Goal: Task Accomplishment & Management: Complete application form

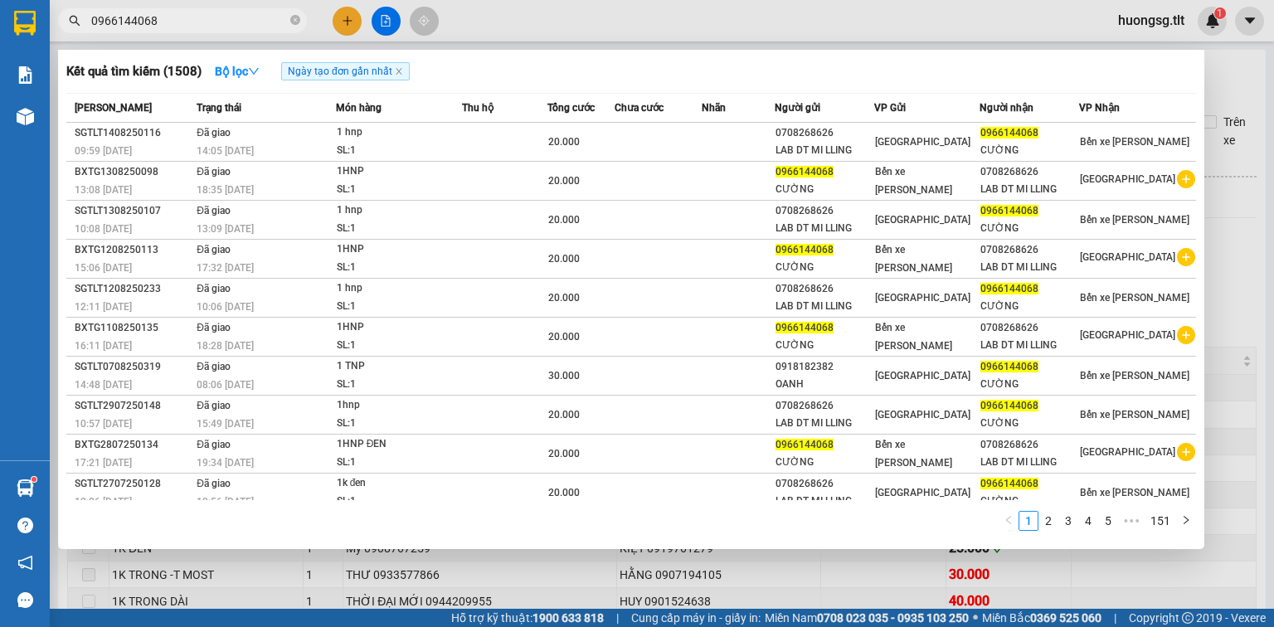
click at [186, 29] on input "0966144068" at bounding box center [189, 21] width 196 height 18
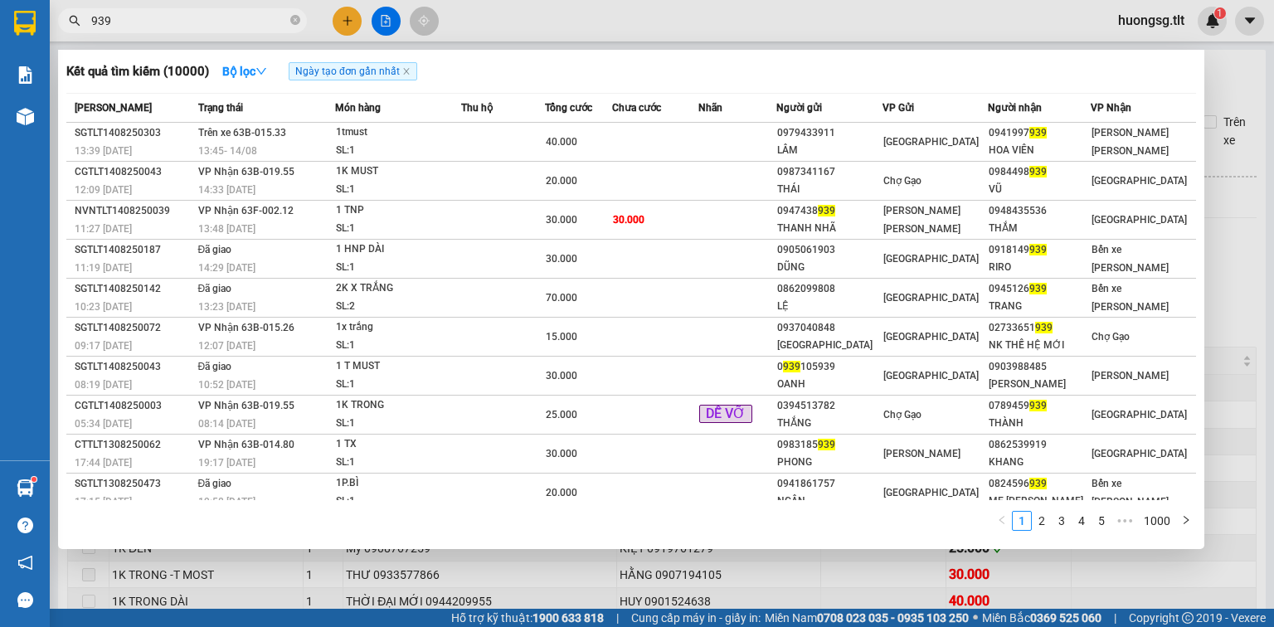
click at [818, 580] on div at bounding box center [637, 313] width 1274 height 627
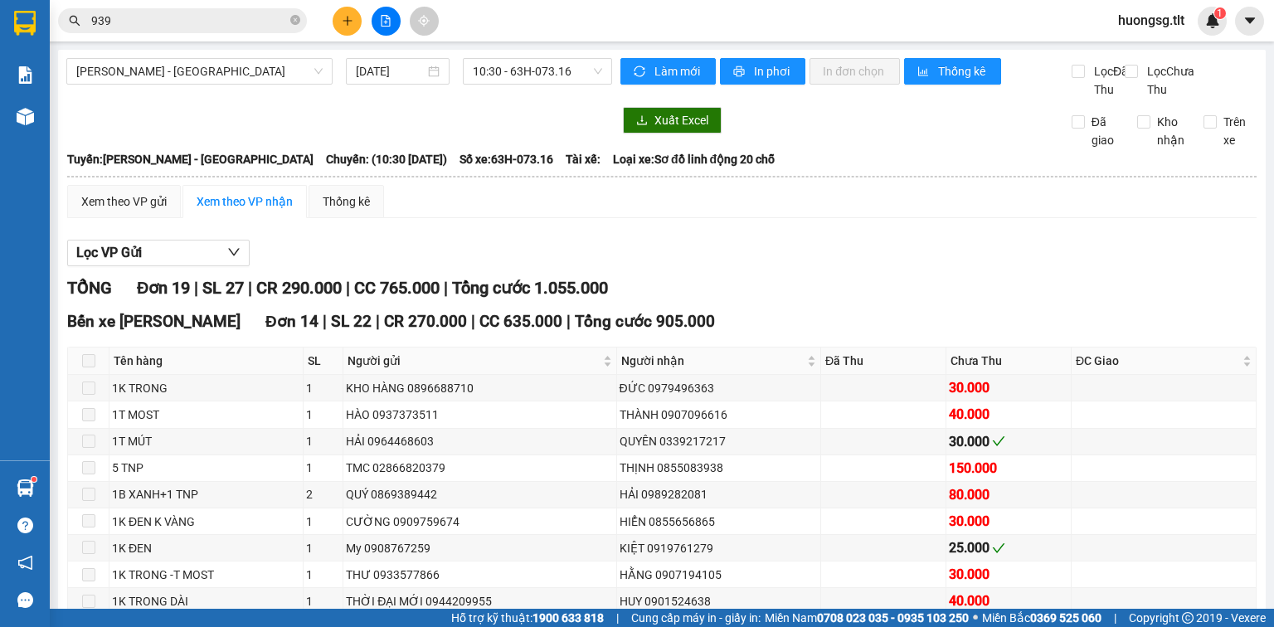
click at [164, 12] on input "939" at bounding box center [189, 21] width 196 height 18
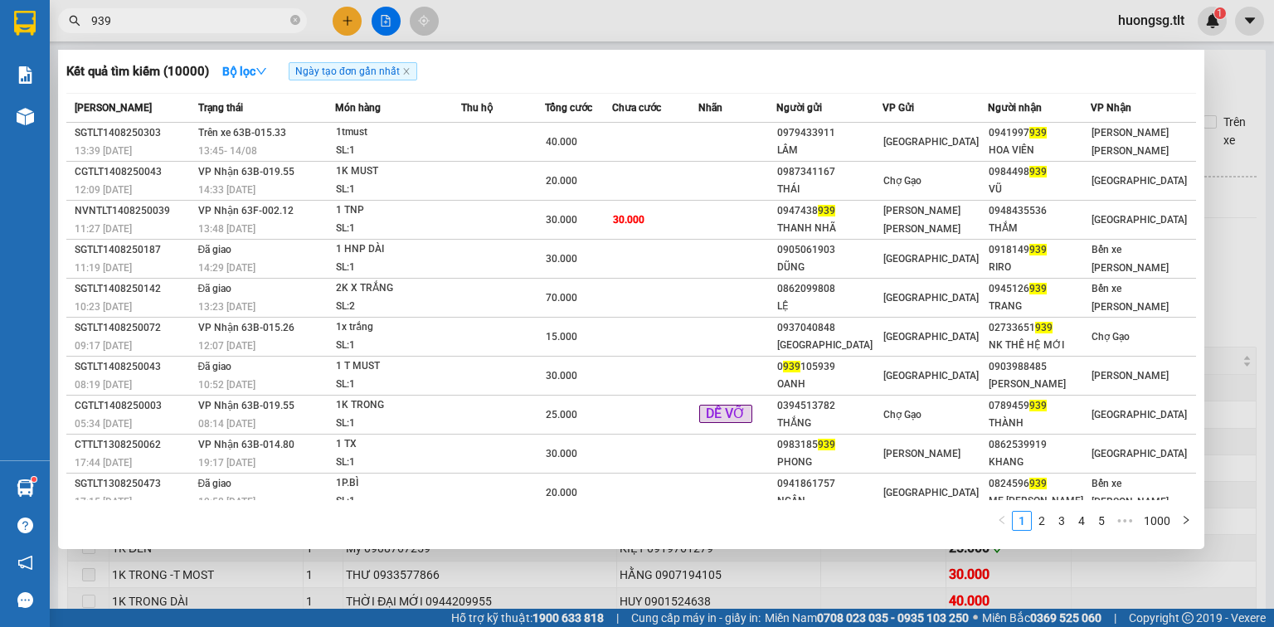
click at [164, 12] on input "939" at bounding box center [189, 21] width 196 height 18
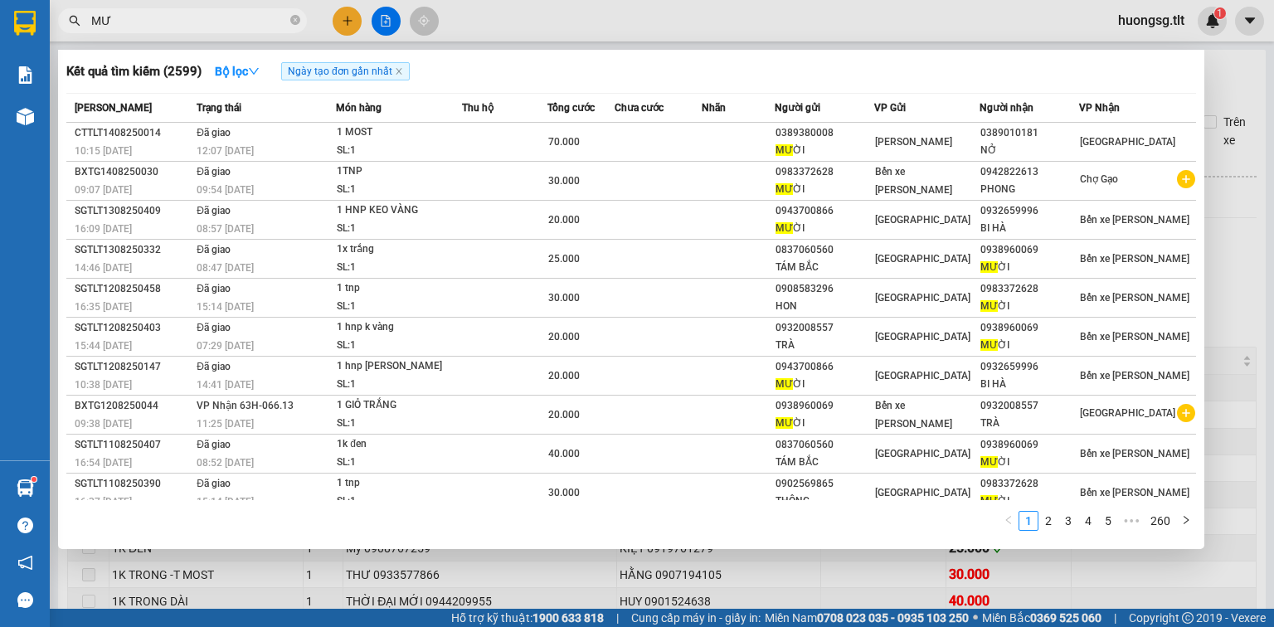
type input "M"
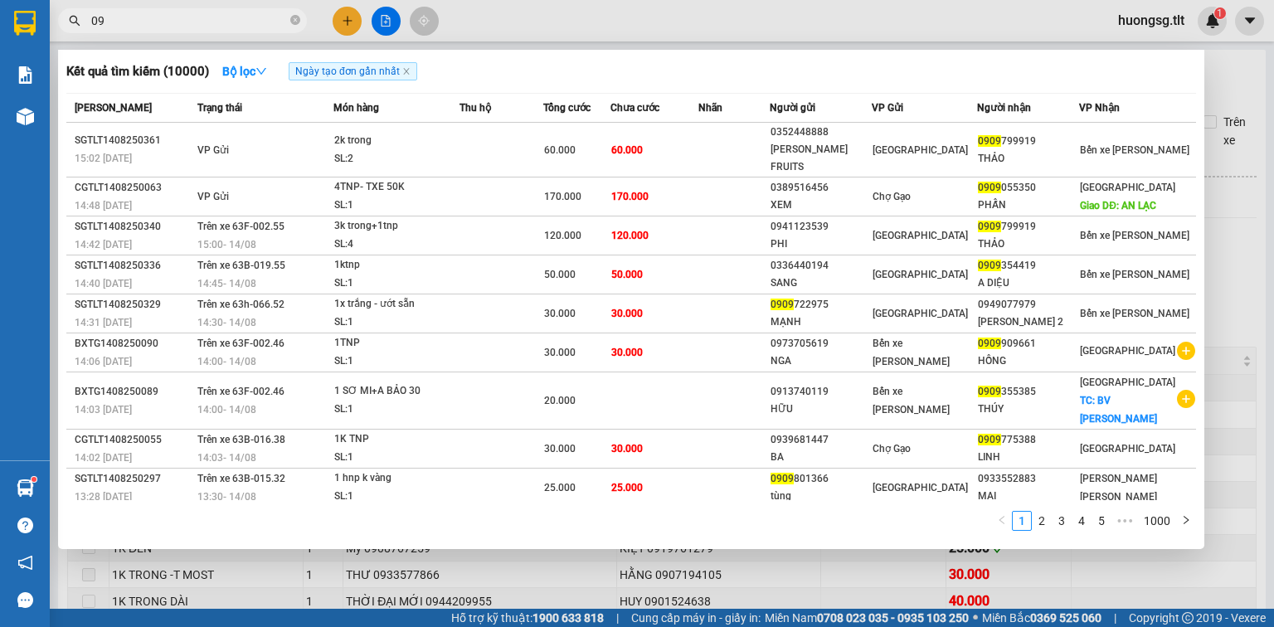
type input "0"
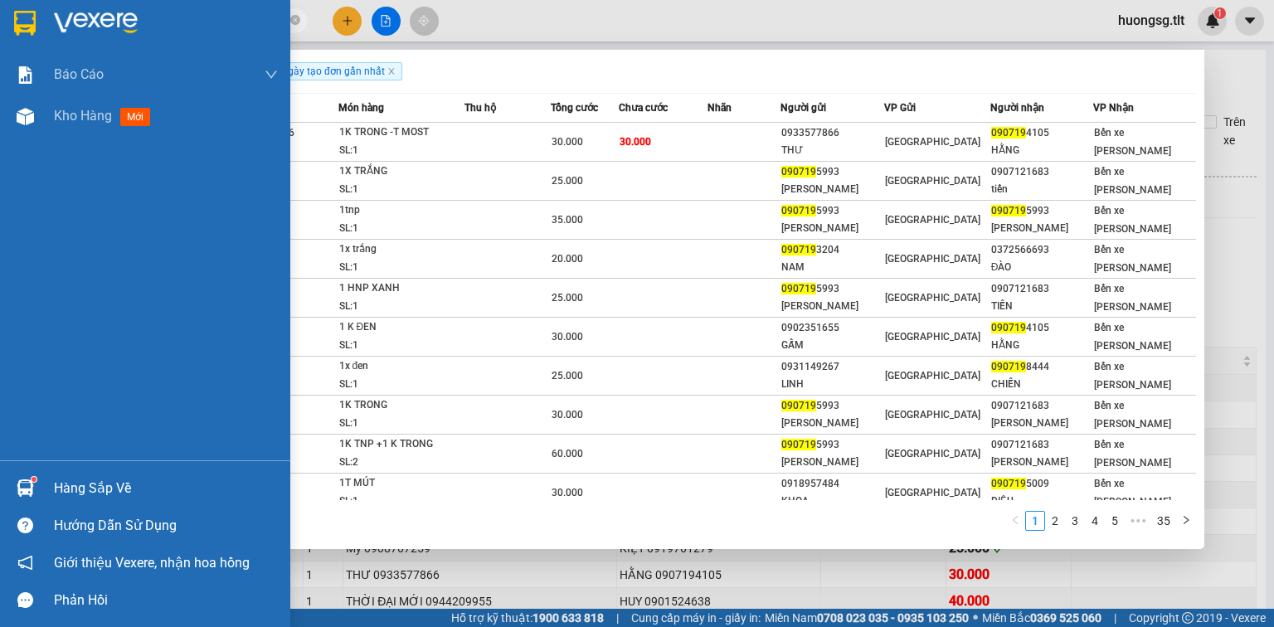
type input "090719"
click at [71, 451] on div "Báo cáo Báo cáo dòng tiền (Nhân Viên) Doanh số tạo đơn theo VP gửi (nhân viên) …" at bounding box center [145, 257] width 290 height 406
drag, startPoint x: 80, startPoint y: 470, endPoint x: 90, endPoint y: 479, distance: 14.7
click at [80, 470] on div "Hàng sắp về" at bounding box center [145, 488] width 290 height 37
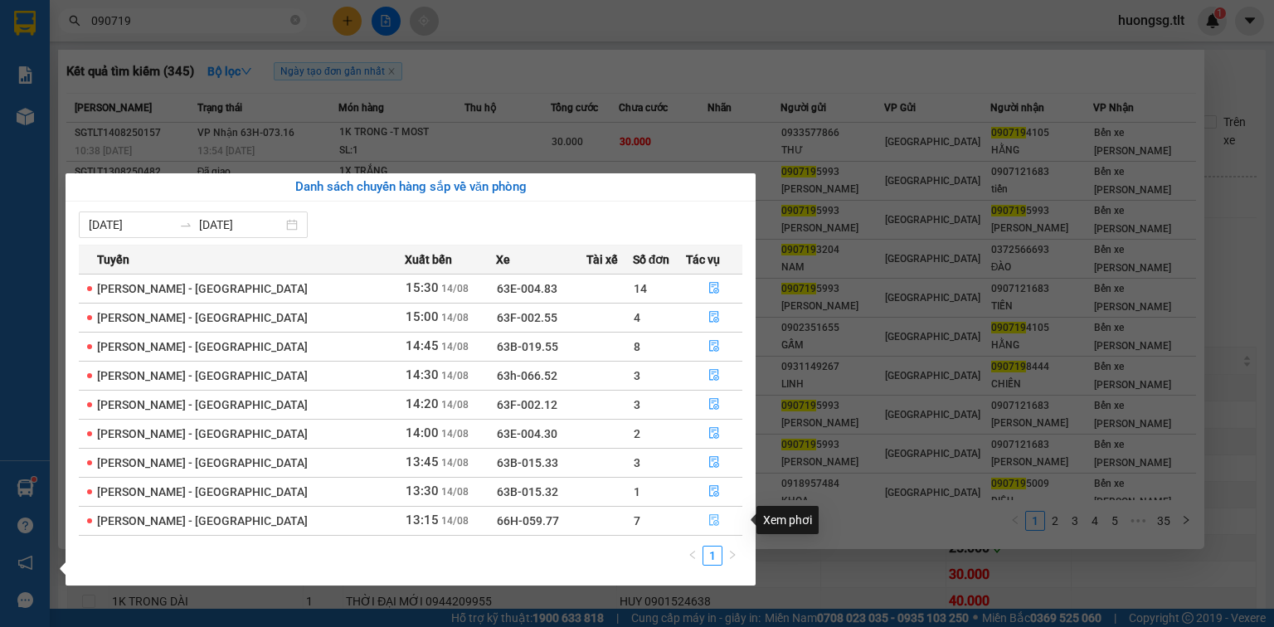
click at [712, 522] on icon "file-done" at bounding box center [714, 520] width 12 height 12
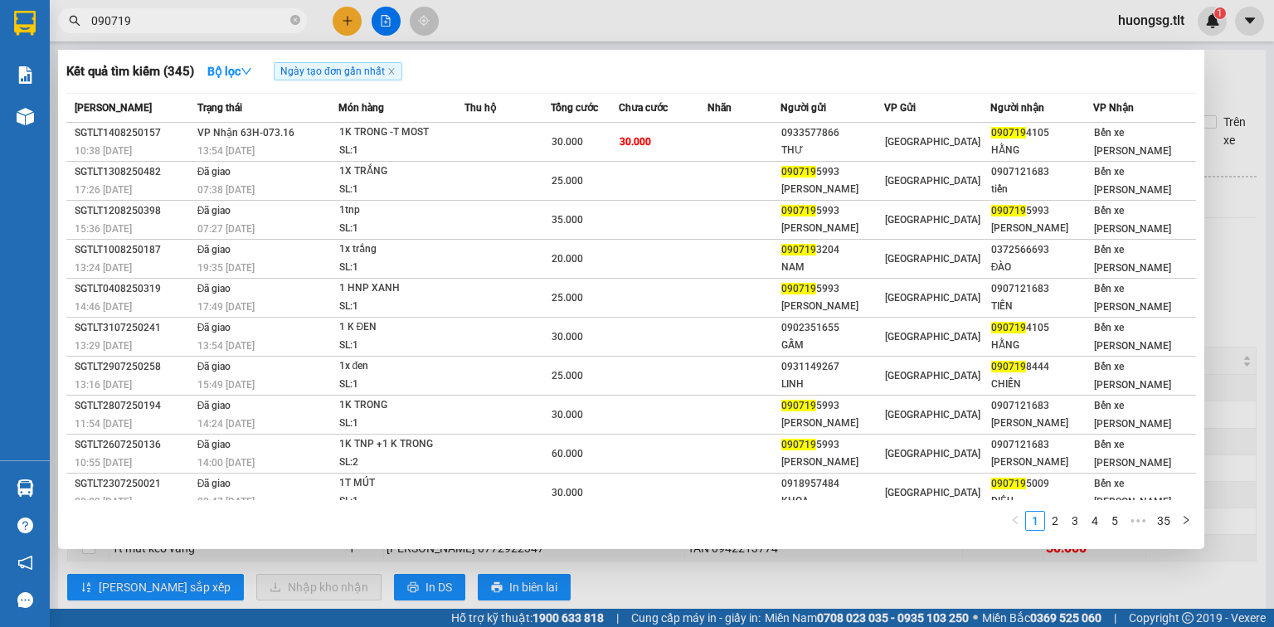
click at [601, 579] on div at bounding box center [637, 313] width 1274 height 627
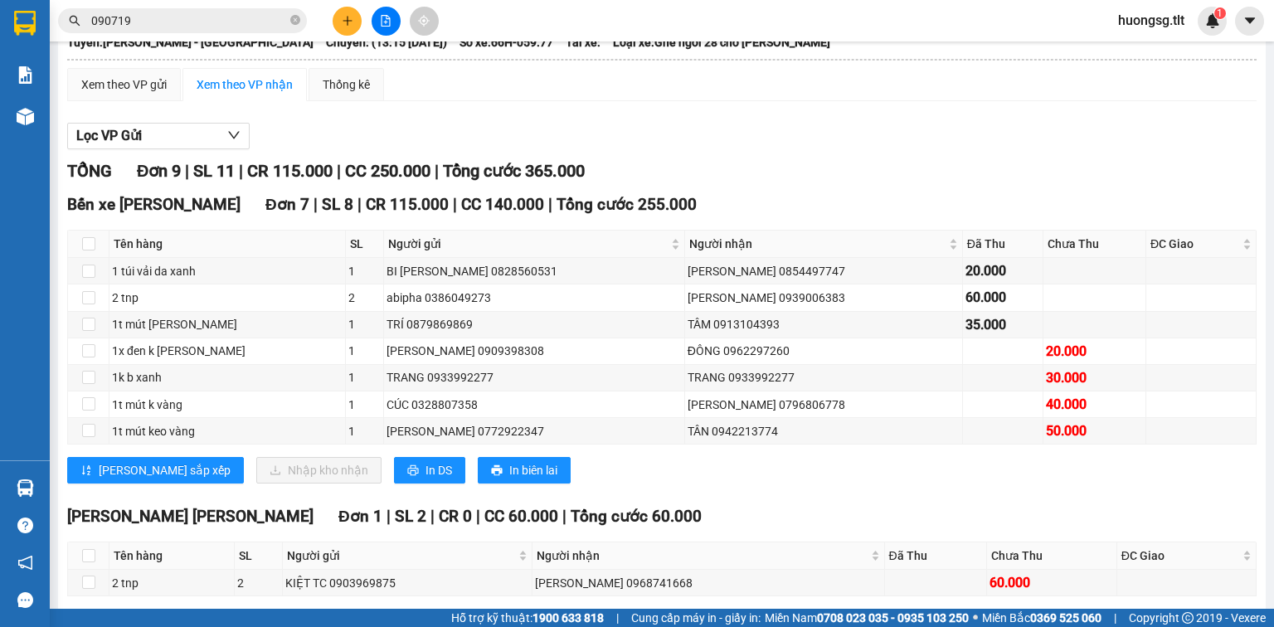
scroll to position [133, 0]
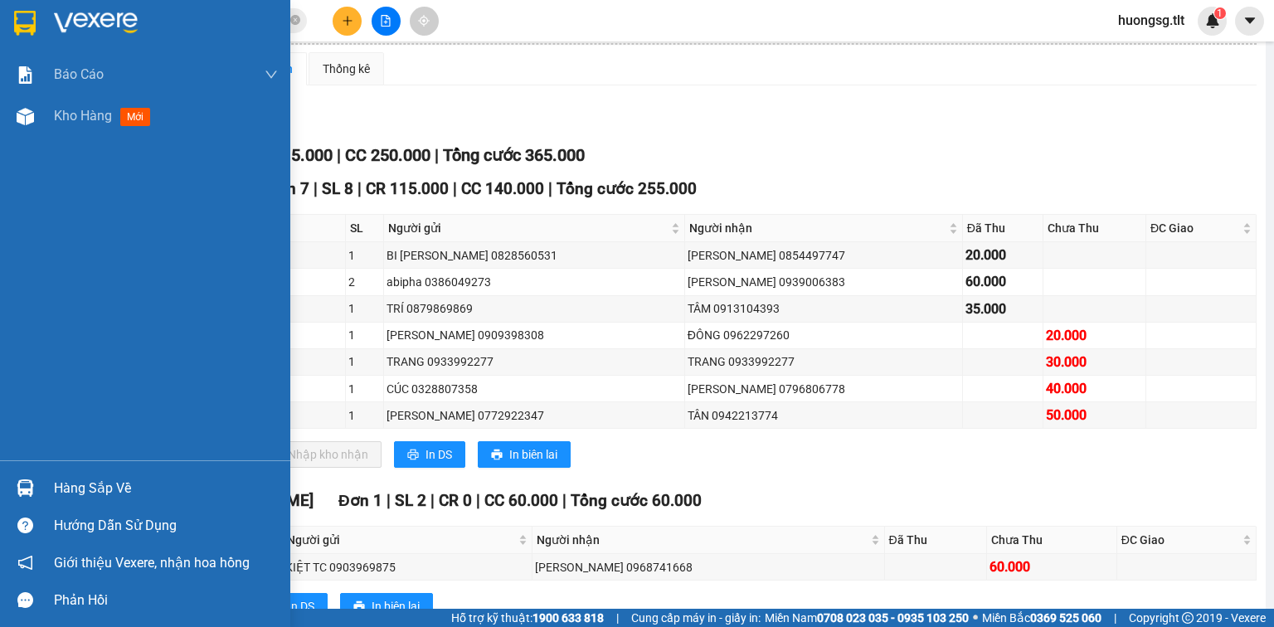
click at [163, 487] on div "Hàng sắp về" at bounding box center [166, 488] width 224 height 25
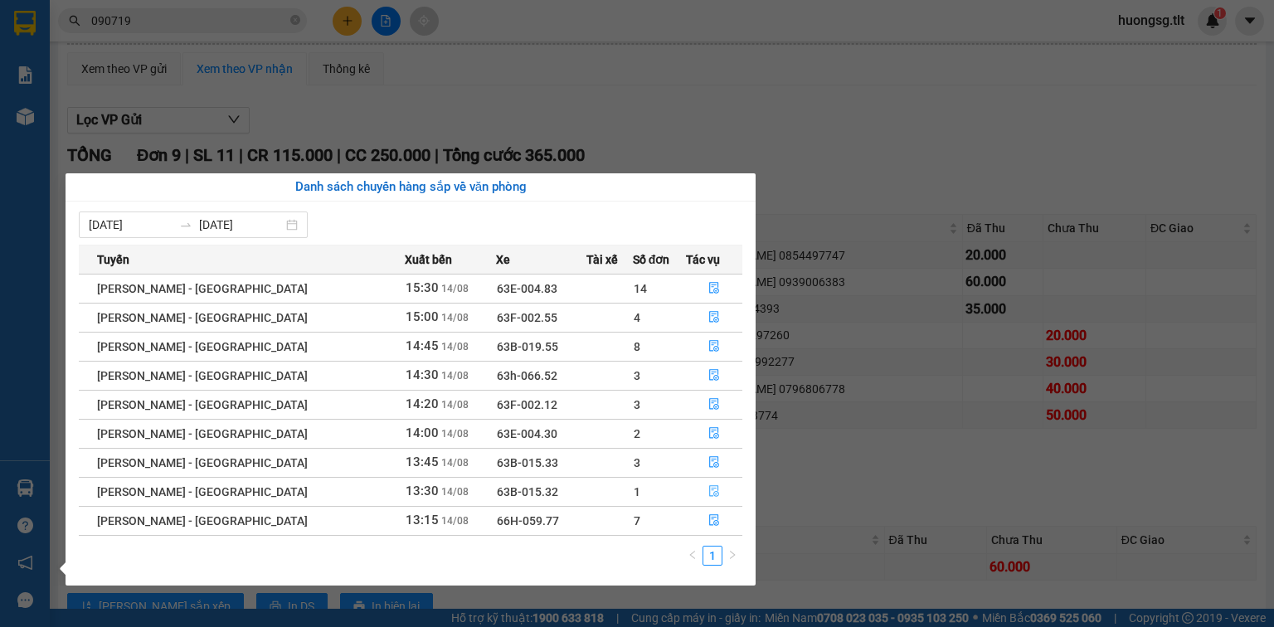
click at [706, 498] on button "button" at bounding box center [714, 492] width 55 height 27
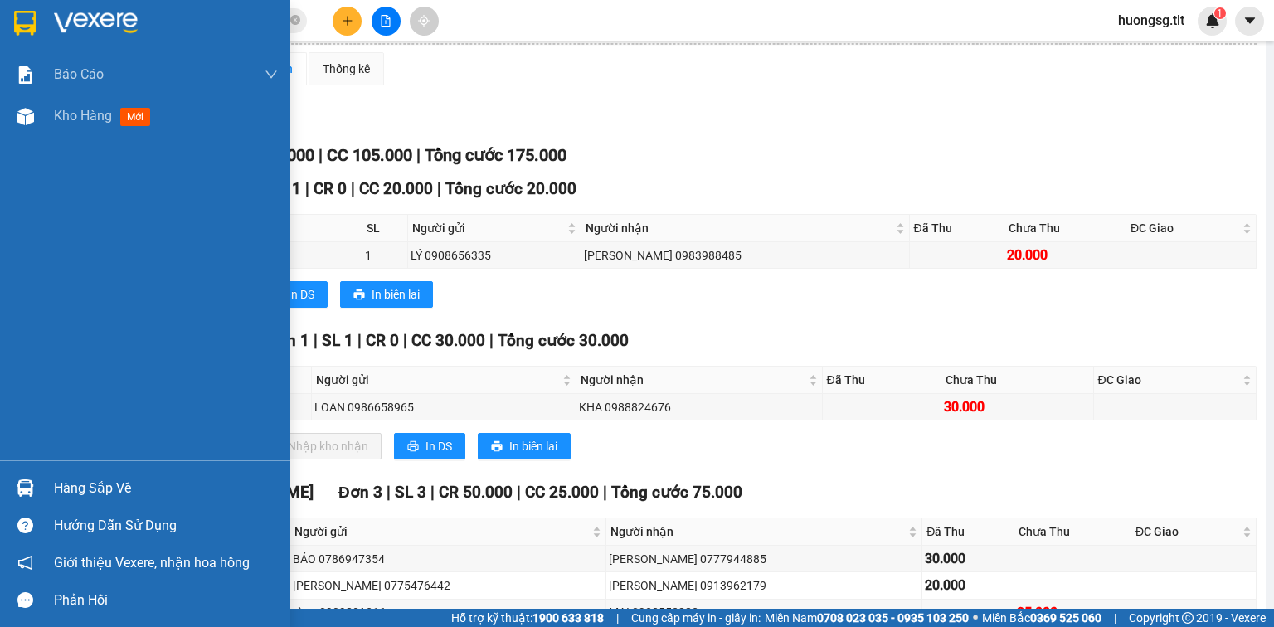
click at [70, 484] on div "Hàng sắp về" at bounding box center [166, 488] width 224 height 25
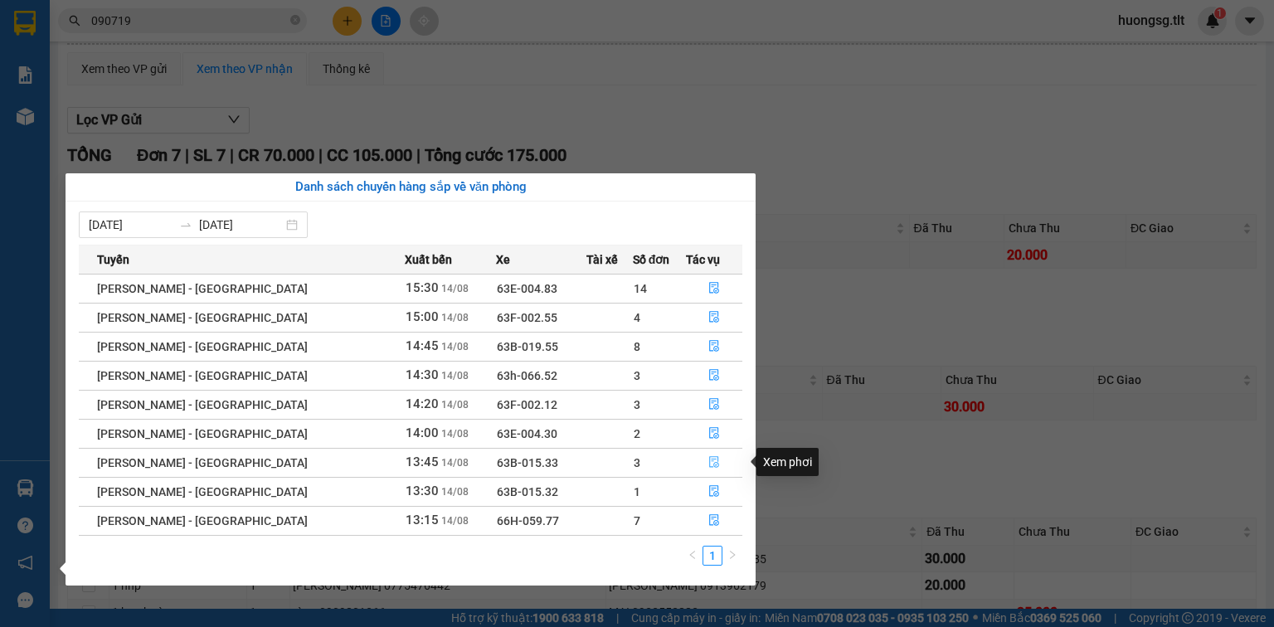
click at [708, 468] on span "file-done" at bounding box center [714, 462] width 12 height 13
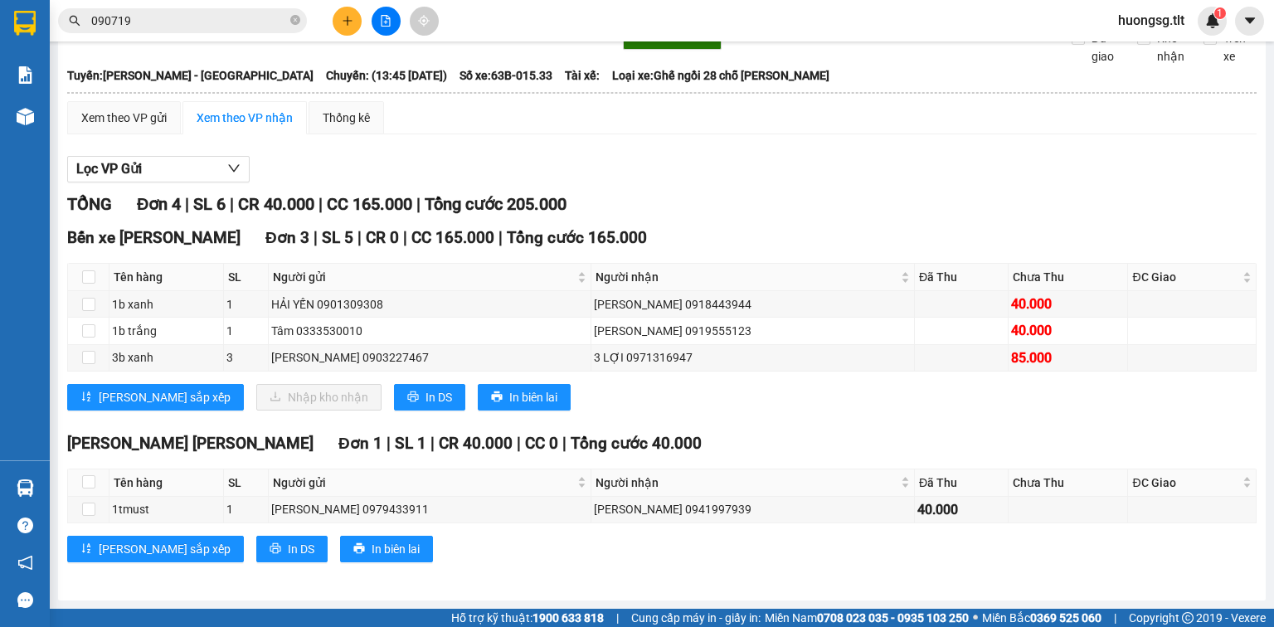
scroll to position [100, 0]
click at [288, 17] on span "090719" at bounding box center [182, 20] width 249 height 25
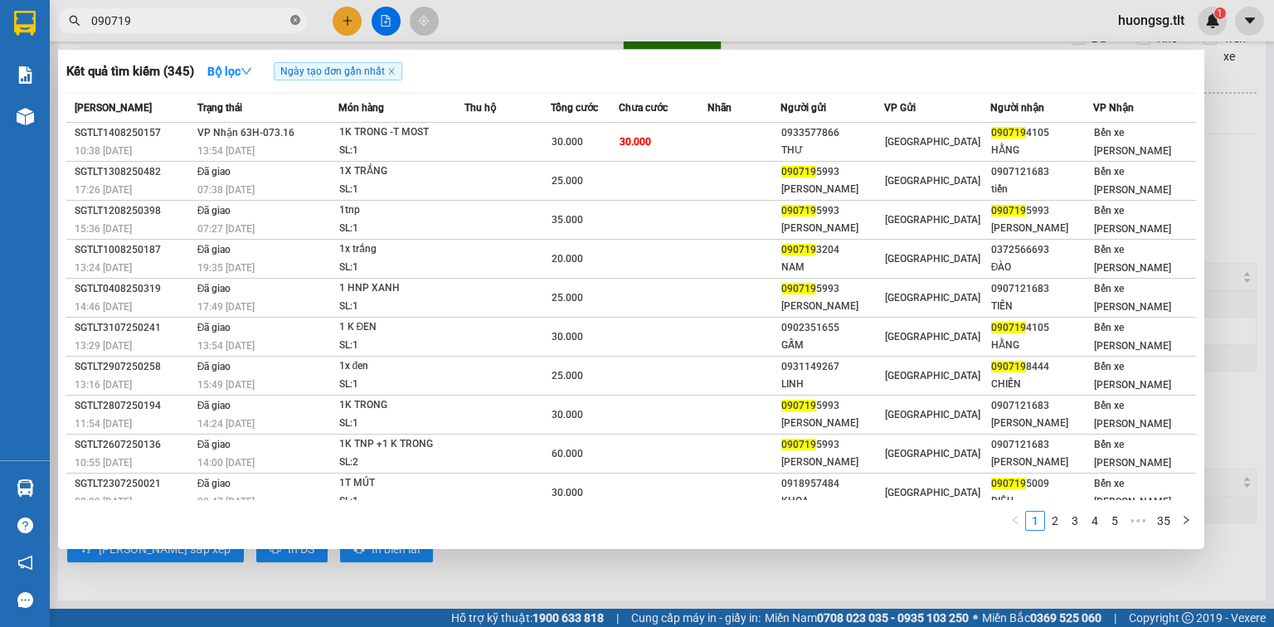
click at [294, 17] on icon "close-circle" at bounding box center [295, 20] width 10 height 10
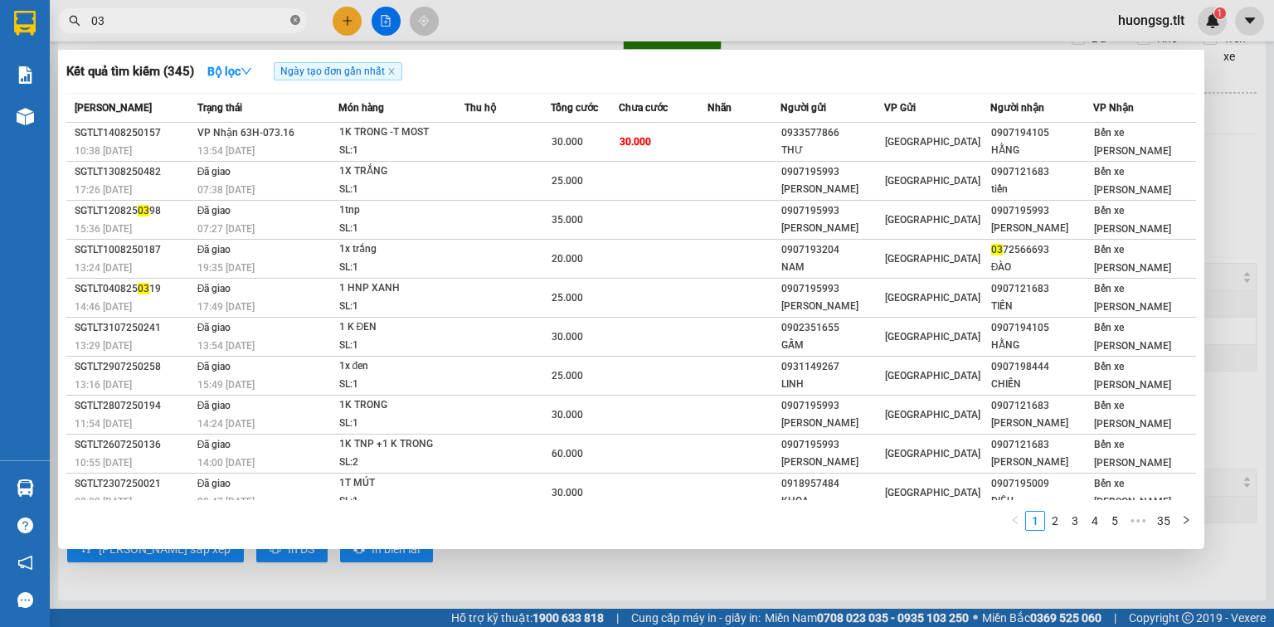
type input "0"
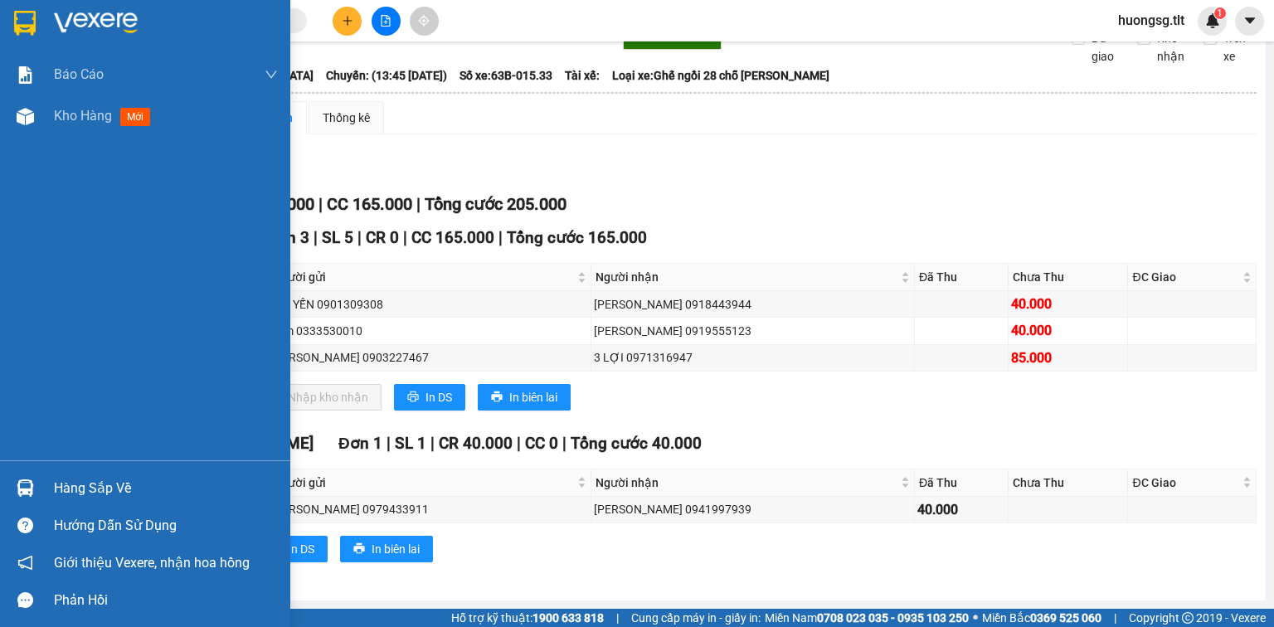
click at [102, 461] on div "Hàng sắp về Hướng dẫn sử dụng Giới thiệu Vexere, nhận hoa hồng Phản hồi" at bounding box center [145, 539] width 290 height 158
click at [107, 474] on div "Hàng sắp về" at bounding box center [145, 488] width 290 height 37
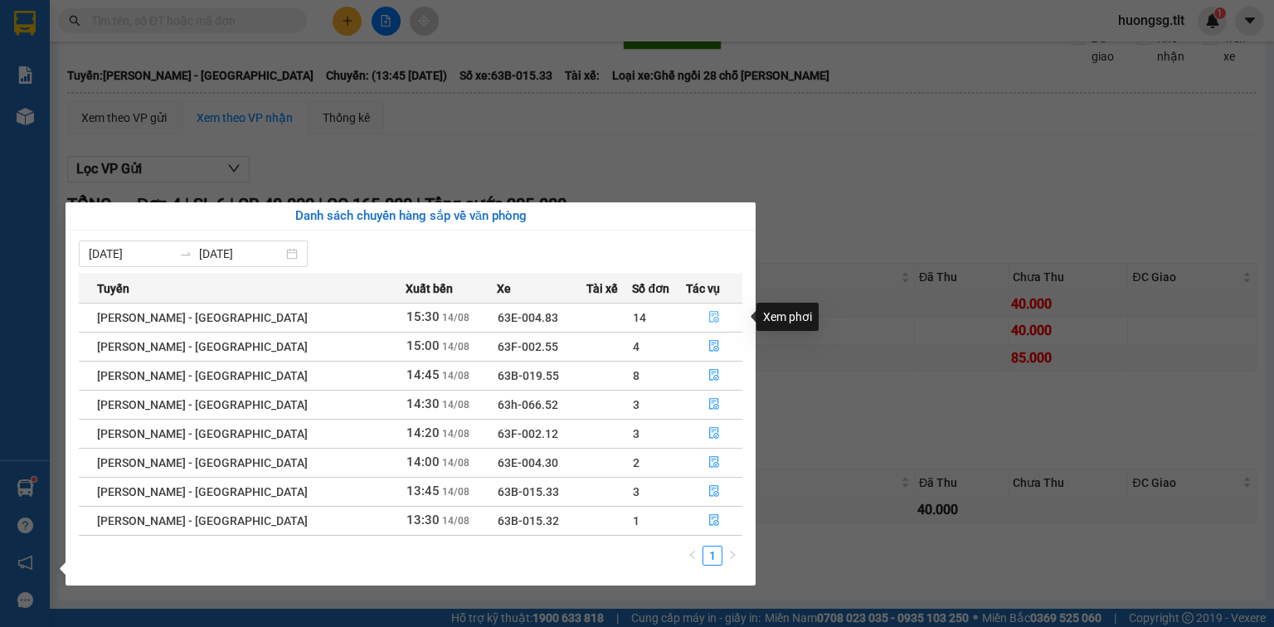
click at [713, 319] on button "button" at bounding box center [714, 317] width 55 height 27
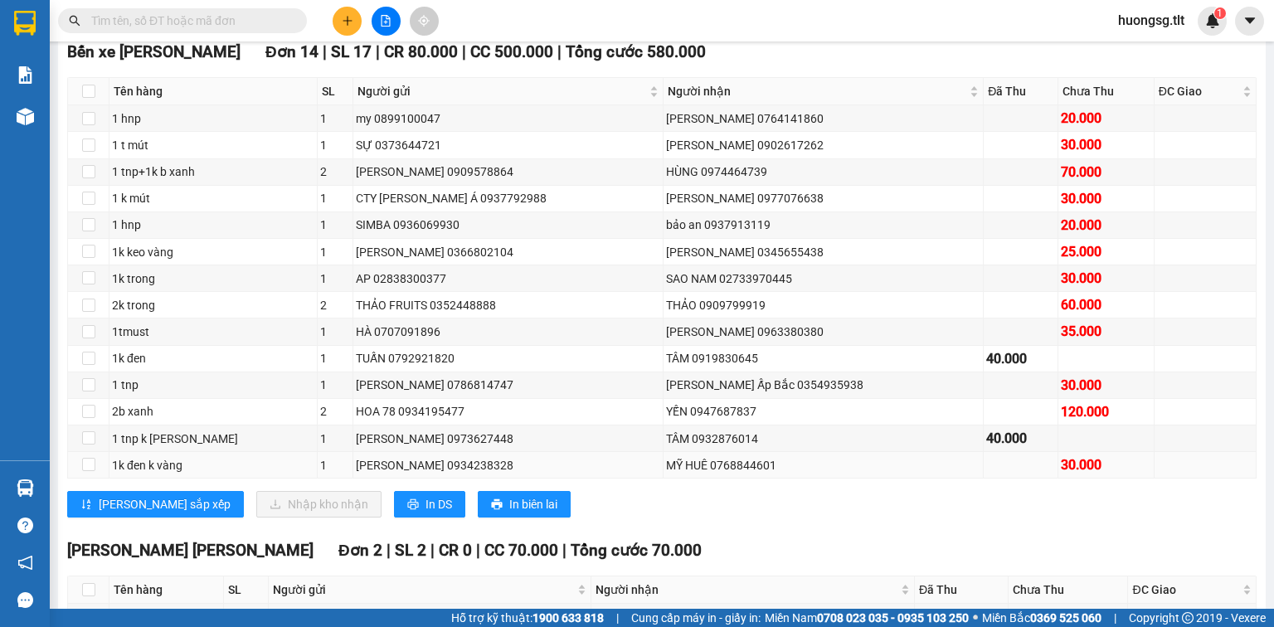
scroll to position [398, 0]
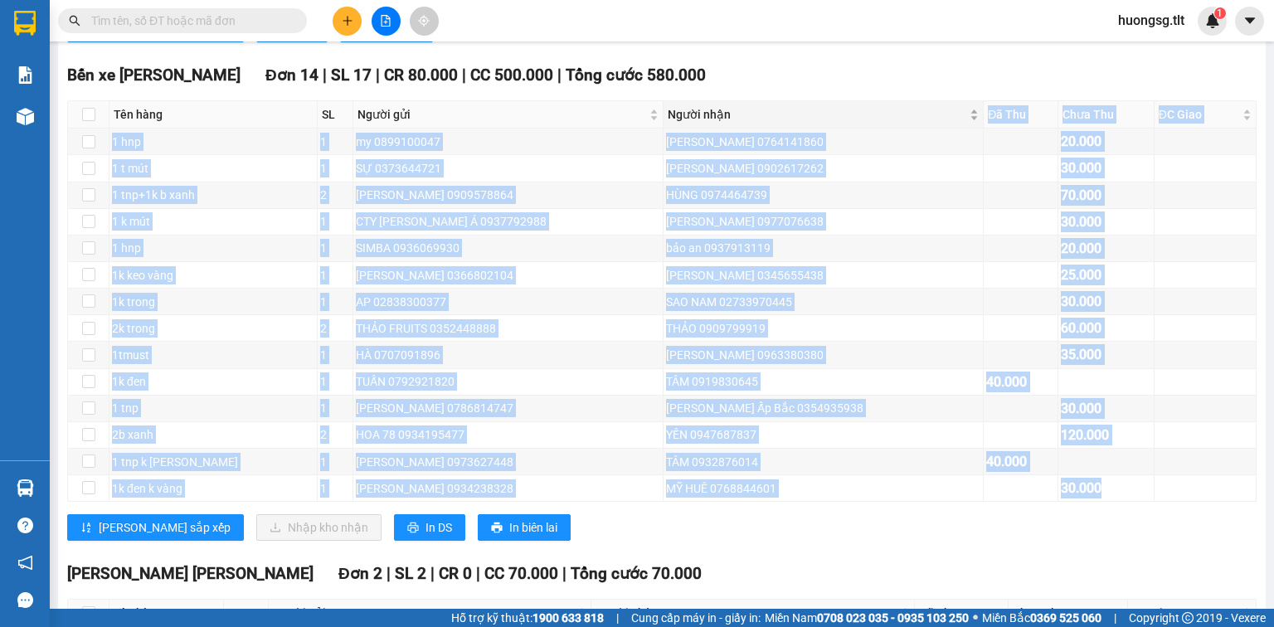
drag, startPoint x: 1088, startPoint y: 505, endPoint x: 817, endPoint y: 143, distance: 452.8
click at [817, 143] on table "Tên hàng SL Người gửi Người nhận Đã Thu Chưa Thu ĐC Giao Ký nhận 1 hnp 1 my 089…" at bounding box center [662, 301] width 1189 height 402
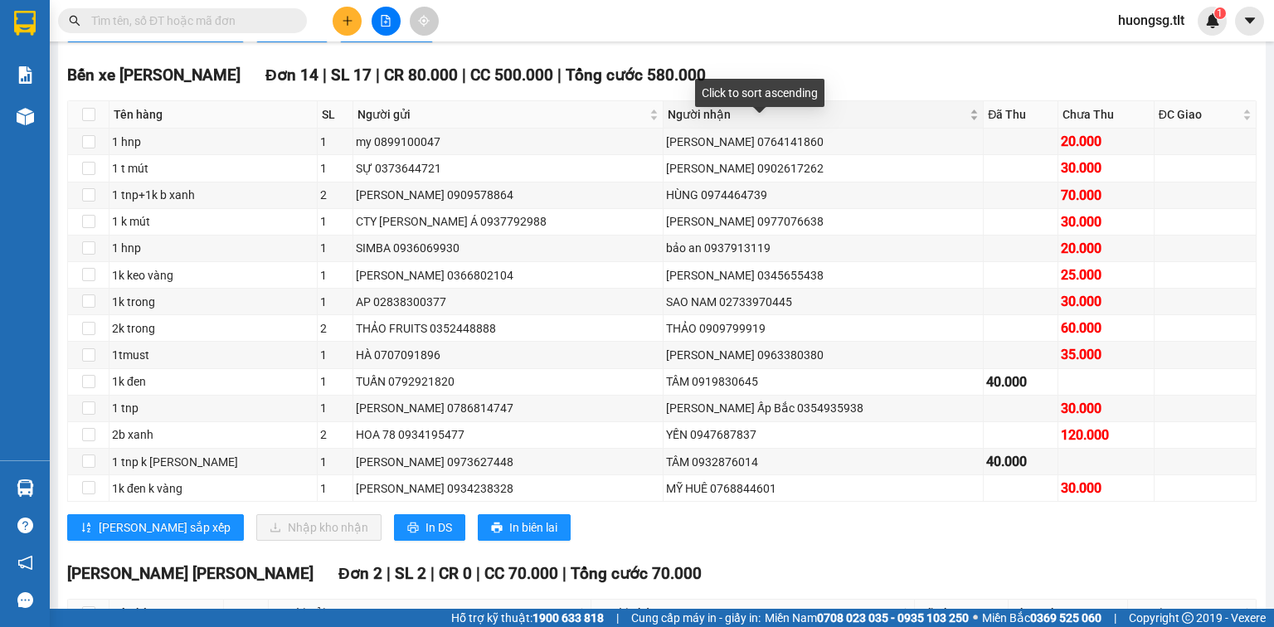
click at [817, 124] on div "Người nhận" at bounding box center [824, 114] width 312 height 18
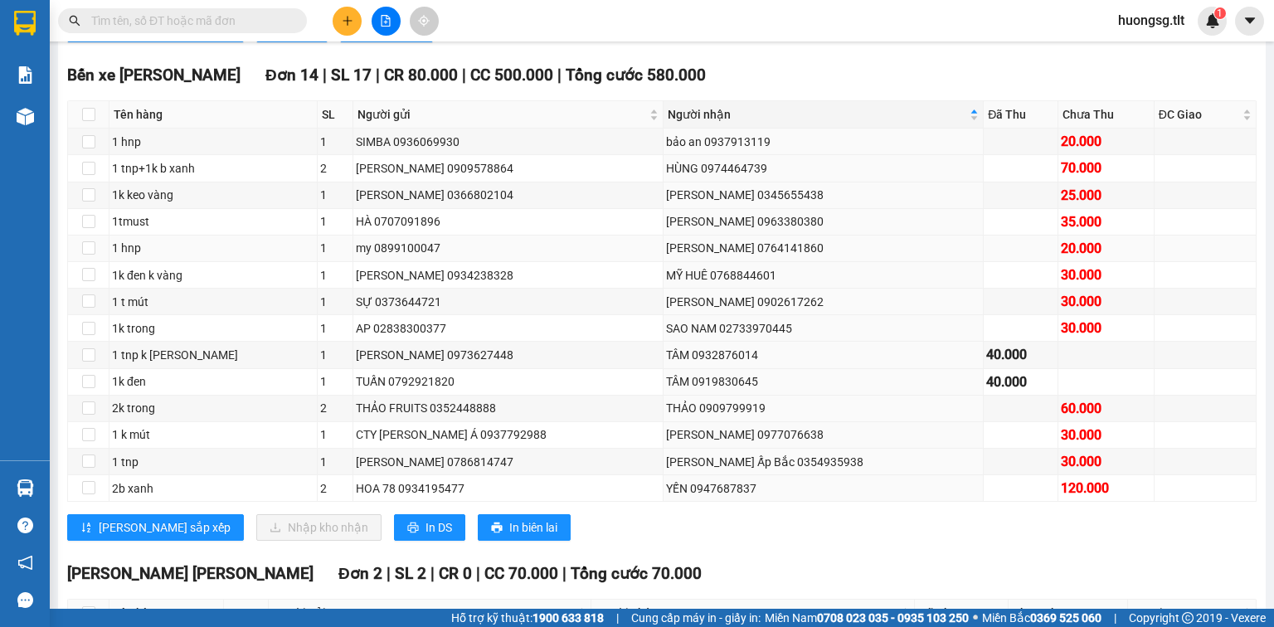
click at [826, 252] on td "LINH 0764141860" at bounding box center [824, 249] width 321 height 27
click at [872, 124] on span "Người nhận" at bounding box center [817, 114] width 299 height 18
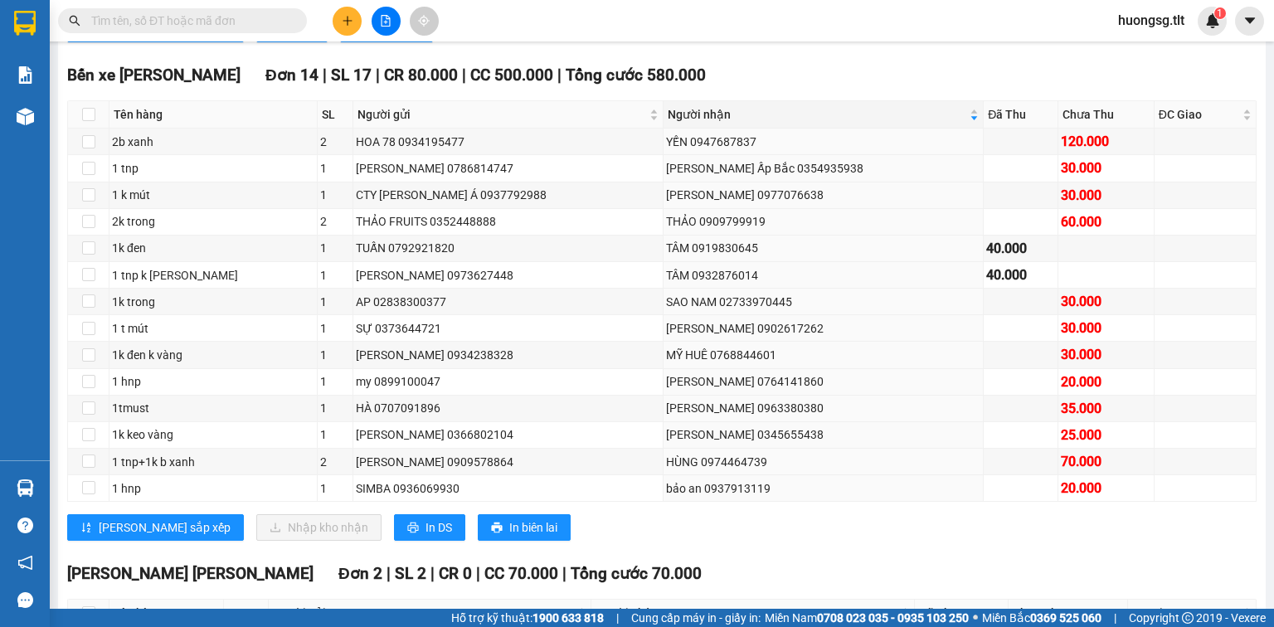
click at [259, 17] on input "text" at bounding box center [189, 21] width 196 height 18
click at [345, 7] on button at bounding box center [347, 21] width 29 height 29
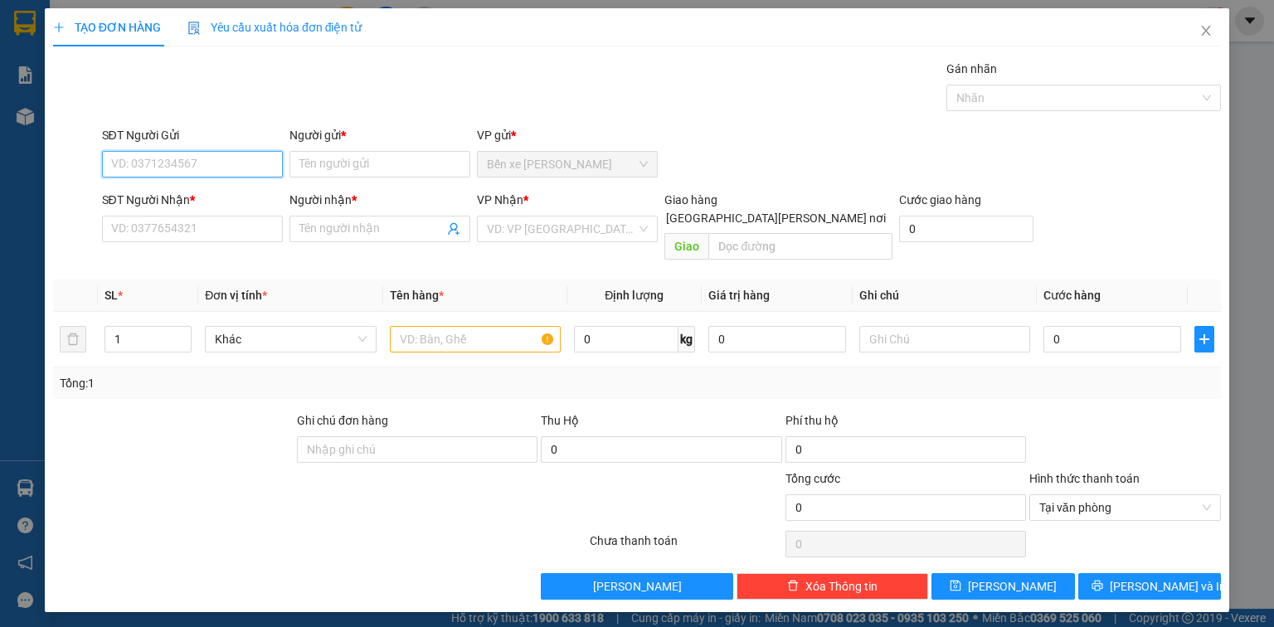
click at [252, 155] on input "SĐT Người Gửi" at bounding box center [192, 164] width 181 height 27
type input "0"
click at [1201, 26] on icon "close" at bounding box center [1206, 30] width 13 height 13
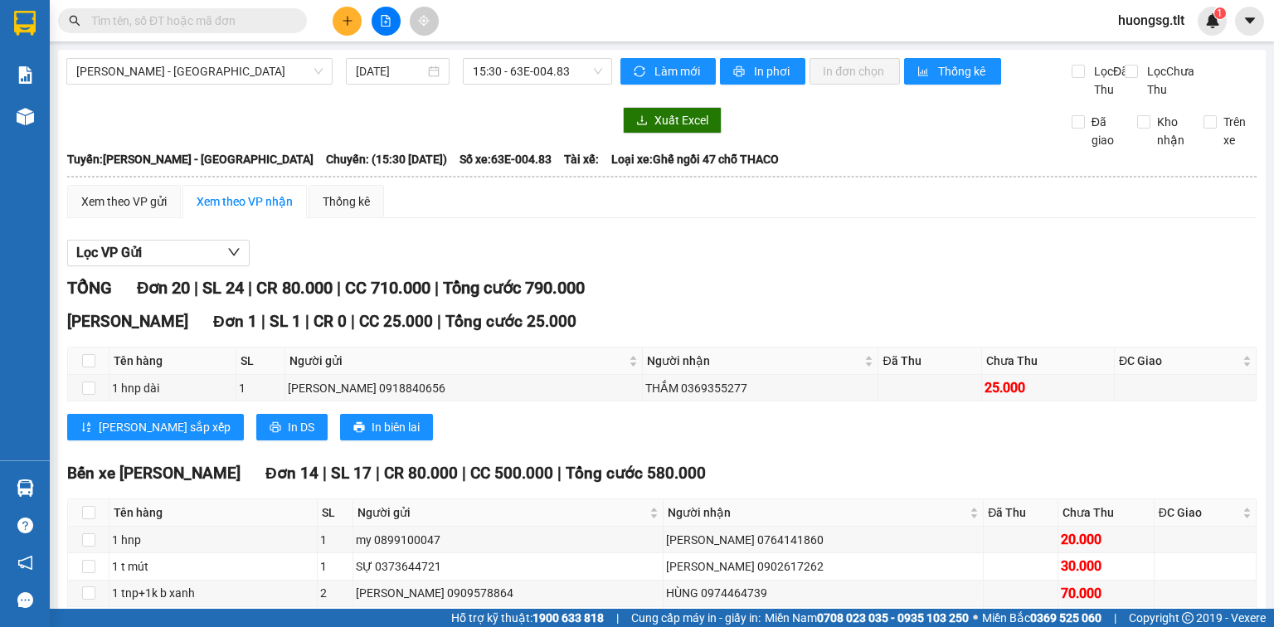
click at [250, 22] on input "text" at bounding box center [189, 21] width 196 height 18
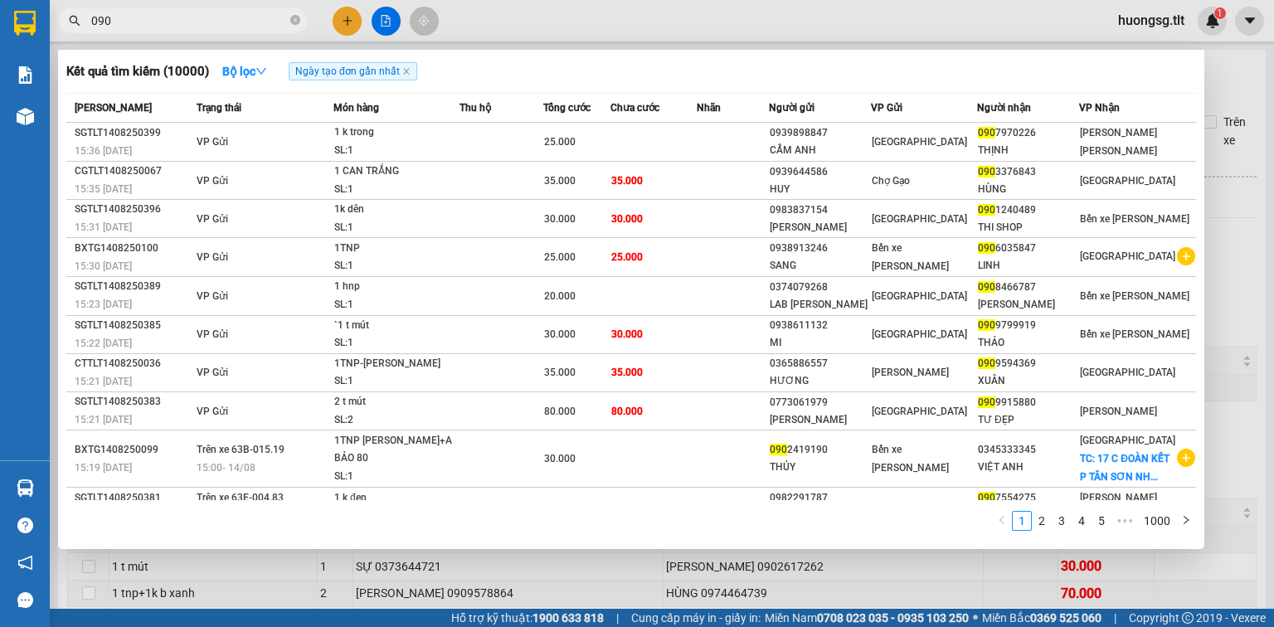
click at [250, 23] on input "090" at bounding box center [189, 21] width 196 height 18
click at [242, 24] on input "090" at bounding box center [189, 21] width 196 height 18
type input "0"
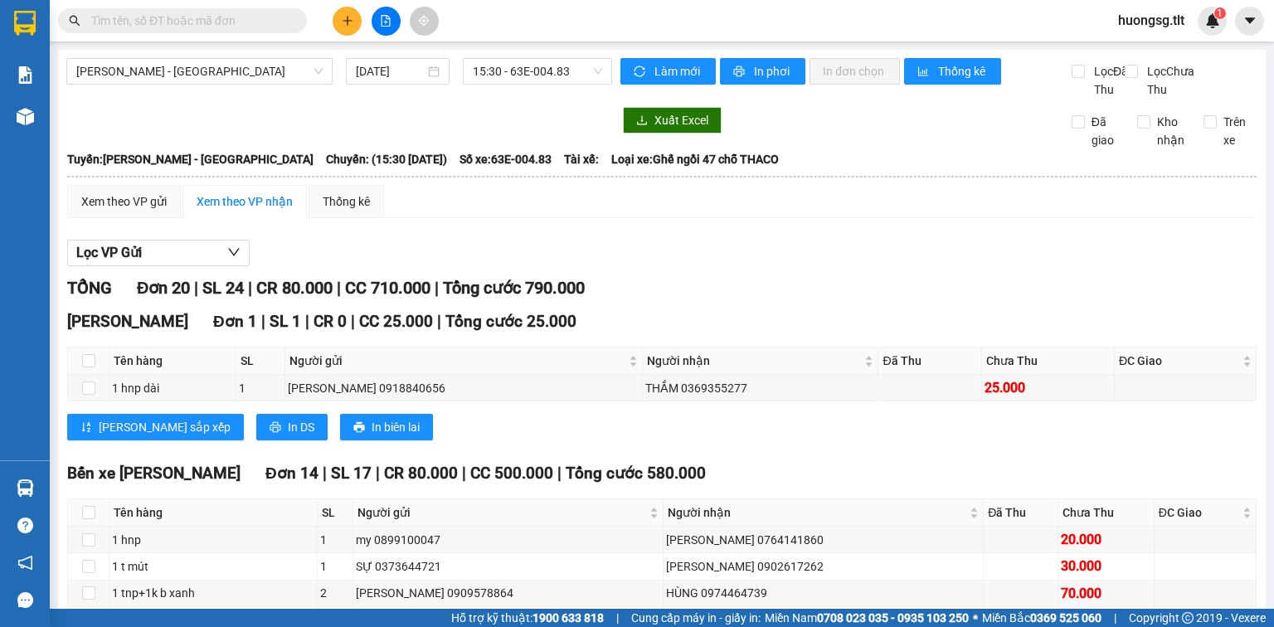
click at [152, 37] on div "Kết quả tìm kiếm ( 10000 ) Bộ lọc Ngày tạo đơn gần nhất Mã ĐH Trạng thái Món hà…" at bounding box center [637, 20] width 1274 height 41
click at [246, 17] on input "text" at bounding box center [189, 21] width 196 height 18
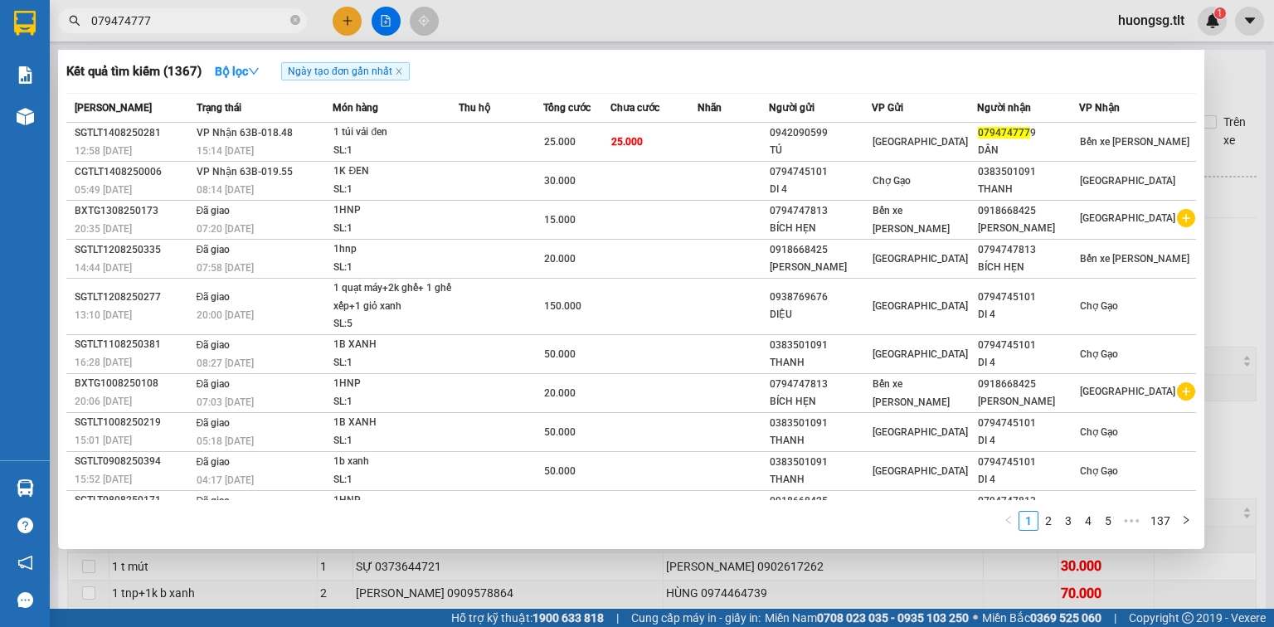
type input "0794747779"
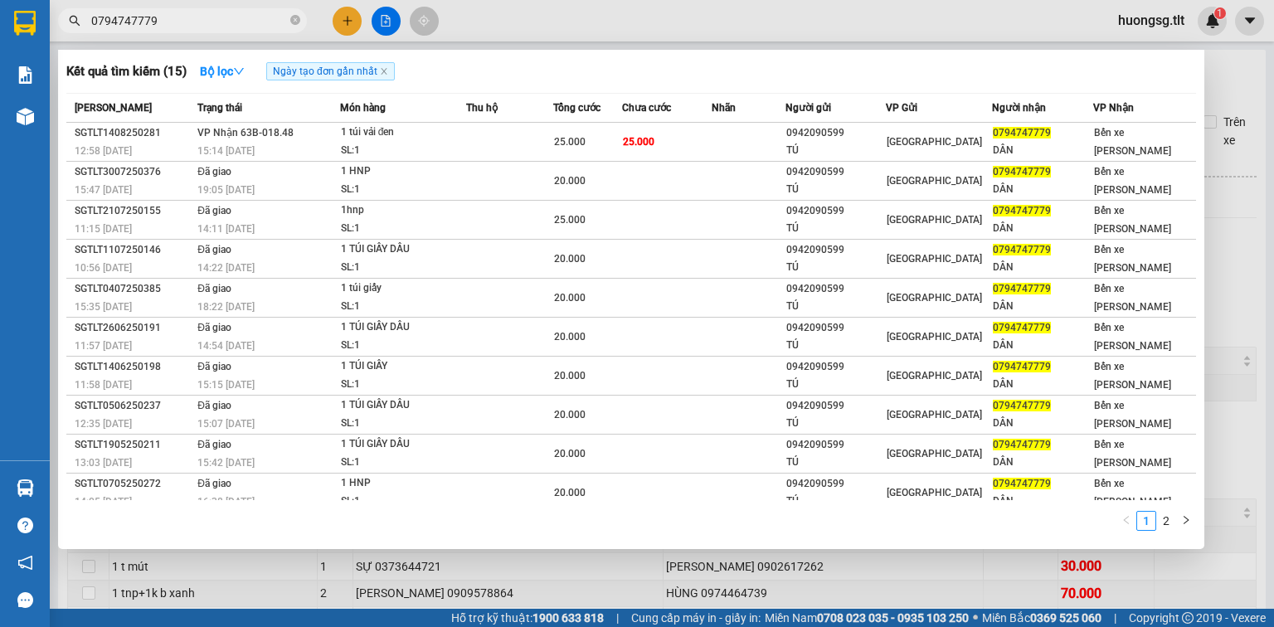
click at [285, 19] on input "0794747779" at bounding box center [189, 21] width 196 height 18
click at [299, 23] on icon "close-circle" at bounding box center [295, 20] width 10 height 10
drag, startPoint x: 187, startPoint y: 17, endPoint x: 50, endPoint y: 27, distance: 138.0
click at [50, 27] on div "0909599462" at bounding box center [162, 20] width 324 height 25
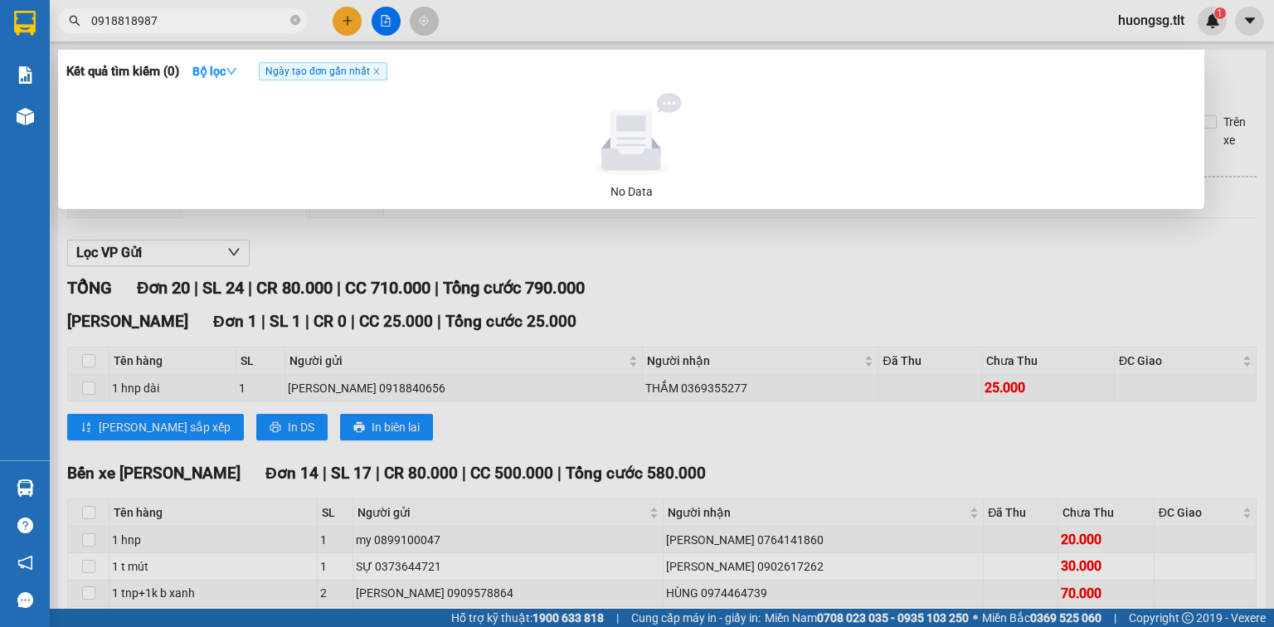
drag, startPoint x: 173, startPoint y: 17, endPoint x: 71, endPoint y: 23, distance: 102.3
click at [70, 21] on div "0918818987" at bounding box center [162, 20] width 324 height 25
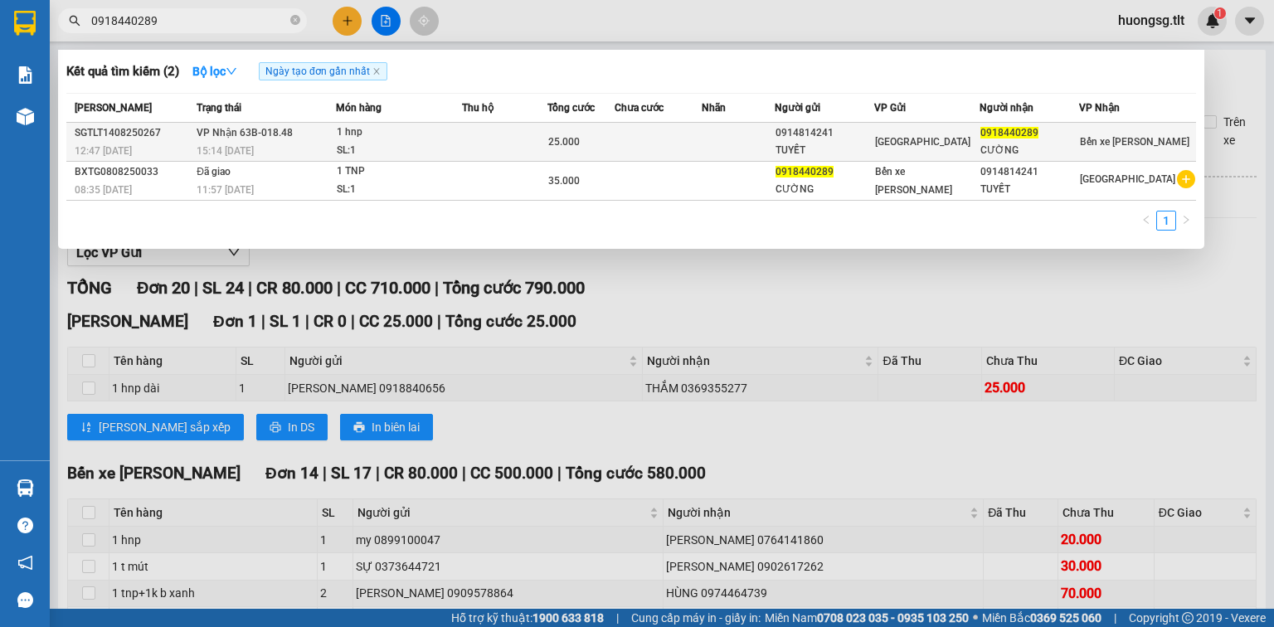
type input "0918440289"
click at [953, 144] on div "[GEOGRAPHIC_DATA]" at bounding box center [927, 142] width 105 height 18
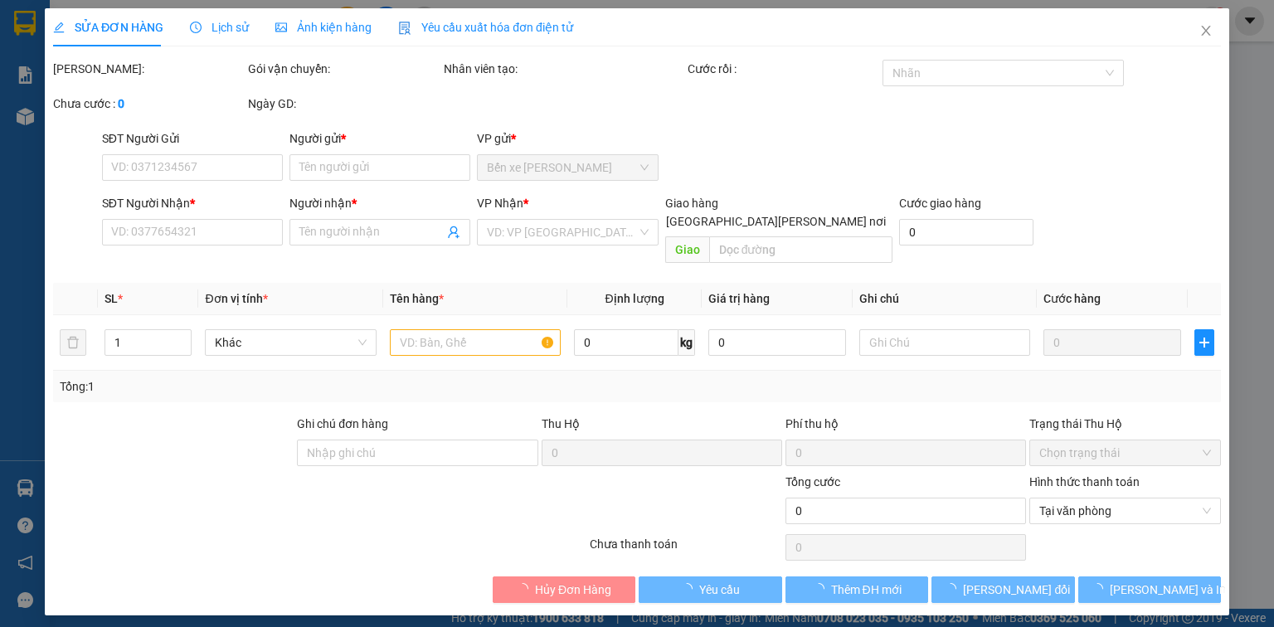
type input "0914814241"
type input "TUYẾT"
type input "0918440289"
type input "CƯỜNG"
type input "25.000"
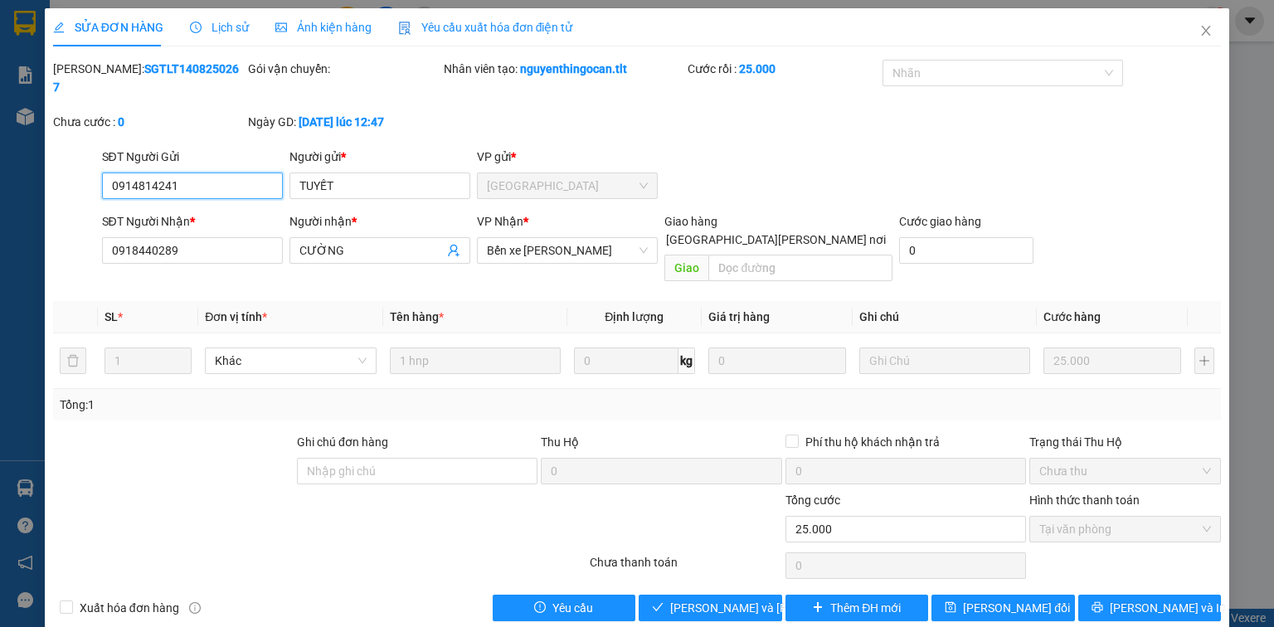
drag, startPoint x: 1136, startPoint y: 504, endPoint x: 1130, endPoint y: 537, distance: 33.7
click at [1136, 516] on div "Tại văn phòng" at bounding box center [1125, 529] width 192 height 27
click at [696, 595] on button "[PERSON_NAME] và Giao hàng" at bounding box center [711, 608] width 144 height 27
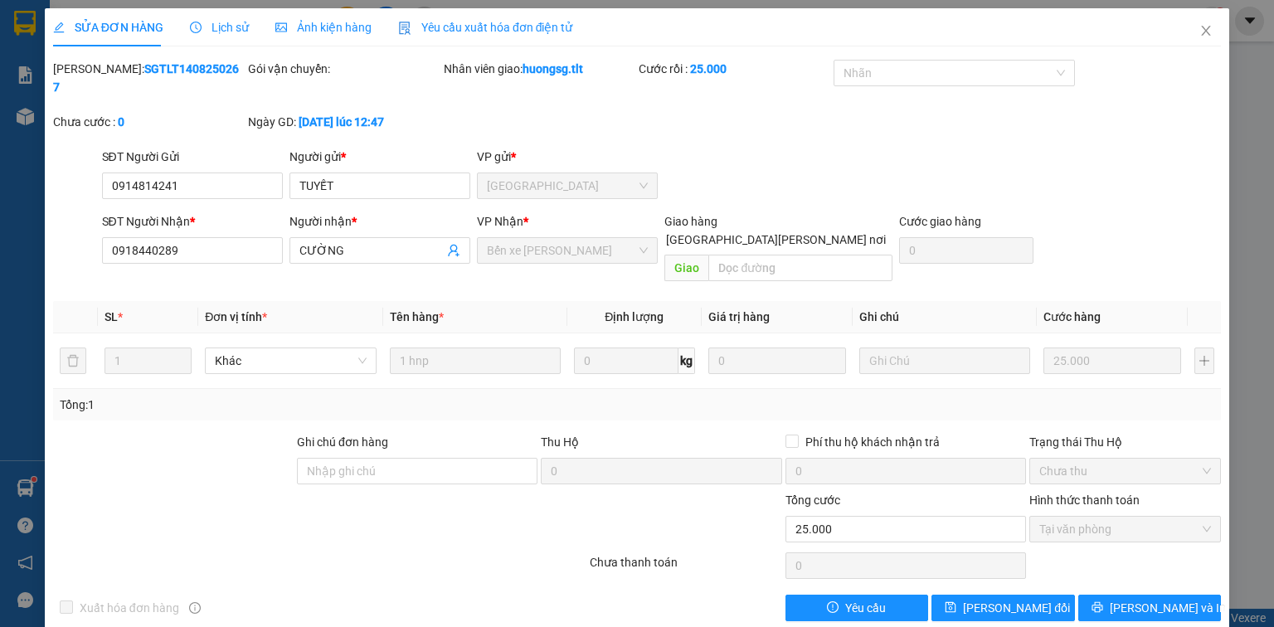
click at [22, 492] on div "SỬA ĐƠN HÀNG Lịch sử Ảnh kiện hàng Yêu cầu xuất hóa đơn điện tử Total Paid Fee …" at bounding box center [637, 313] width 1274 height 627
click at [1201, 36] on icon "close" at bounding box center [1206, 30] width 13 height 13
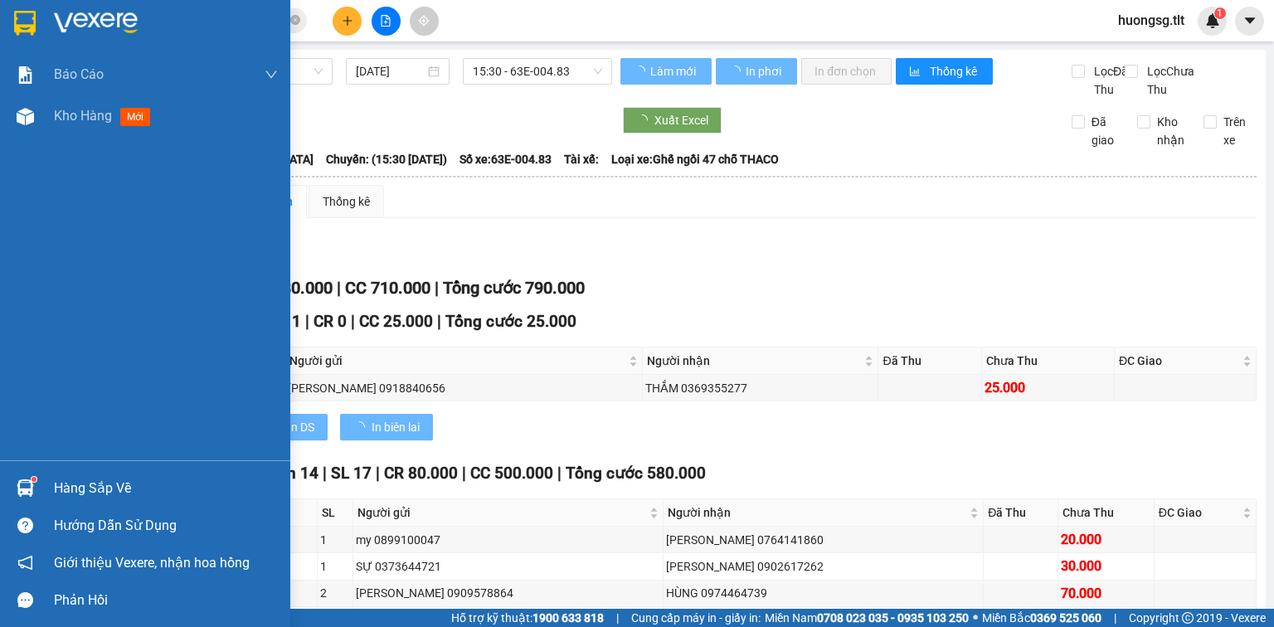
click at [108, 477] on div "Hàng sắp về" at bounding box center [166, 488] width 224 height 25
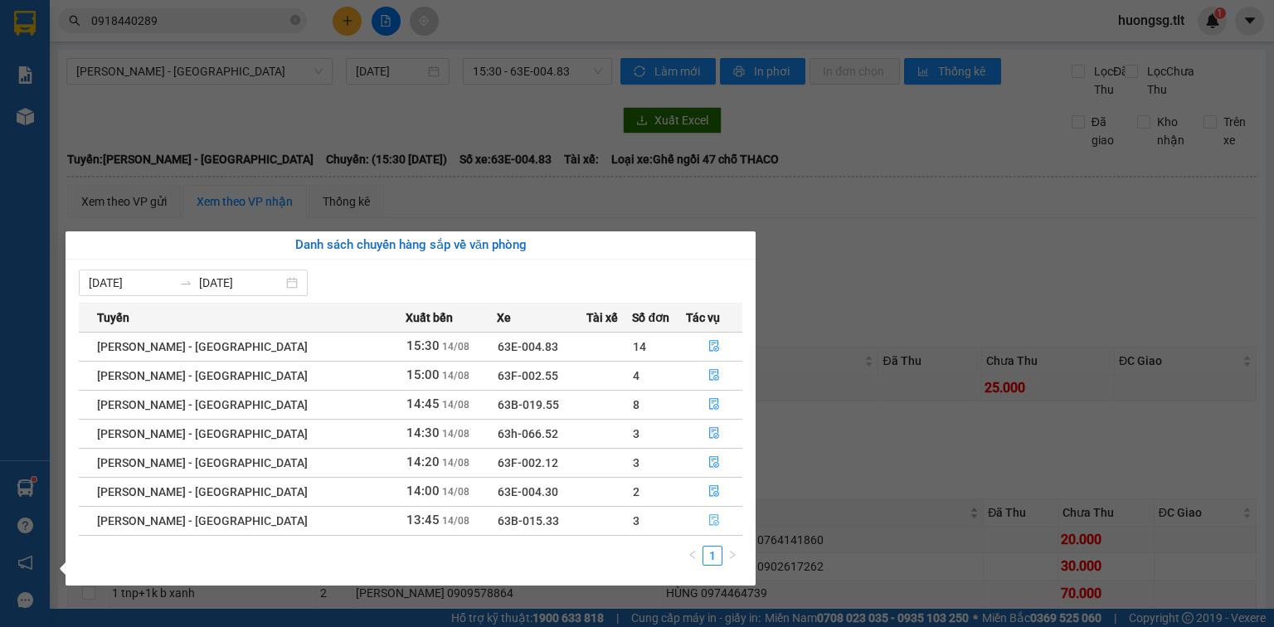
click at [710, 524] on icon "file-done" at bounding box center [714, 520] width 12 height 12
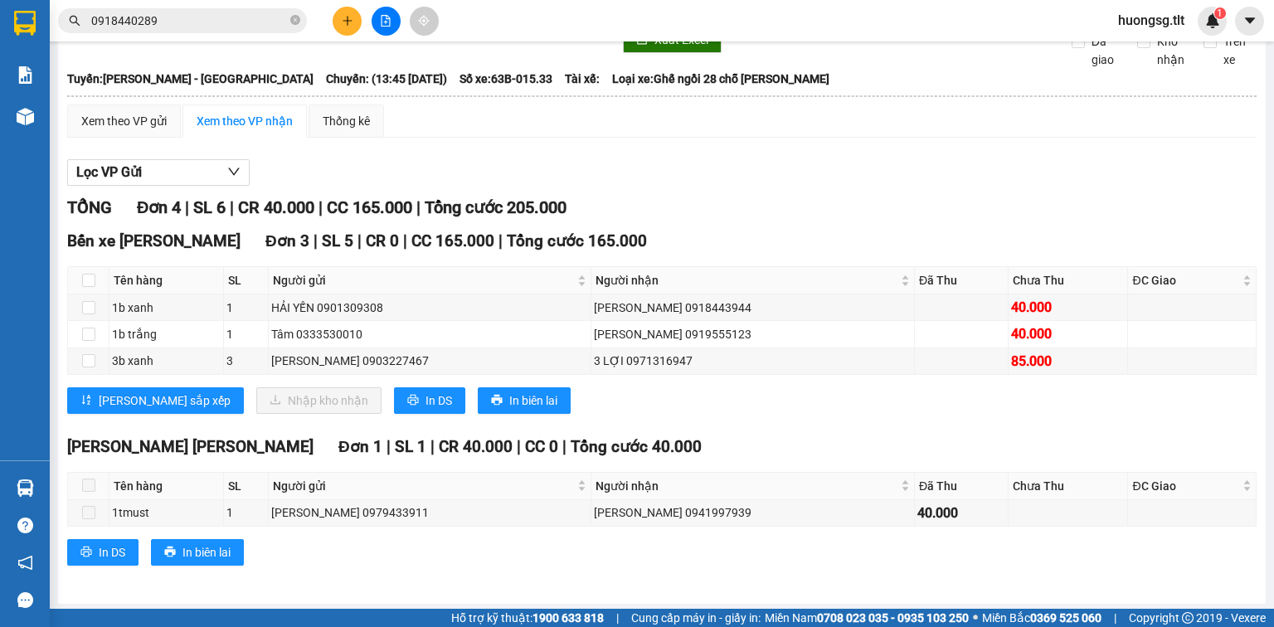
scroll to position [100, 0]
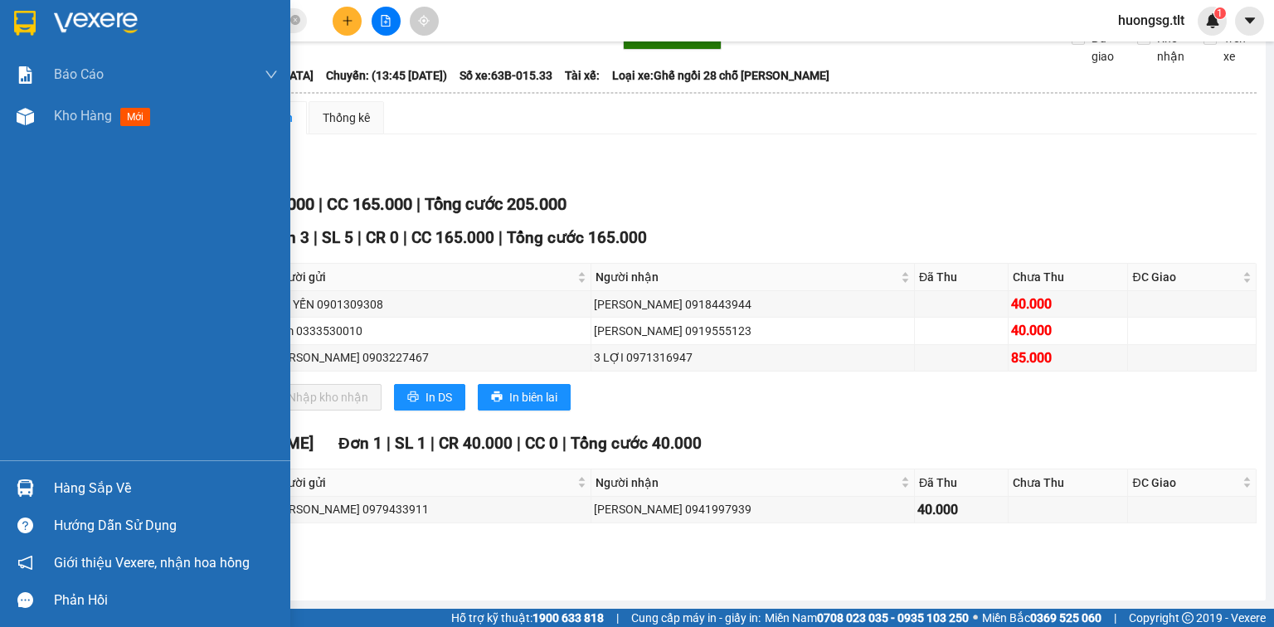
click at [91, 480] on div "Hàng sắp về" at bounding box center [166, 488] width 224 height 25
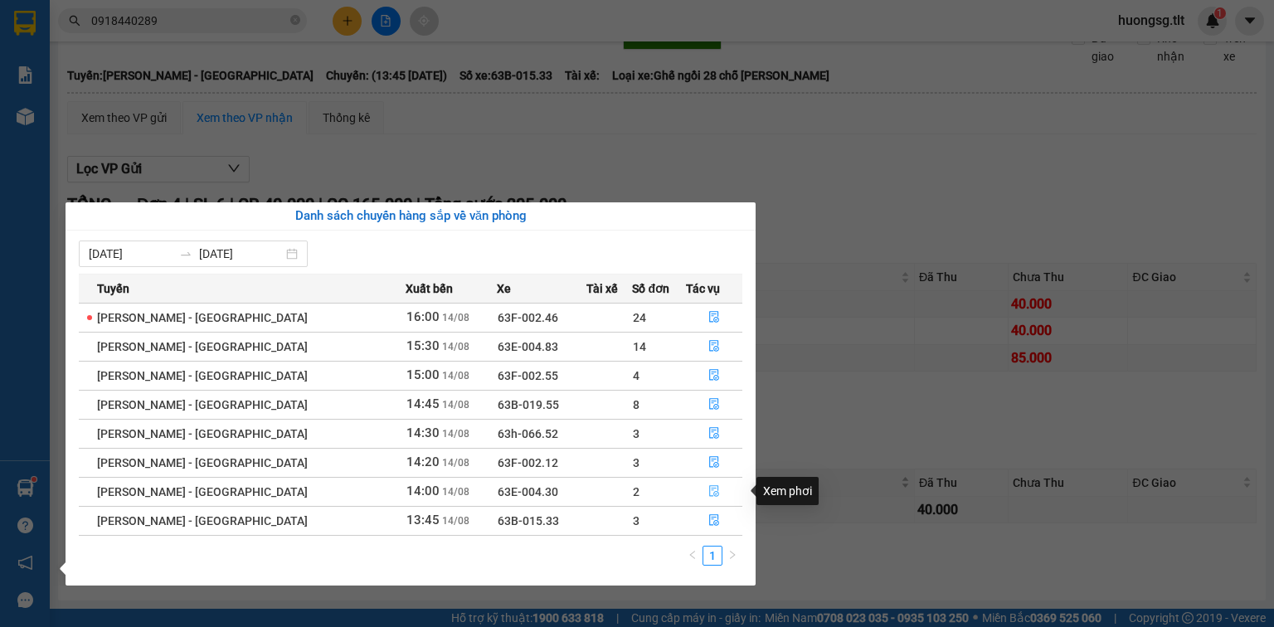
click at [710, 488] on icon "file-done" at bounding box center [714, 491] width 12 height 12
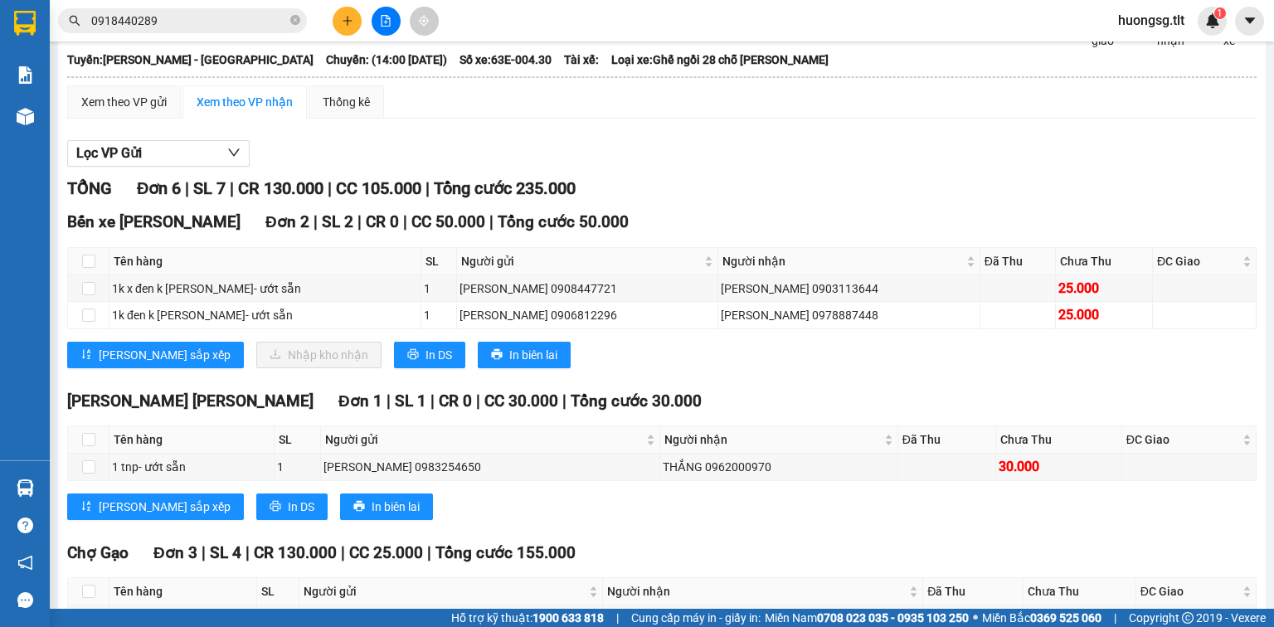
click at [347, 27] on button at bounding box center [347, 21] width 29 height 29
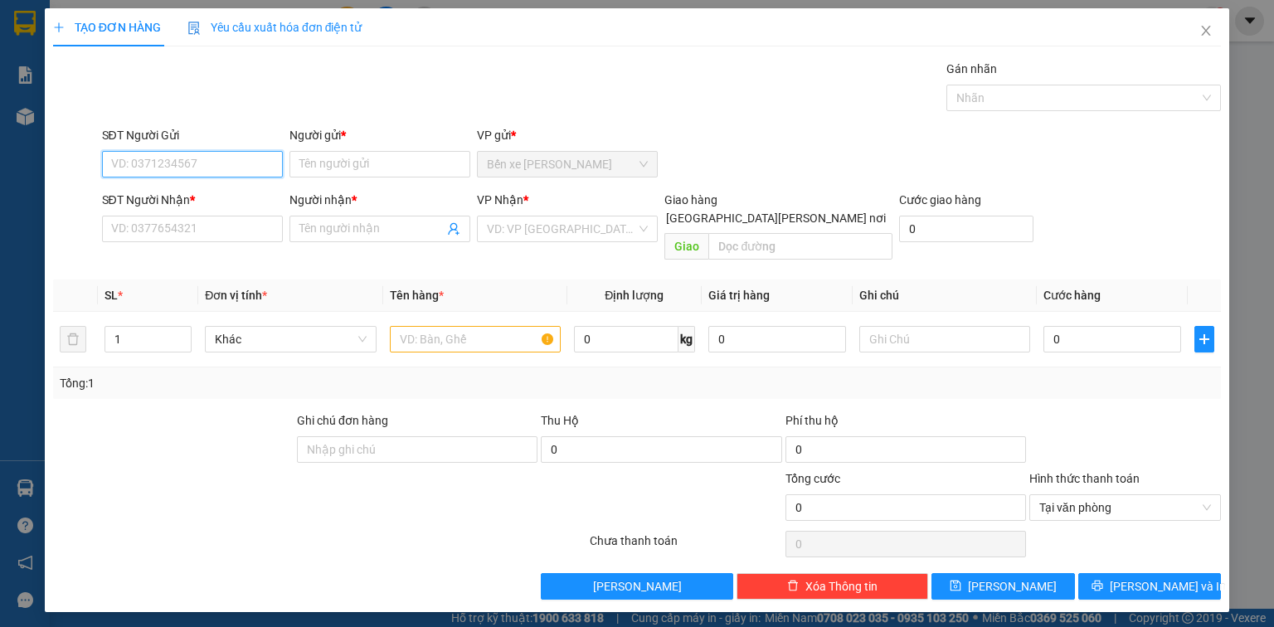
click at [189, 154] on input "SĐT Người Gửi" at bounding box center [192, 164] width 181 height 27
click at [199, 196] on div "0907575300 - LY" at bounding box center [192, 196] width 161 height 18
type input "0907575300"
type input "LY"
type input "0907575300"
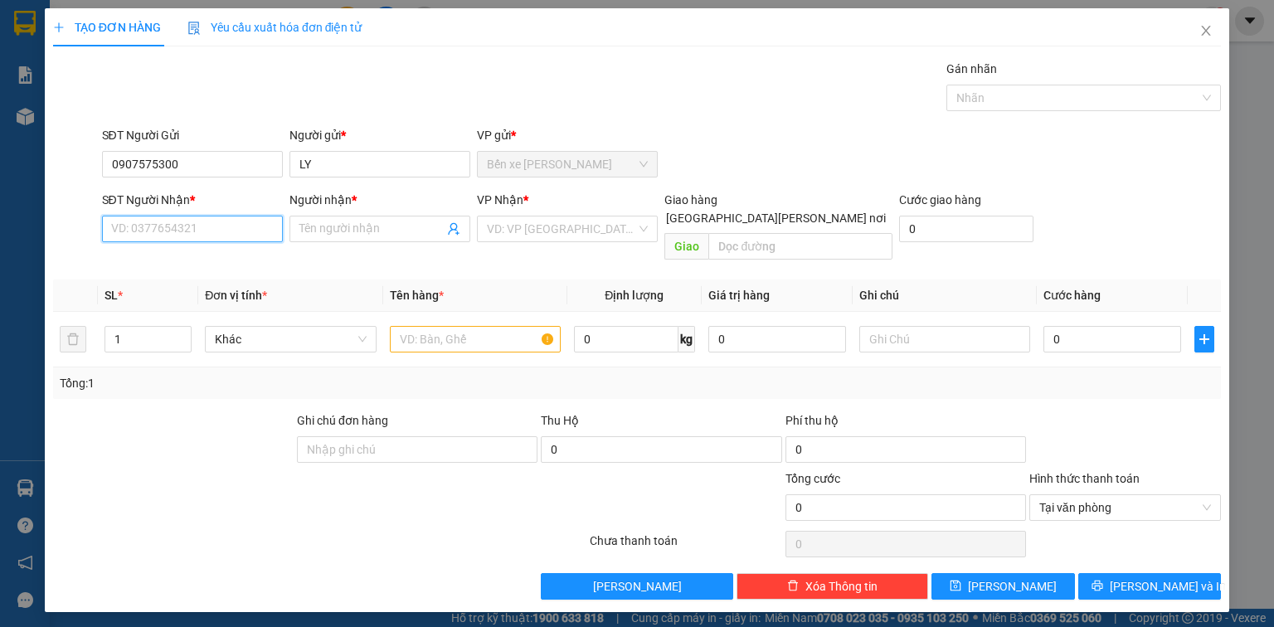
click at [211, 222] on input "SĐT Người Nhận *" at bounding box center [192, 229] width 181 height 27
type input "0794906463"
click at [246, 262] on div "0794906463 - HẠNH LÊ" at bounding box center [201, 261] width 179 height 18
type input "HẠNH LÊ"
type input "0794906463"
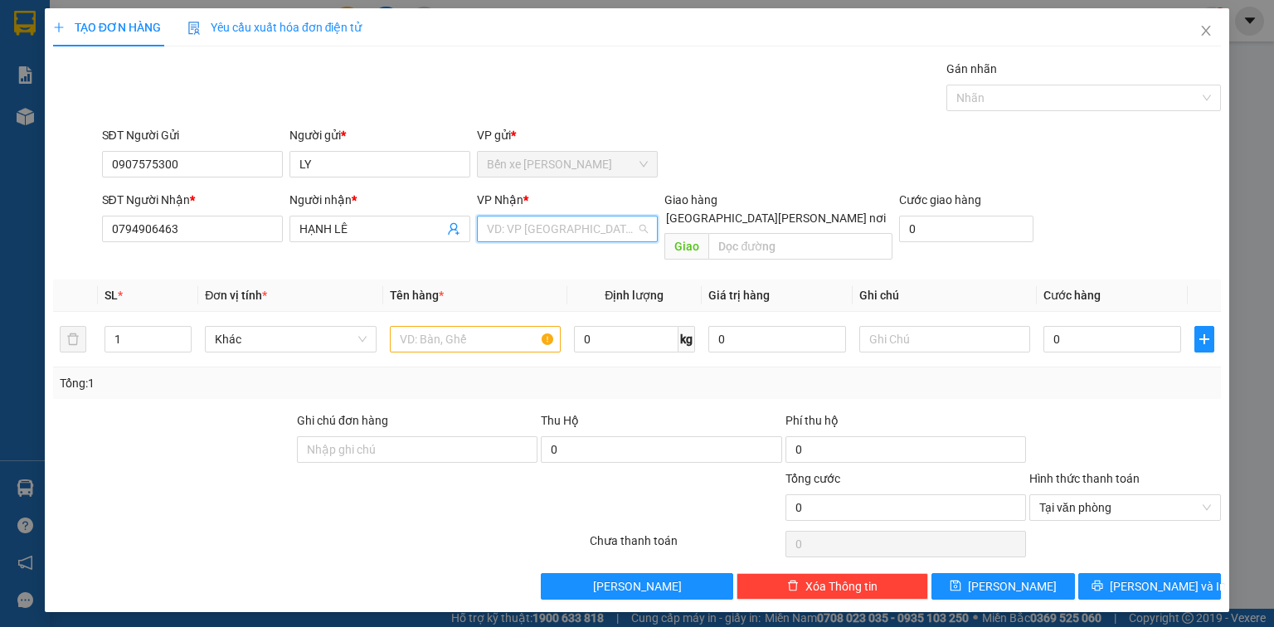
drag, startPoint x: 525, startPoint y: 229, endPoint x: 548, endPoint y: 280, distance: 55.7
click at [527, 229] on input "search" at bounding box center [561, 229] width 149 height 25
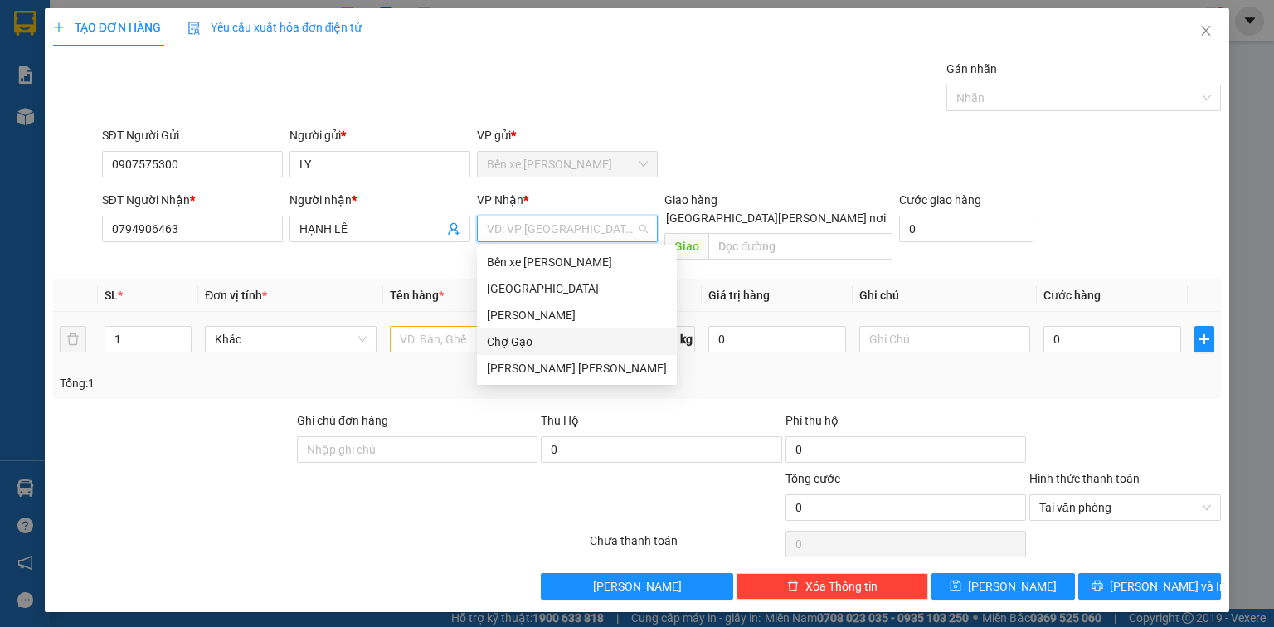
click at [548, 348] on div "Chợ Gạo" at bounding box center [577, 342] width 180 height 18
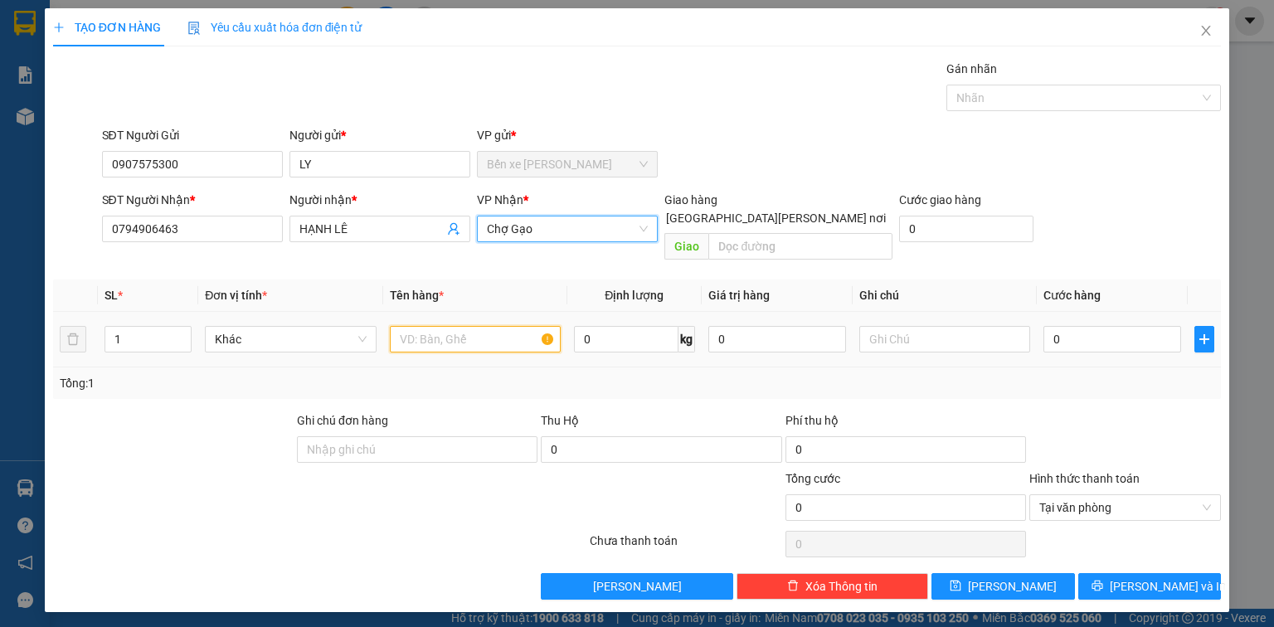
click at [411, 326] on input "text" at bounding box center [475, 339] width 171 height 27
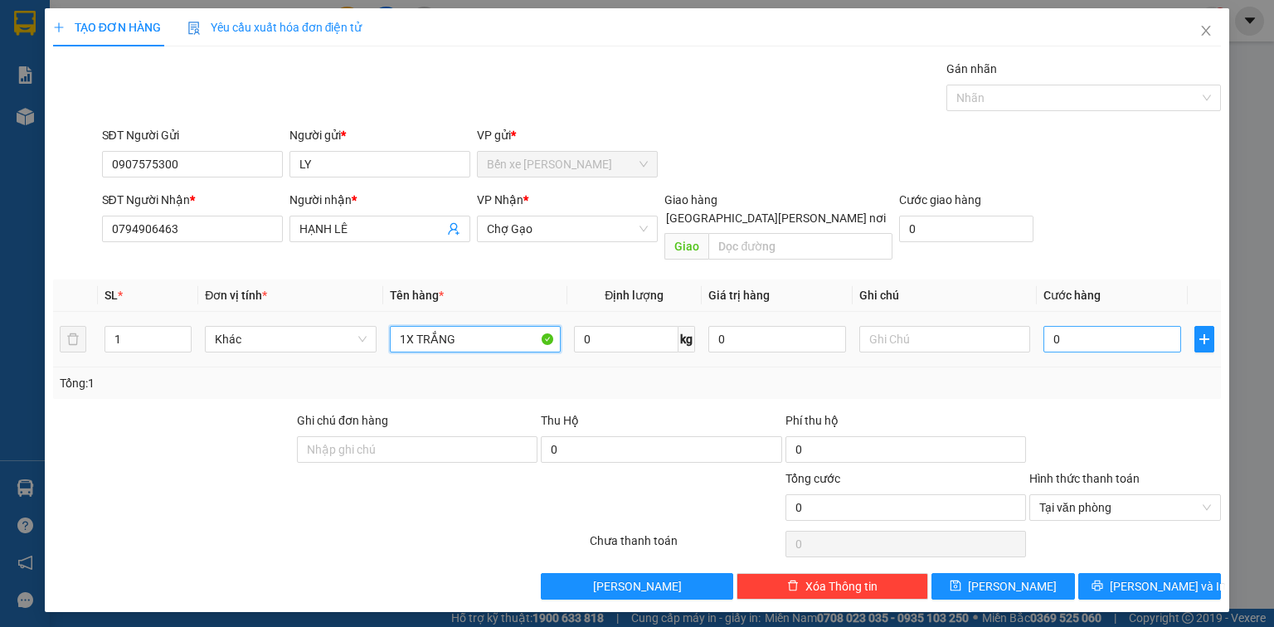
type input "1X TRẮNG"
click at [1098, 326] on input "0" at bounding box center [1113, 339] width 138 height 27
type input "2"
type input "25"
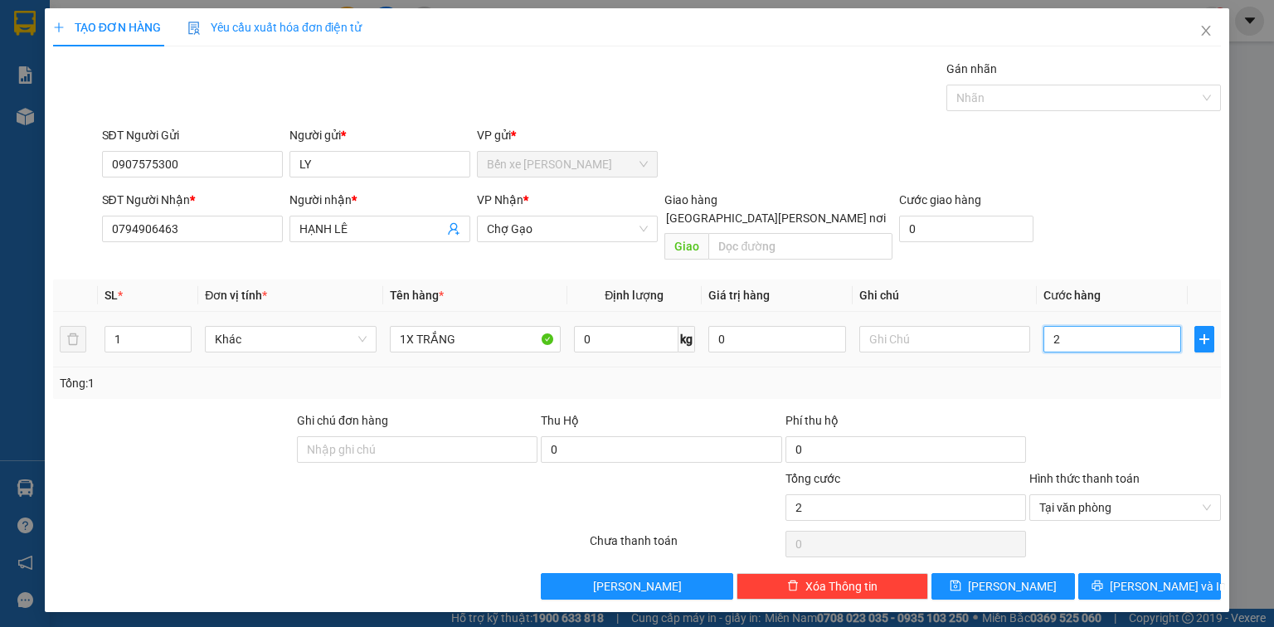
type input "25"
type input "25.000"
click at [1178, 577] on span "[PERSON_NAME] và In" at bounding box center [1168, 586] width 116 height 18
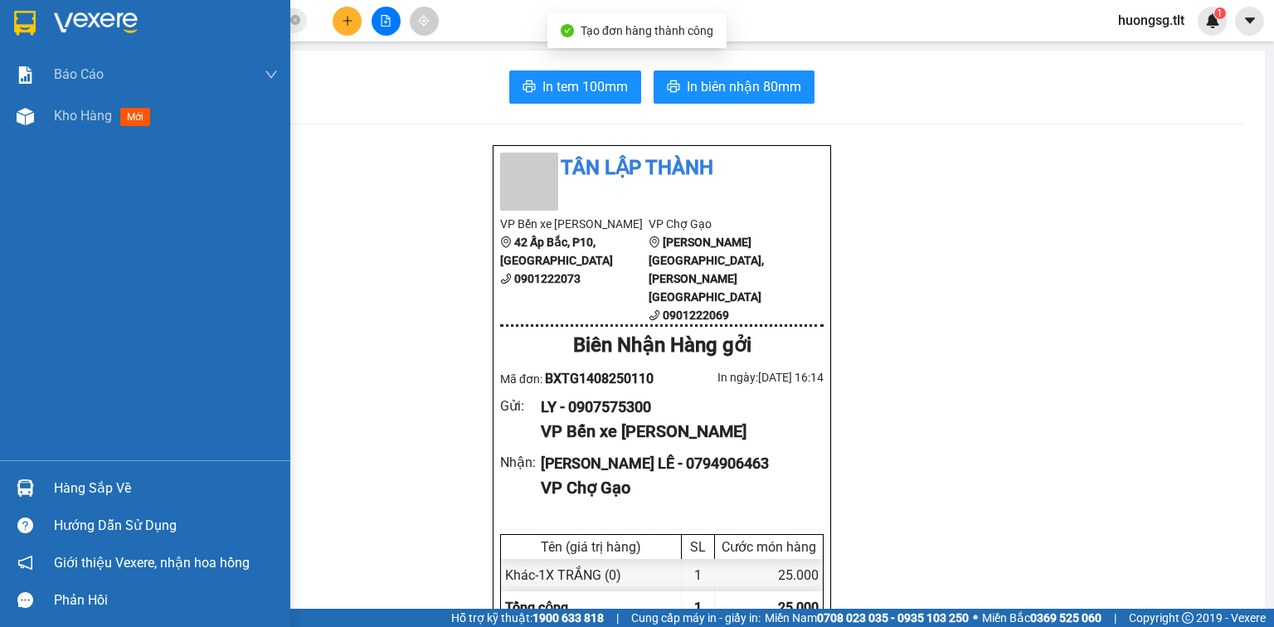
drag, startPoint x: 103, startPoint y: 126, endPoint x: 178, endPoint y: 226, distance: 124.9
click at [104, 126] on div "Kho hàng mới" at bounding box center [105, 115] width 103 height 21
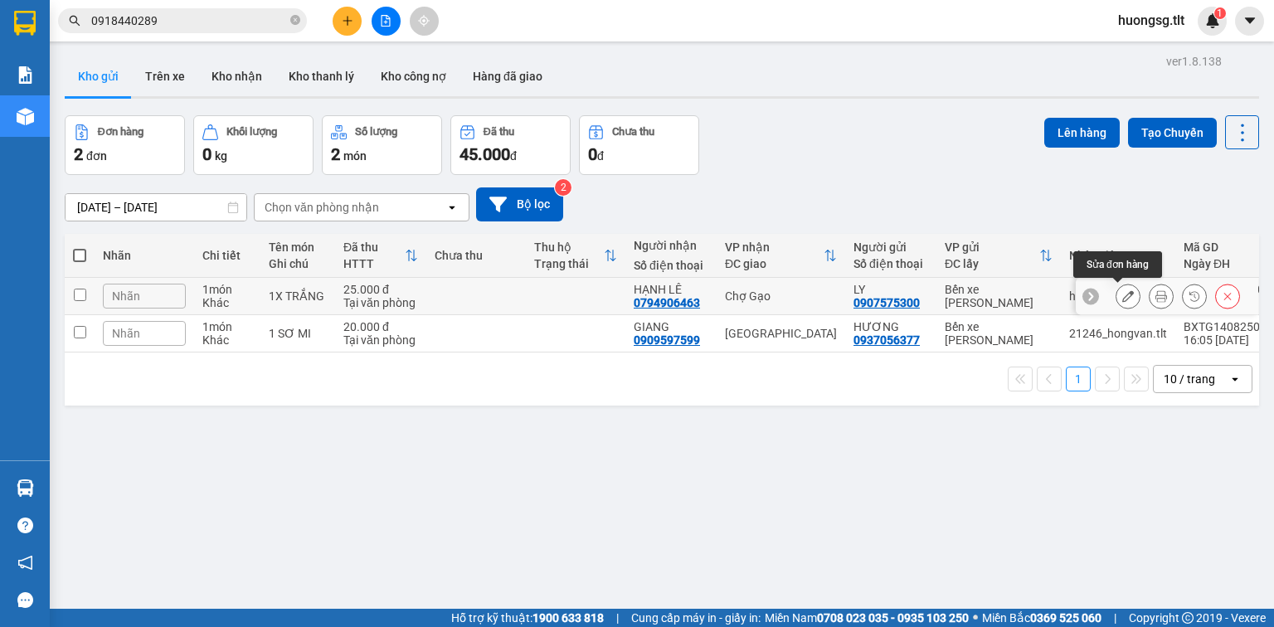
click at [1122, 299] on icon at bounding box center [1128, 296] width 12 height 12
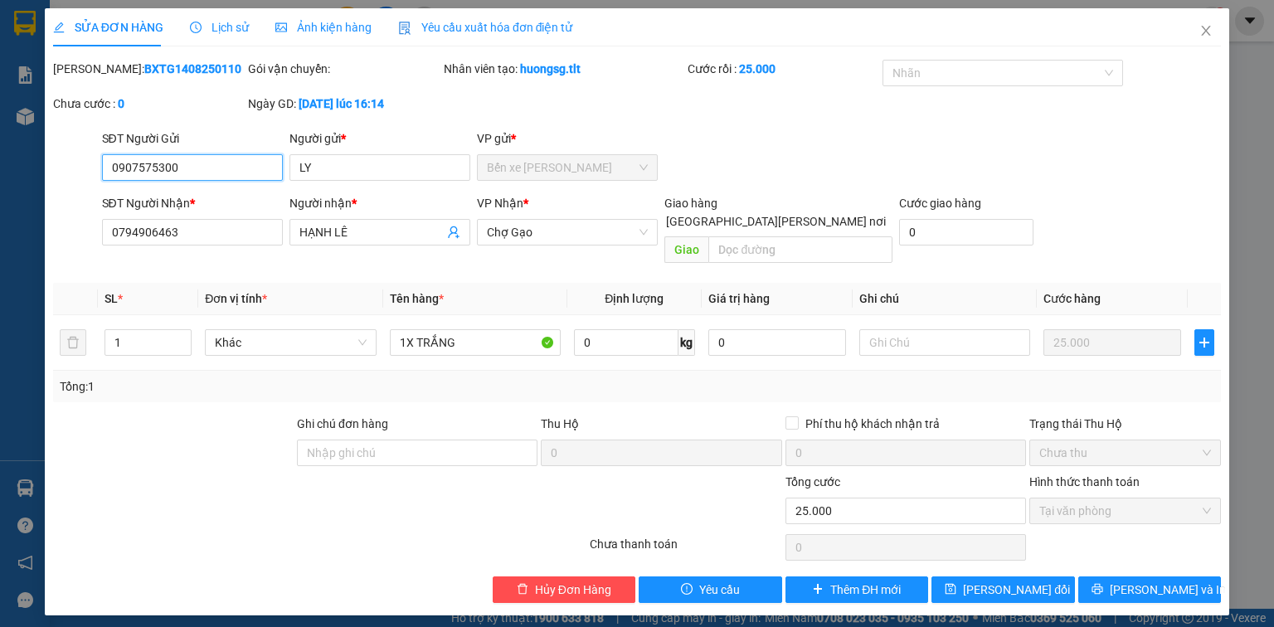
click at [1209, 499] on span "Tại văn phòng" at bounding box center [1125, 511] width 172 height 25
click at [554, 581] on span "Hủy Đơn Hàng" at bounding box center [573, 590] width 76 height 18
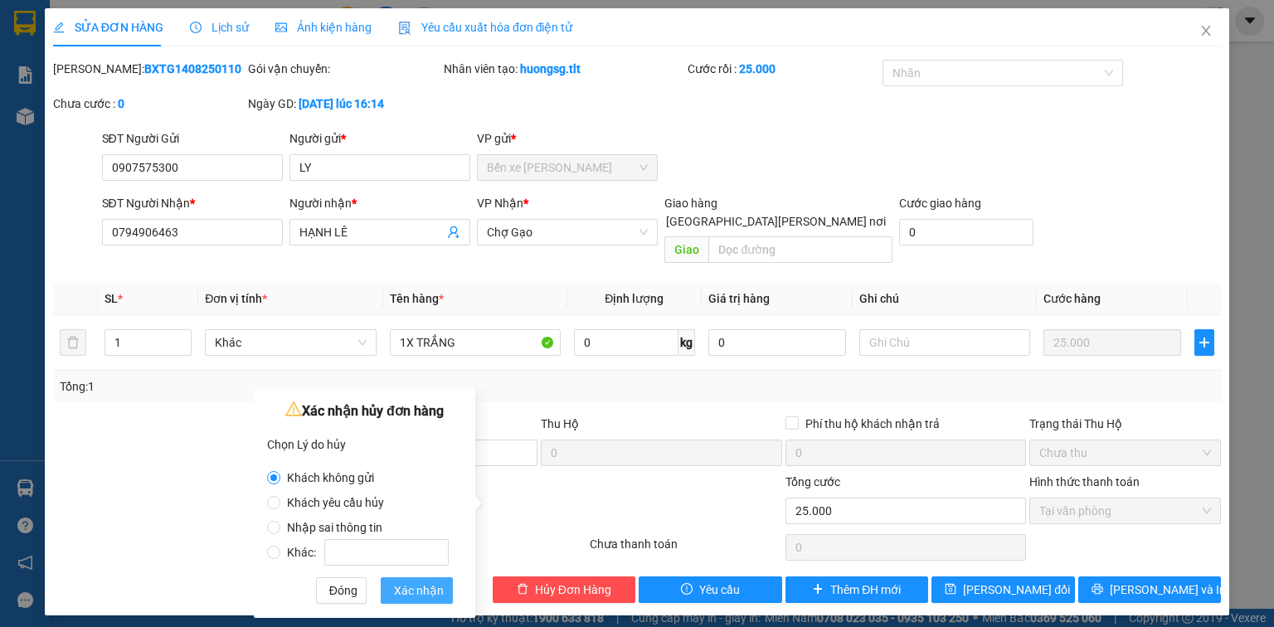
click at [408, 594] on span "Xác nhận" at bounding box center [419, 591] width 50 height 18
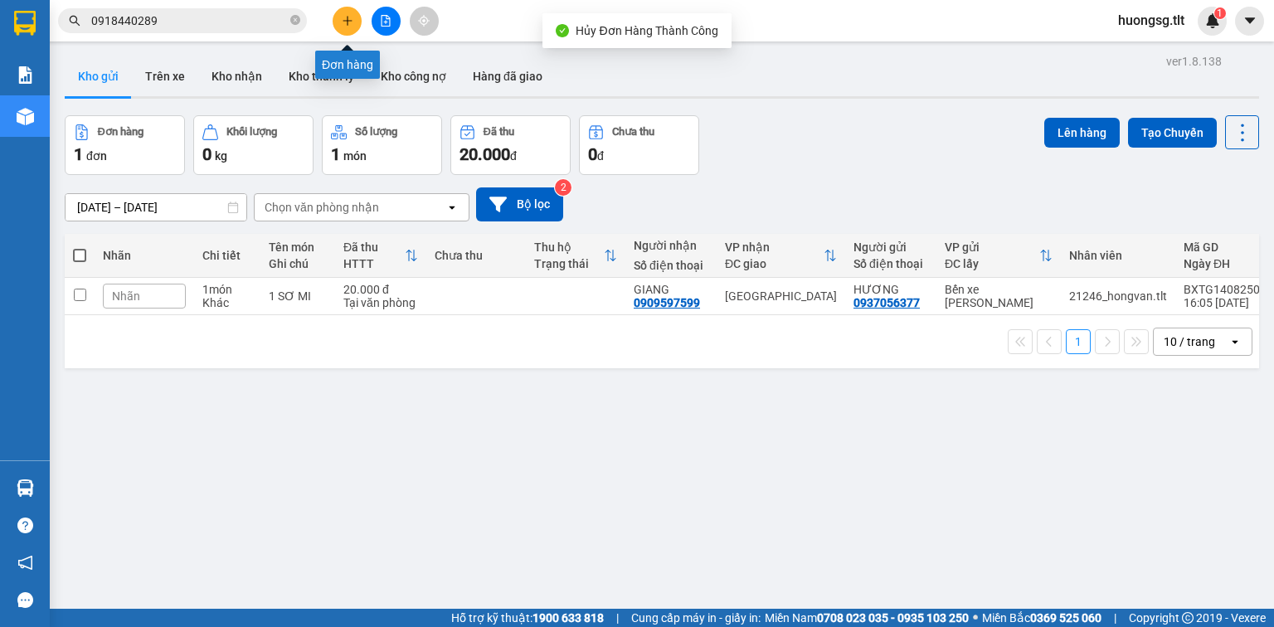
click at [346, 20] on icon "plus" at bounding box center [348, 21] width 12 height 12
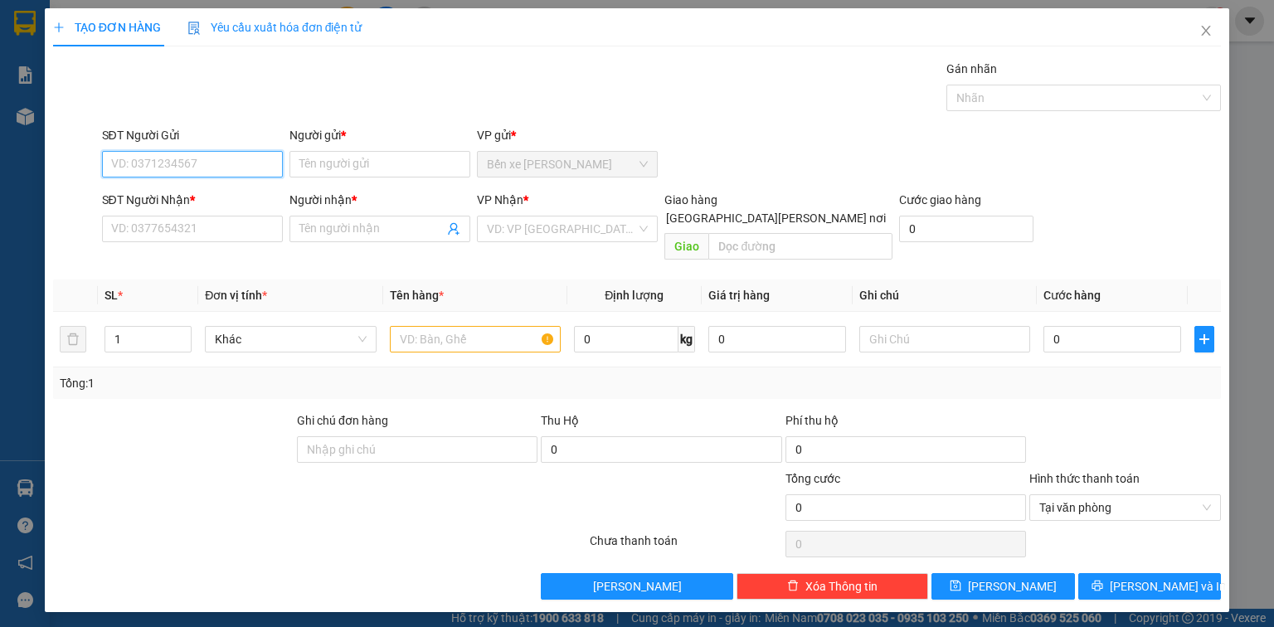
click at [196, 152] on input "SĐT Người Gửi" at bounding box center [192, 164] width 181 height 27
click at [189, 195] on div "0907575300 - LY" at bounding box center [192, 196] width 161 height 18
type input "0907575300"
type input "LY"
type input "0907575300"
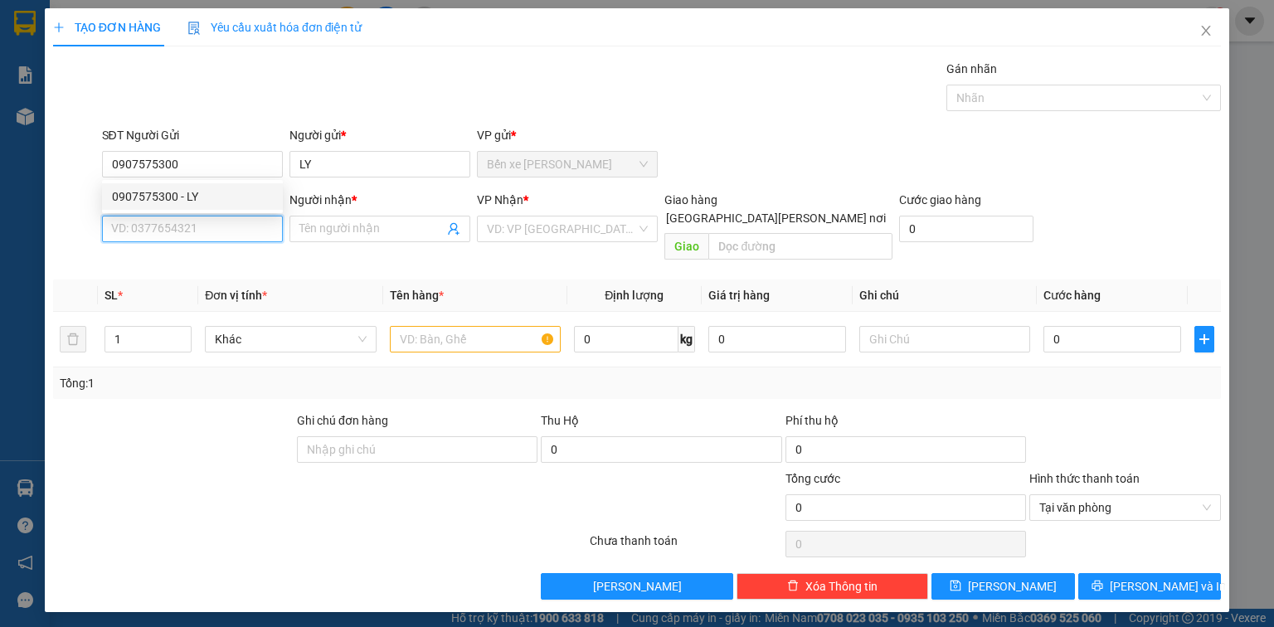
click at [182, 230] on input "SĐT Người Nhận *" at bounding box center [192, 229] width 181 height 27
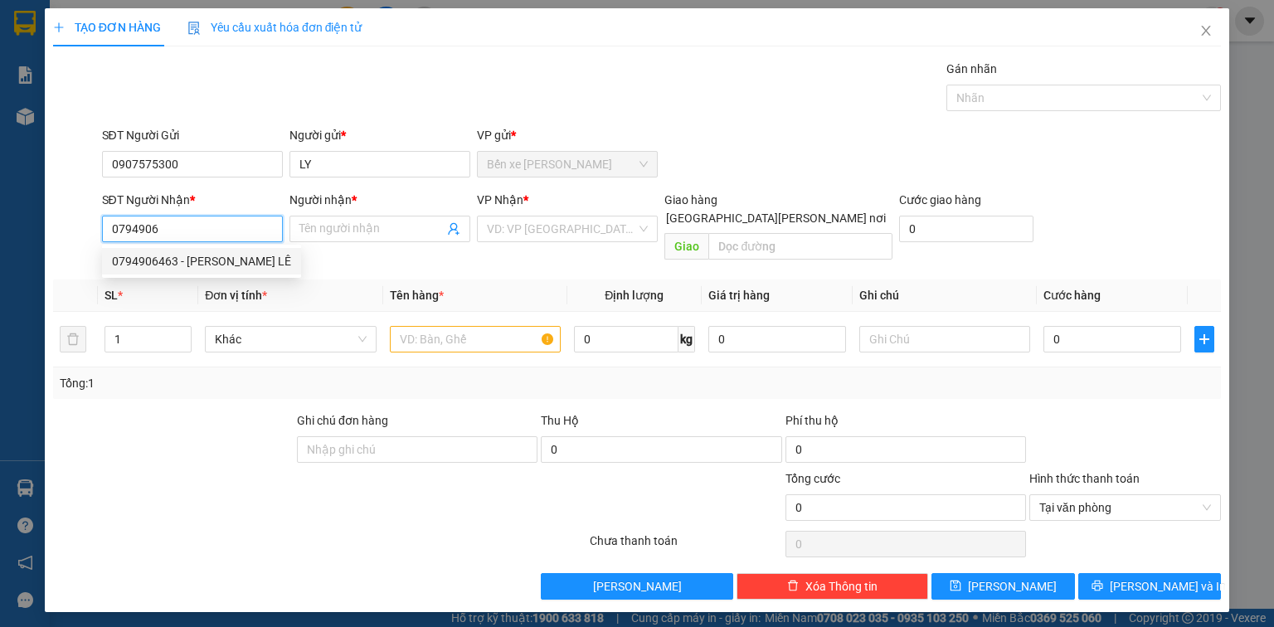
click at [219, 256] on div "0794906463 - HẠNH LÊ" at bounding box center [201, 261] width 179 height 18
type input "0794906463"
type input "HẠNH LÊ"
type input "0794906463"
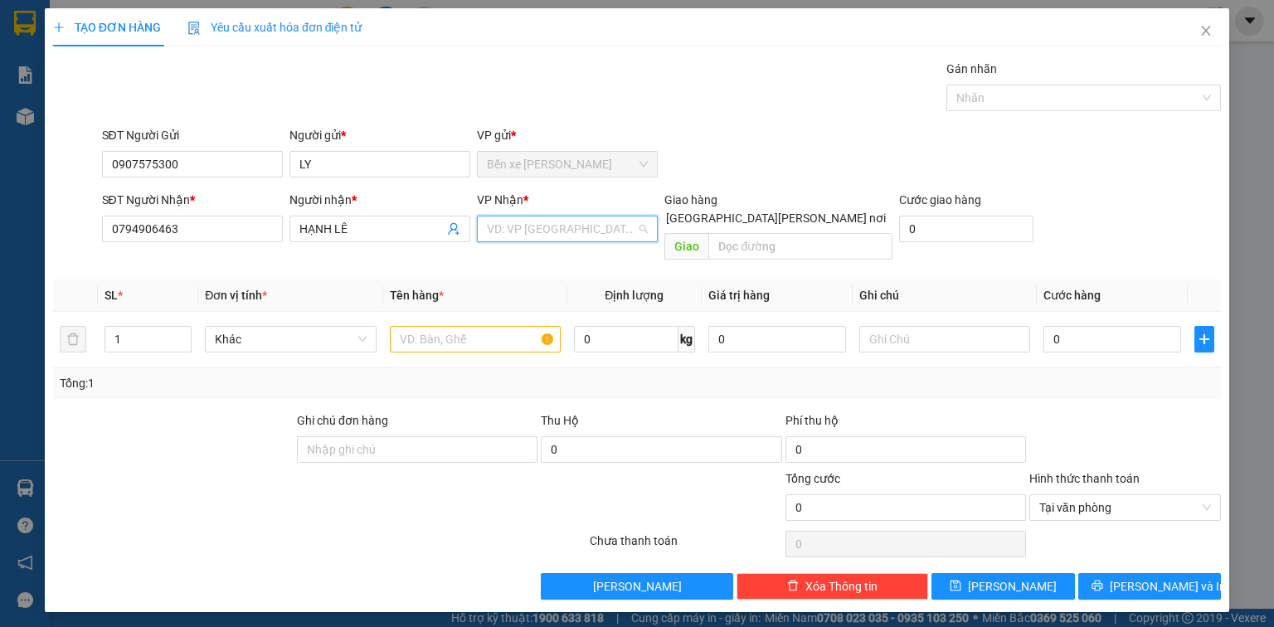
drag, startPoint x: 530, startPoint y: 222, endPoint x: 538, endPoint y: 252, distance: 31.0
click at [531, 221] on input "search" at bounding box center [561, 229] width 149 height 25
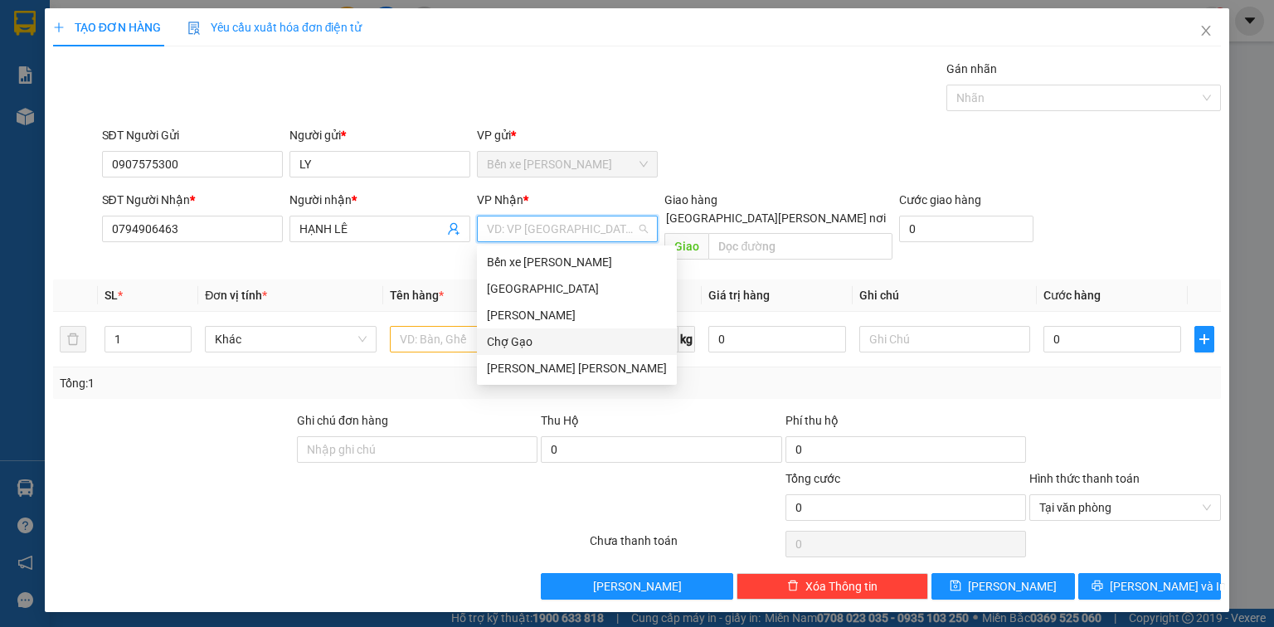
click at [561, 359] on div "[PERSON_NAME]" at bounding box center [577, 368] width 180 height 18
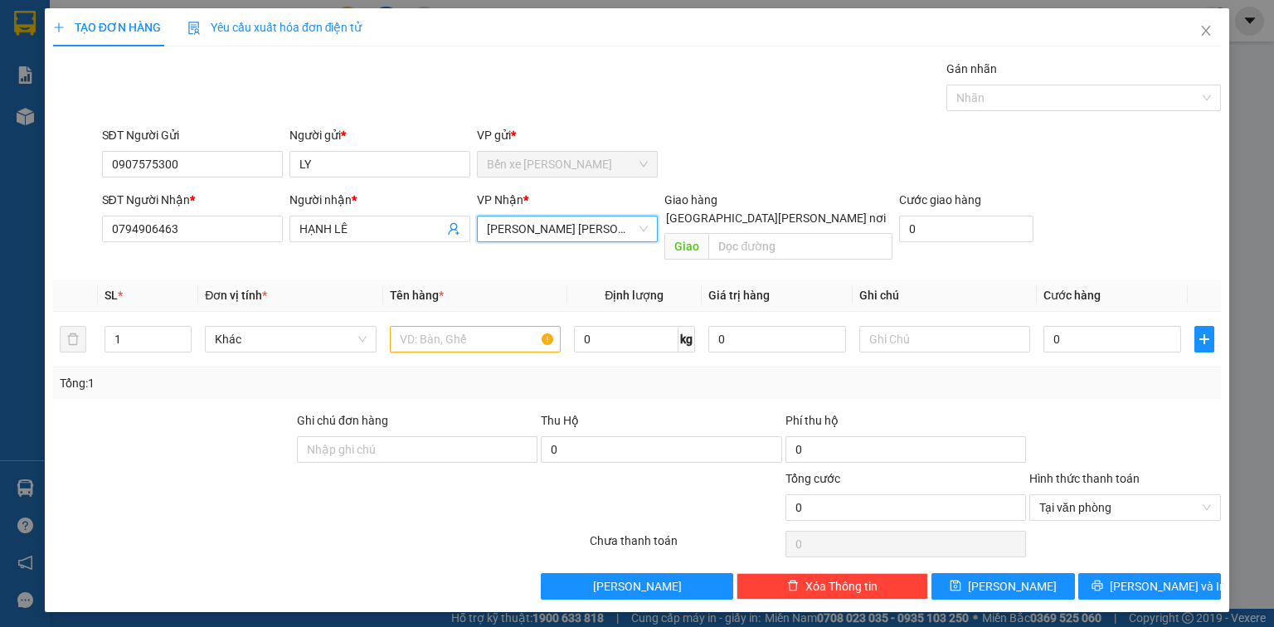
click at [567, 229] on span "[PERSON_NAME]" at bounding box center [567, 229] width 161 height 25
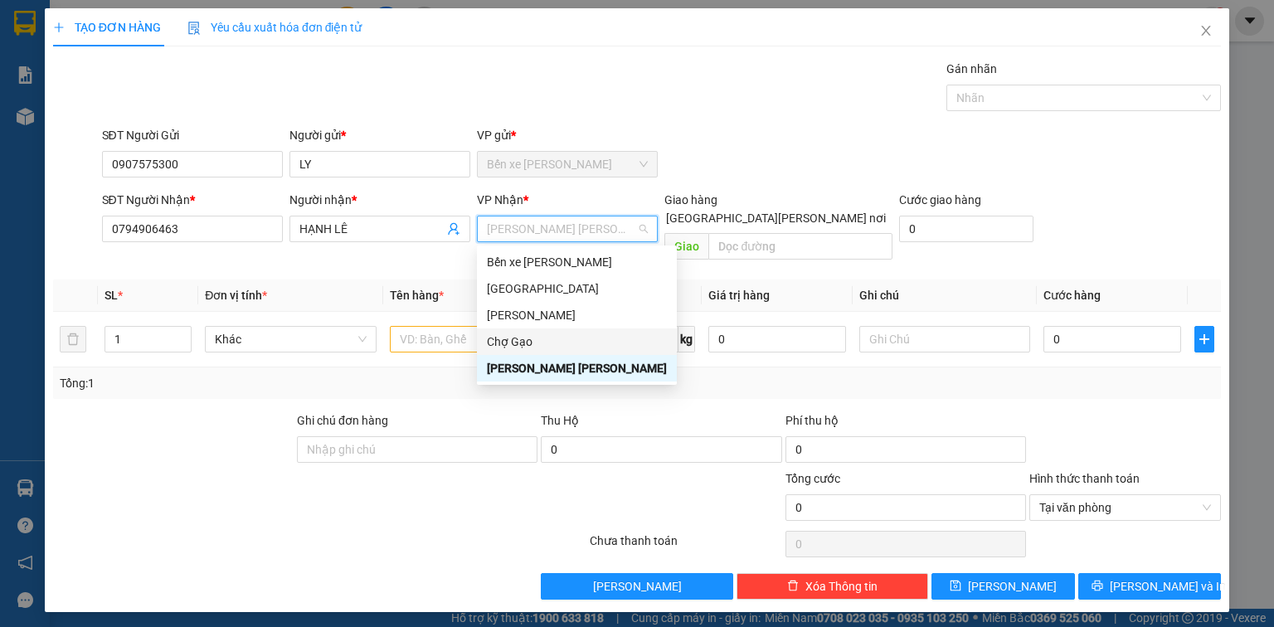
click at [559, 342] on div "Chợ Gạo" at bounding box center [577, 342] width 180 height 18
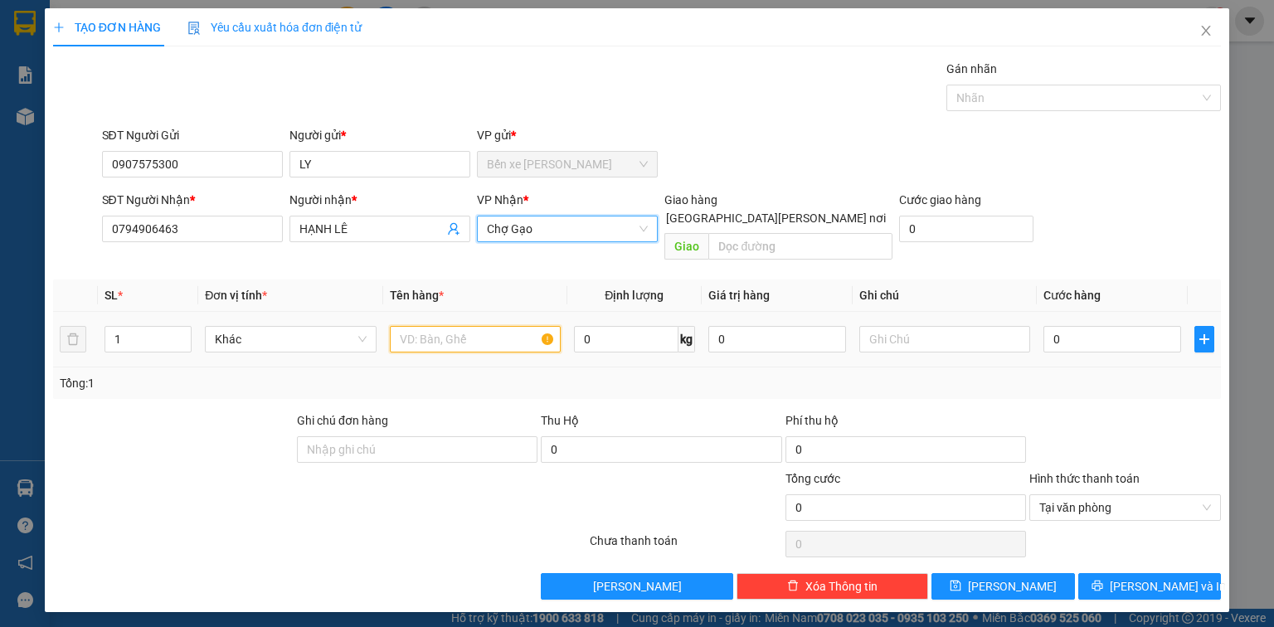
click at [465, 326] on input "text" at bounding box center [475, 339] width 171 height 27
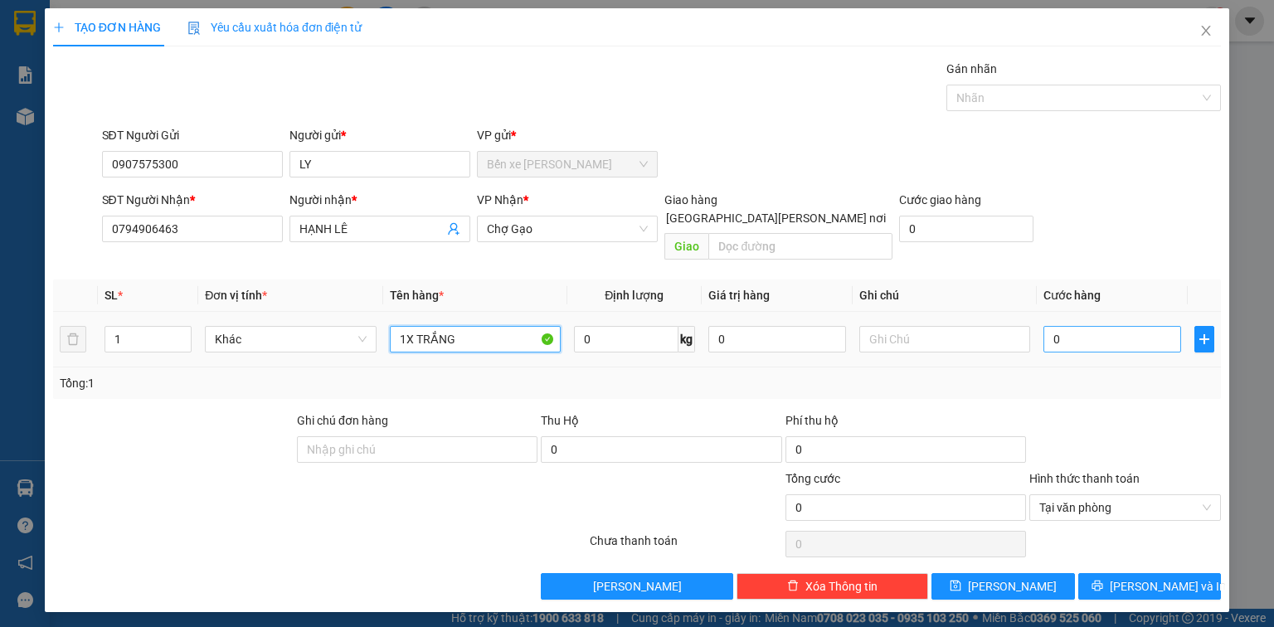
type input "1X TRẮNG"
click at [1141, 326] on input "0" at bounding box center [1113, 339] width 138 height 27
type input "2"
type input "25"
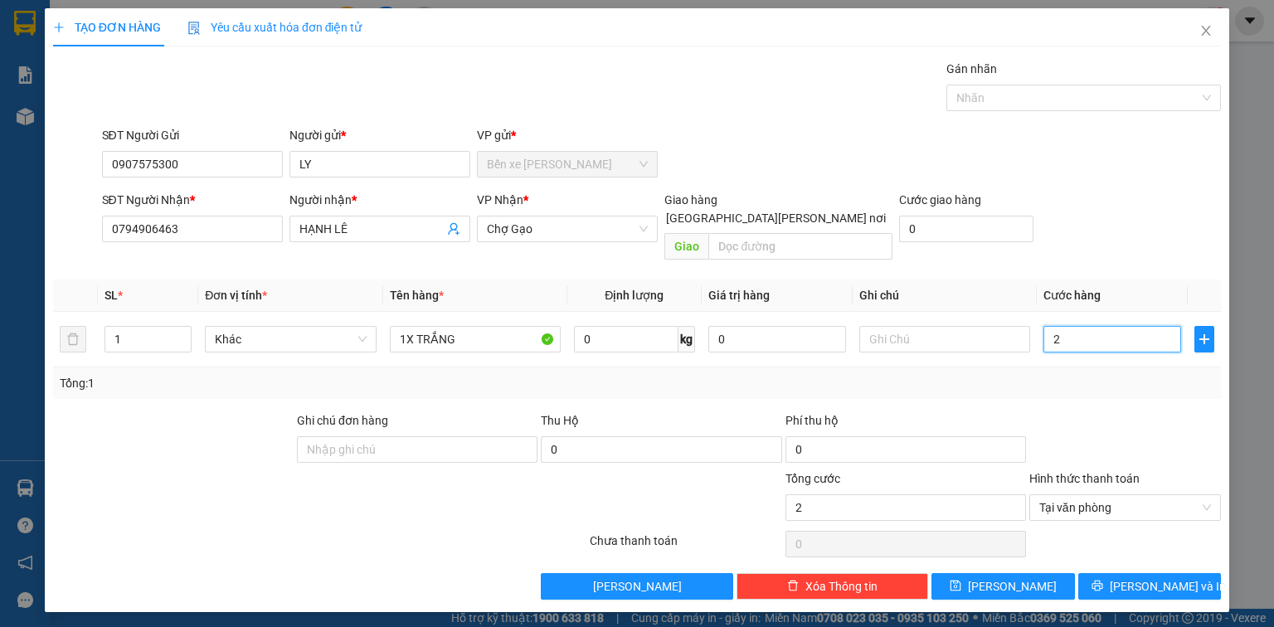
type input "25"
type input "25.000"
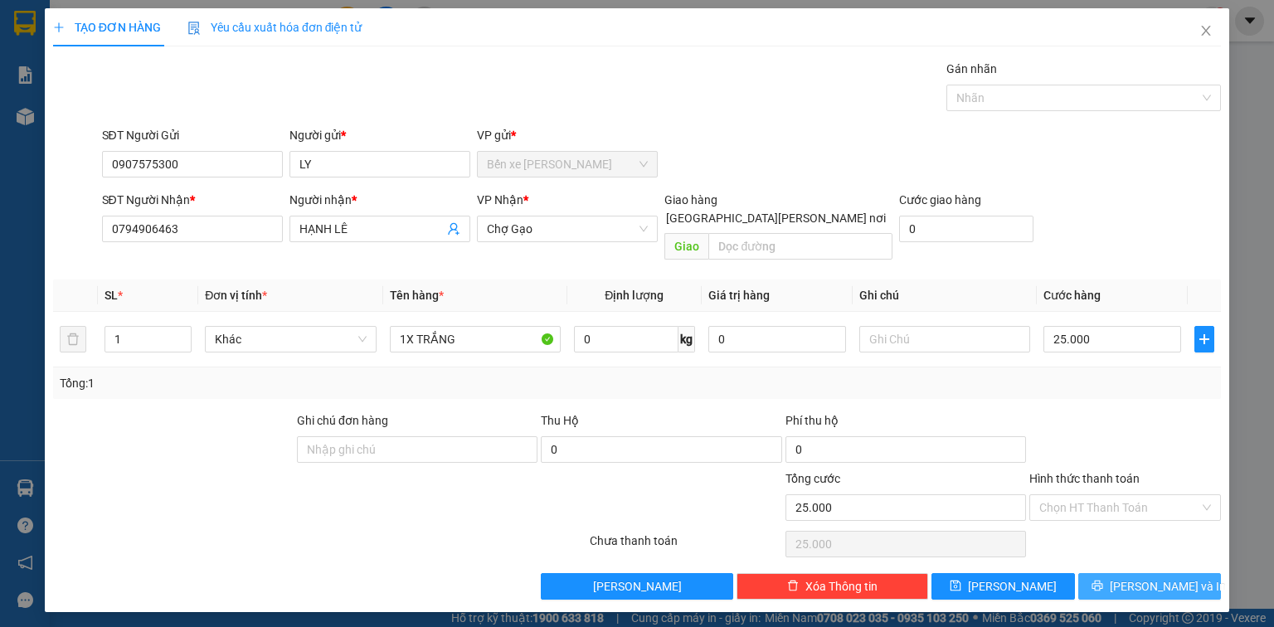
click at [1159, 577] on span "[PERSON_NAME] và In" at bounding box center [1168, 586] width 116 height 18
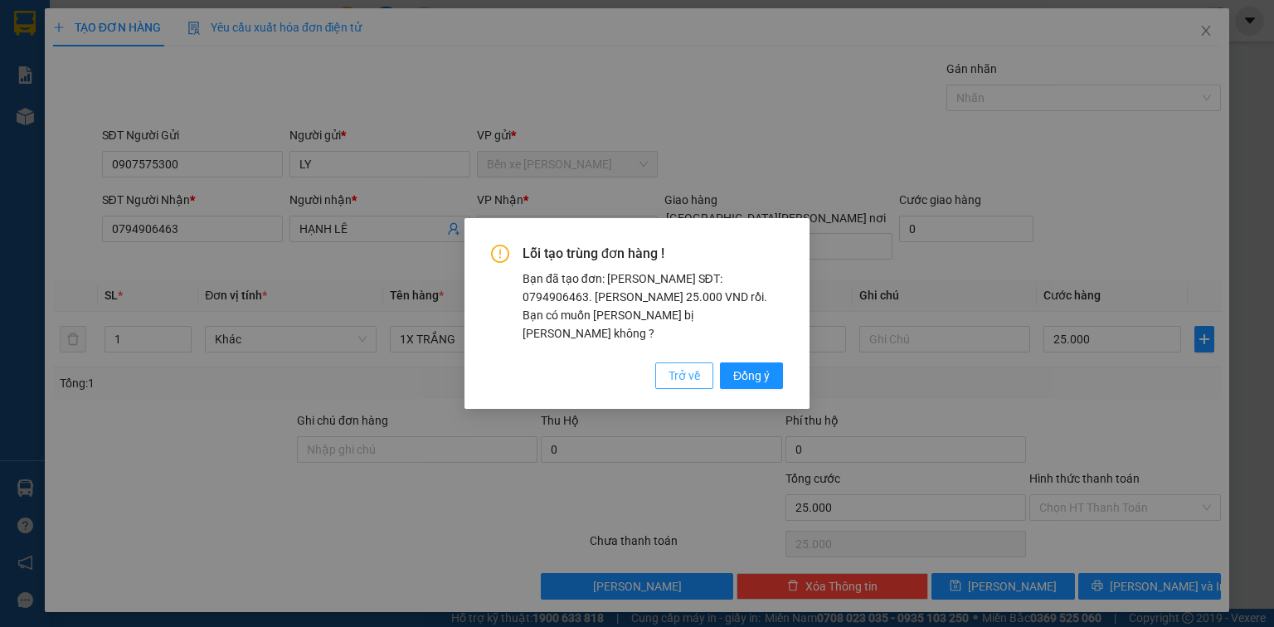
click at [687, 367] on span "Trở về" at bounding box center [685, 376] width 32 height 18
type input "0"
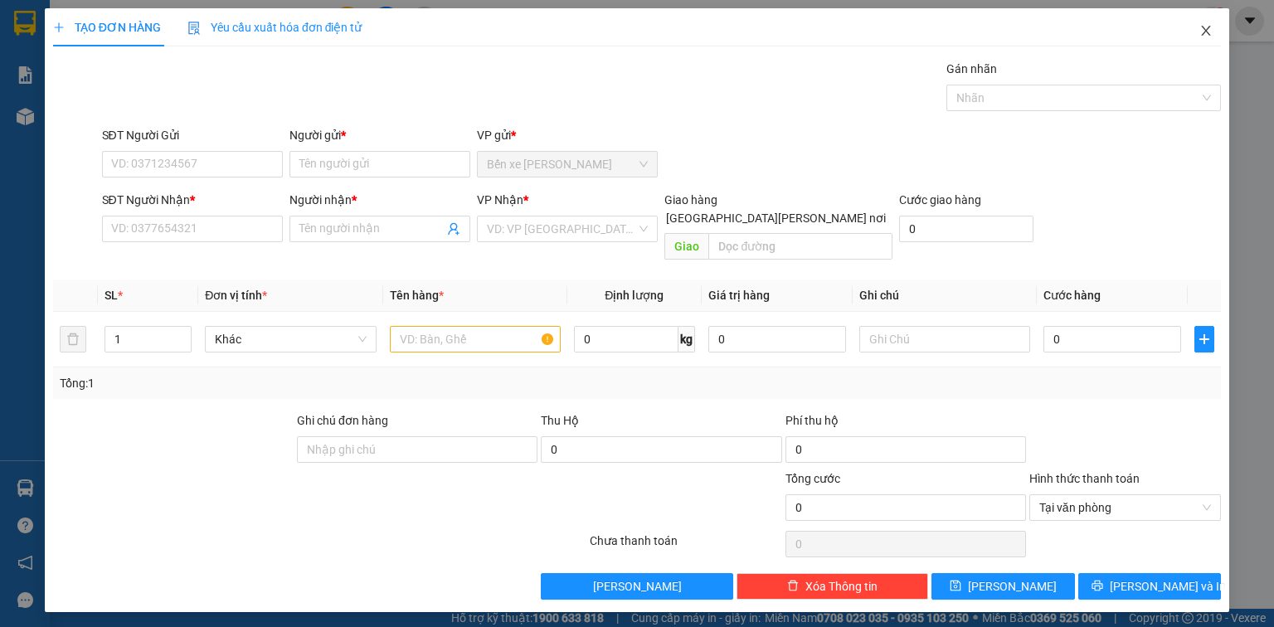
click at [1206, 37] on icon "close" at bounding box center [1206, 30] width 13 height 13
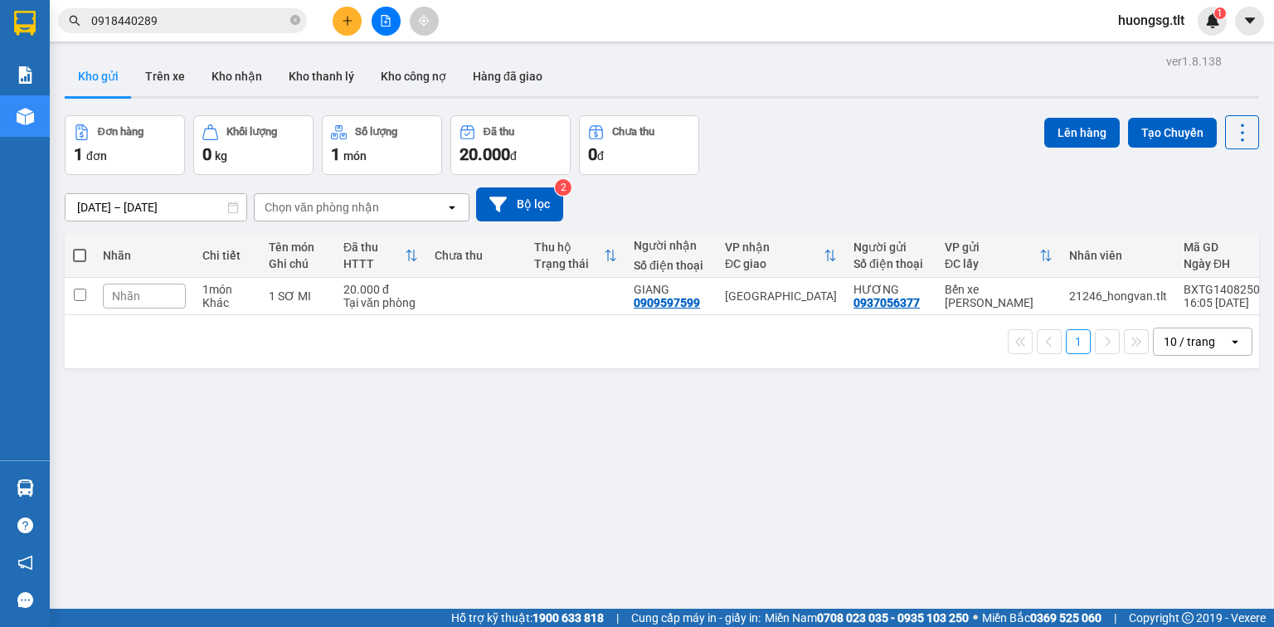
click at [395, 421] on div "ver 1.8.138 Kho gửi Trên xe Kho nhận Kho thanh lý Kho công nợ Hàng đã giao Đơn …" at bounding box center [662, 363] width 1208 height 627
click at [397, 421] on div "ver 1.8.138 Kho gửi Trên xe Kho nhận Kho thanh lý Kho công nợ Hàng đã giao Đơn …" at bounding box center [662, 363] width 1208 height 627
click at [364, 22] on div at bounding box center [386, 21] width 124 height 29
click at [351, 24] on icon "plus" at bounding box center [348, 21] width 12 height 12
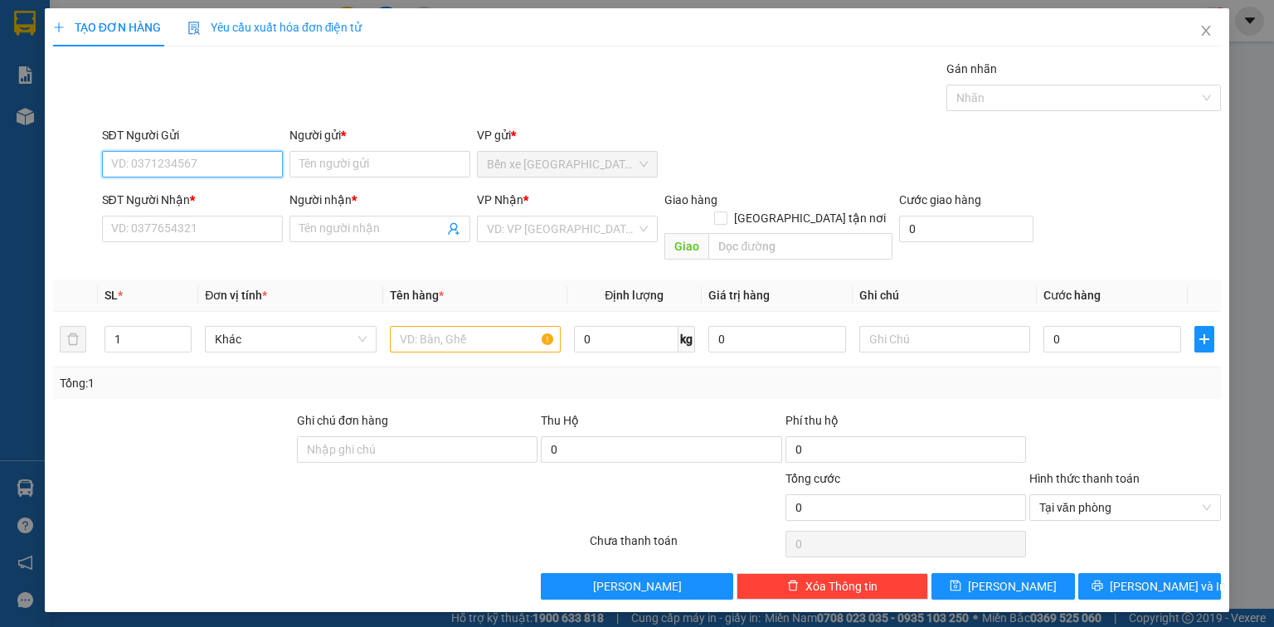
click at [226, 168] on input "SĐT Người Gửi" at bounding box center [192, 164] width 181 height 27
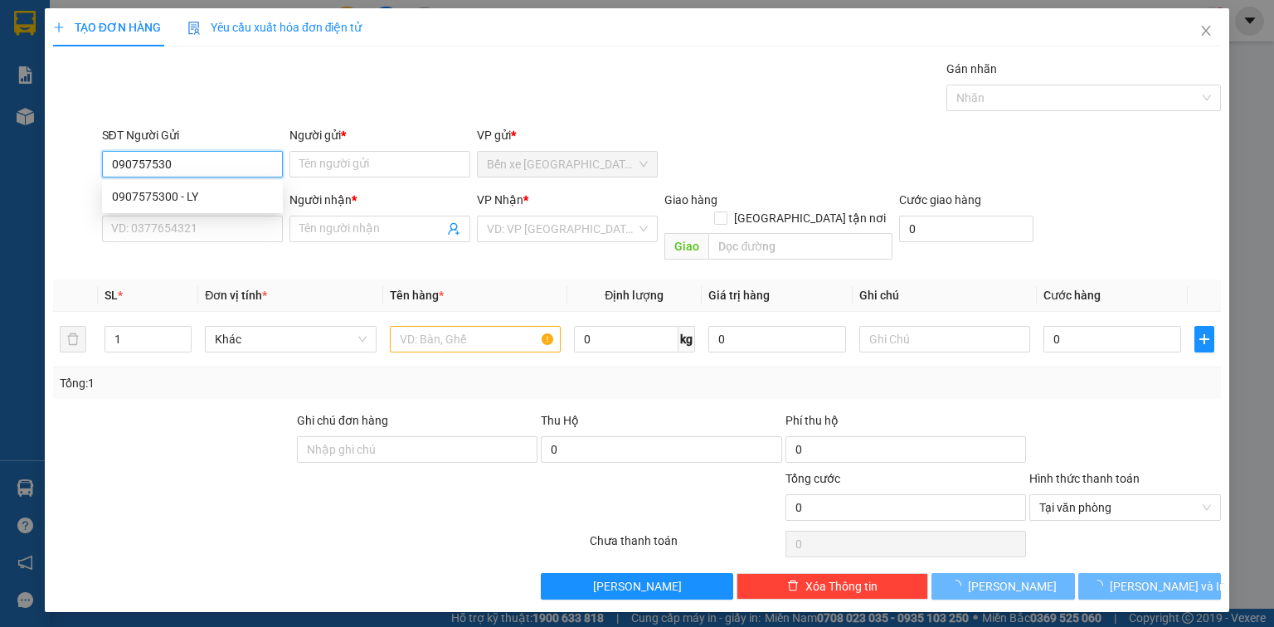
type input "0907575300"
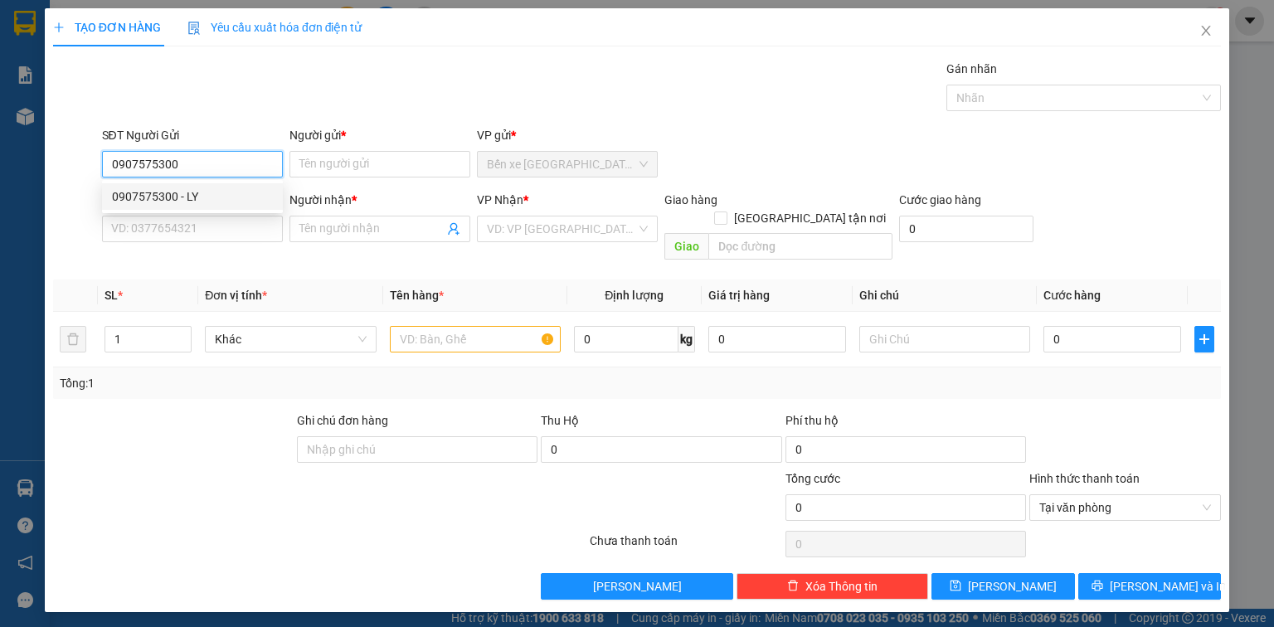
click at [197, 189] on div "0907575300 - LY" at bounding box center [192, 196] width 161 height 18
type input "LY"
type input "0907575300"
click at [192, 227] on input "SĐT Người Nhận *" at bounding box center [192, 229] width 181 height 27
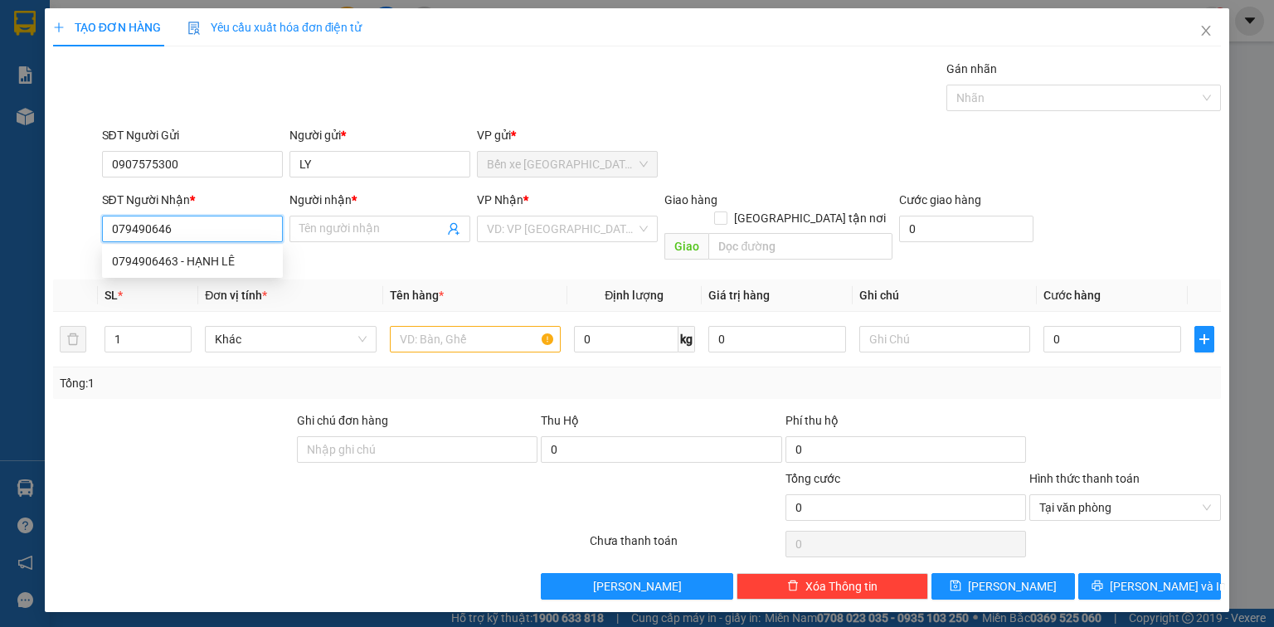
type input "0794906463"
drag, startPoint x: 202, startPoint y: 257, endPoint x: 226, endPoint y: 256, distance: 24.1
click at [202, 257] on div "0794906463 - HẠNH LÊ" at bounding box center [192, 261] width 161 height 18
type input "HẠNH LÊ"
type input "0794906463"
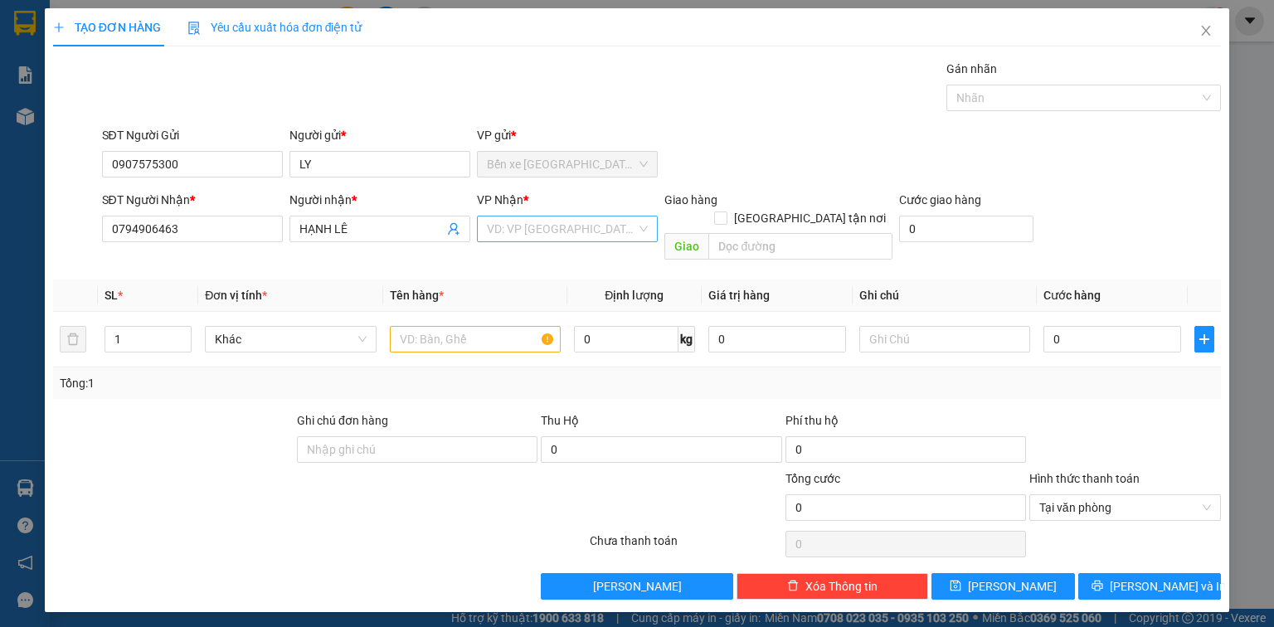
click at [566, 214] on div "VP Nhận *" at bounding box center [567, 203] width 181 height 25
drag, startPoint x: 561, startPoint y: 234, endPoint x: 561, endPoint y: 265, distance: 30.7
click at [561, 233] on input "search" at bounding box center [561, 229] width 149 height 25
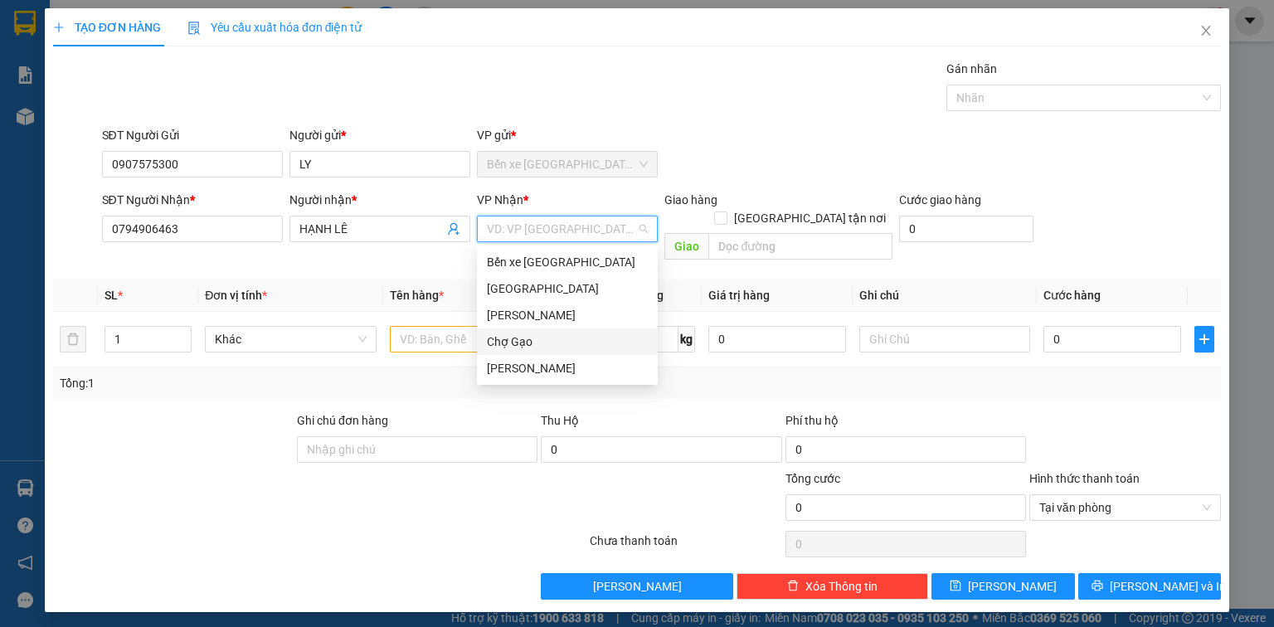
click at [535, 334] on div "Chợ Gạo" at bounding box center [567, 342] width 161 height 18
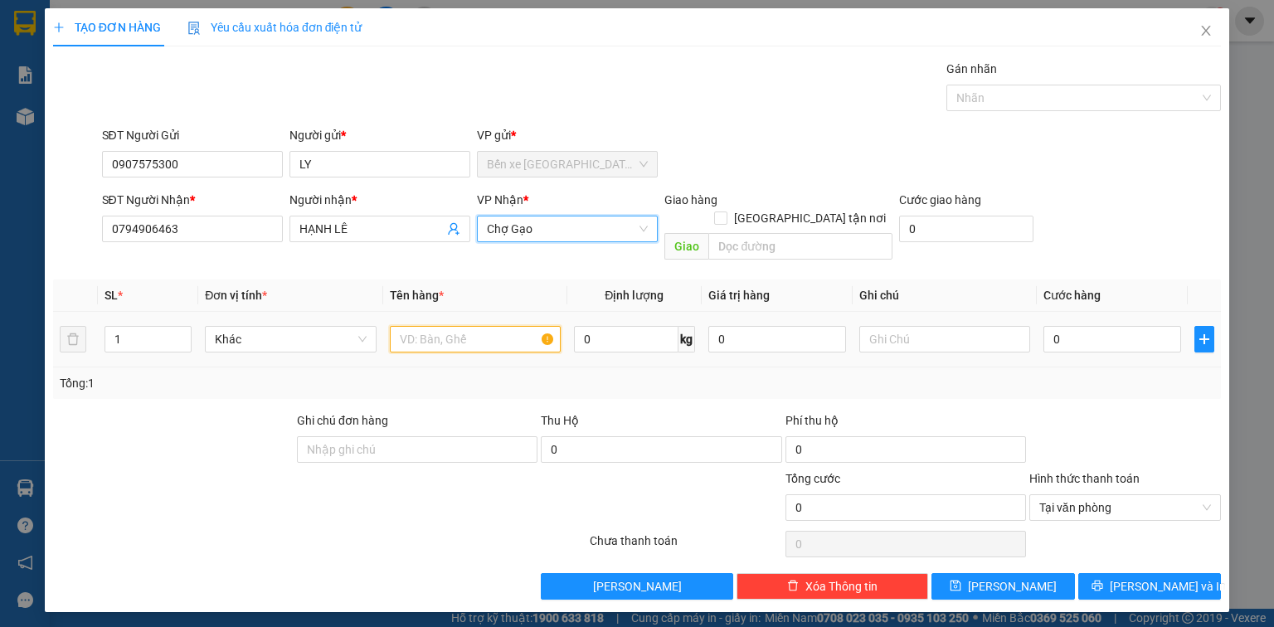
click at [458, 326] on input "text" at bounding box center [475, 339] width 171 height 27
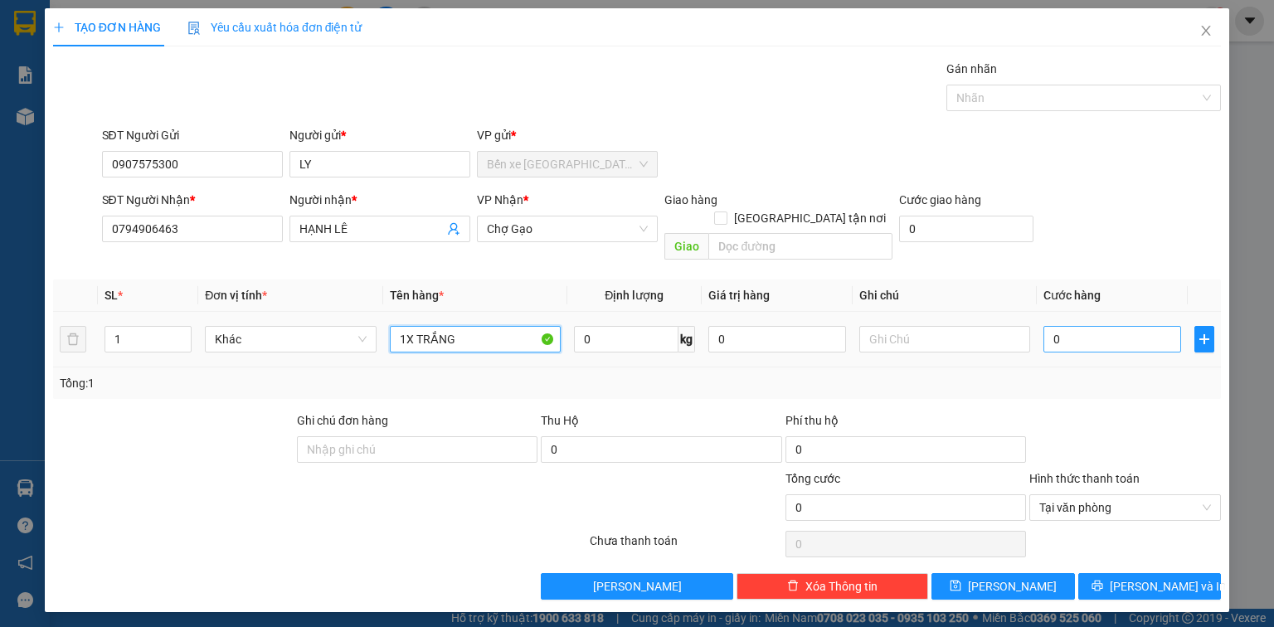
type input "1X TRẮNG"
type input "2"
type input "25"
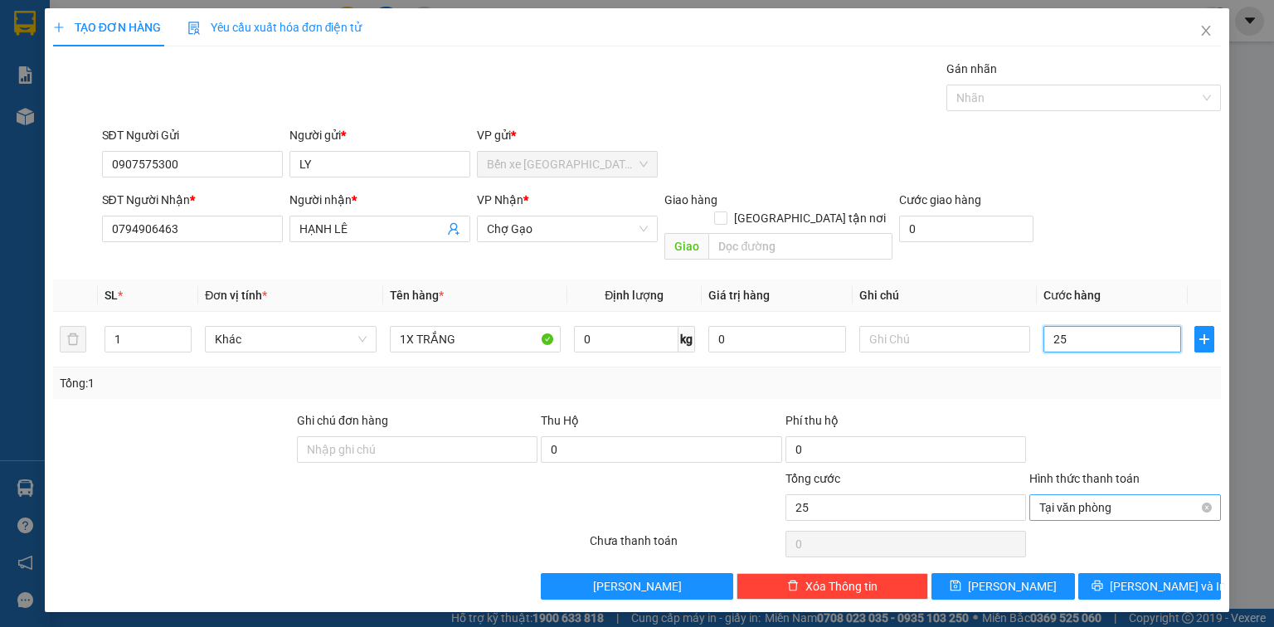
click at [1213, 494] on div "Tại văn phòng" at bounding box center [1125, 507] width 192 height 27
type input "25.000"
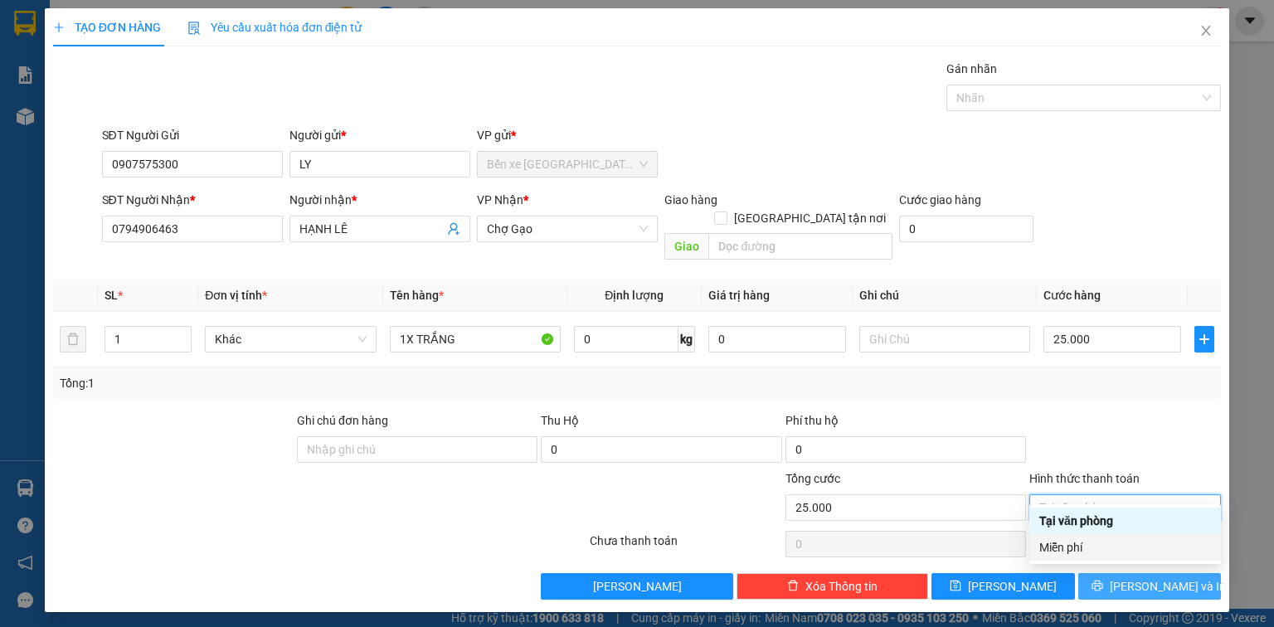
click at [1139, 575] on button "[PERSON_NAME] và In" at bounding box center [1150, 586] width 144 height 27
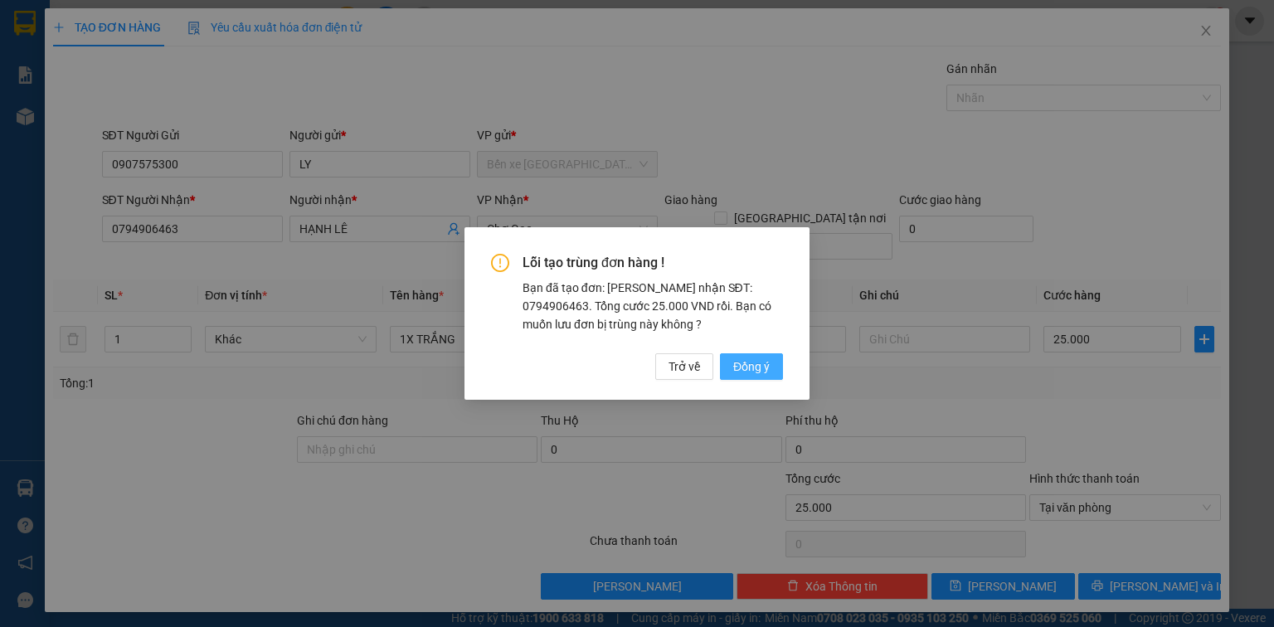
click at [738, 363] on span "Đồng ý" at bounding box center [751, 367] width 37 height 18
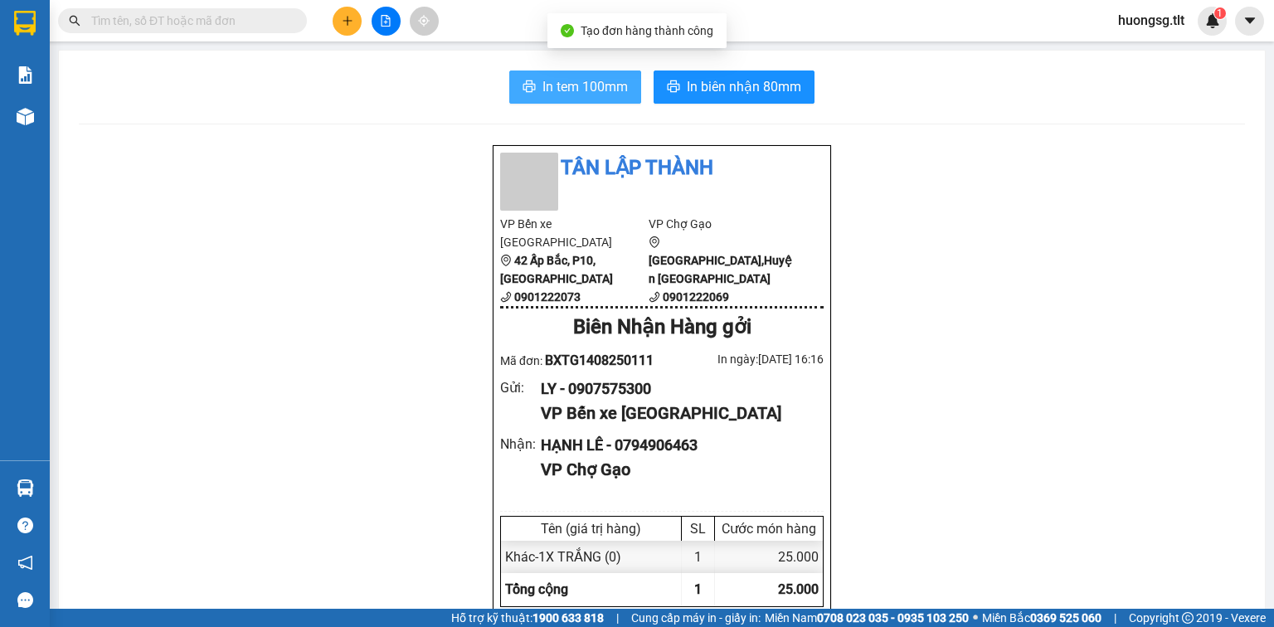
click at [565, 95] on span "In tem 100mm" at bounding box center [585, 86] width 85 height 21
click at [567, 95] on span "In tem 100mm" at bounding box center [585, 86] width 85 height 21
click at [585, 77] on span "In tem 100mm" at bounding box center [585, 86] width 85 height 21
click at [591, 79] on span "In tem 100mm" at bounding box center [585, 86] width 85 height 21
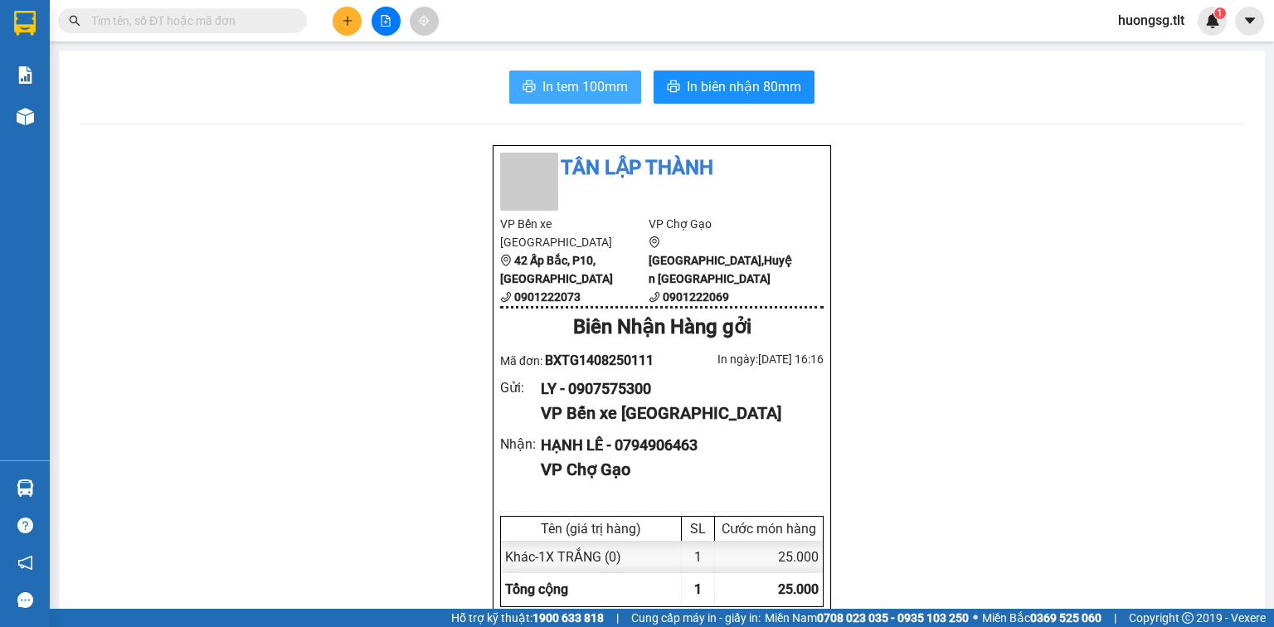
click at [591, 80] on span "In tem 100mm" at bounding box center [585, 86] width 85 height 21
click at [561, 79] on span "In tem 100mm" at bounding box center [585, 86] width 85 height 21
click at [562, 77] on span "In tem 100mm" at bounding box center [585, 86] width 85 height 21
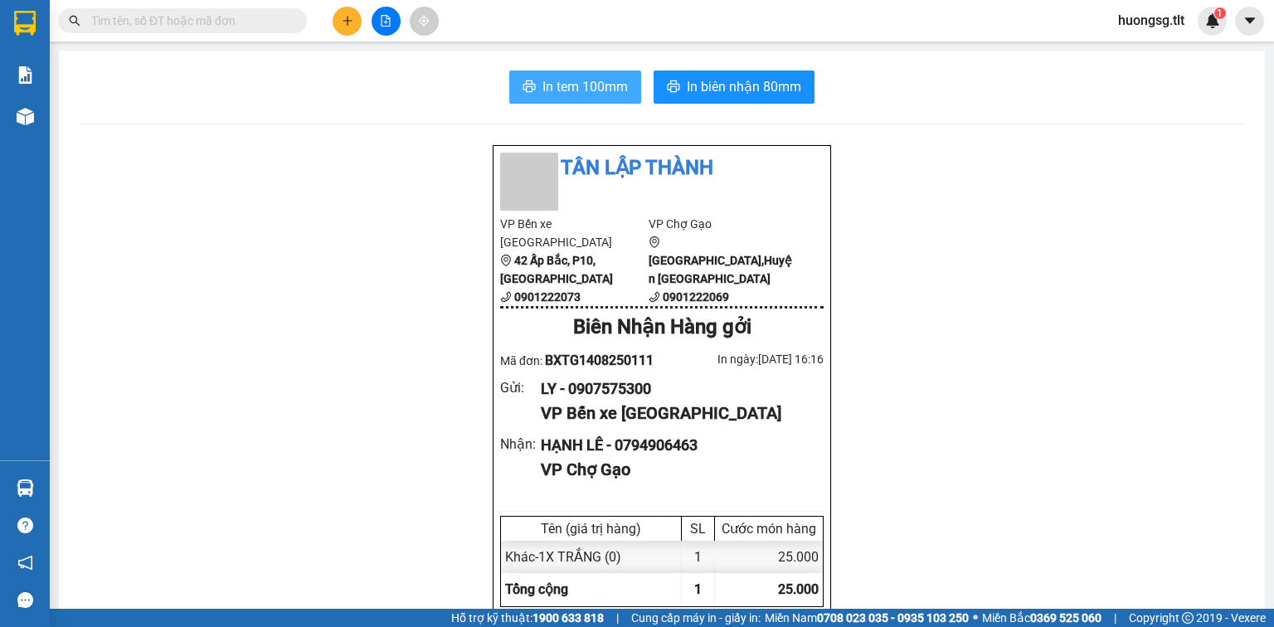
click at [509, 71] on button "In tem 100mm" at bounding box center [575, 87] width 132 height 33
click at [568, 75] on button "In tem 100mm" at bounding box center [575, 87] width 132 height 33
click at [509, 71] on button "In tem 100mm" at bounding box center [575, 87] width 132 height 33
click at [568, 75] on button "In tem 100mm" at bounding box center [575, 87] width 132 height 33
click at [509, 71] on button "In tem 100mm" at bounding box center [575, 87] width 132 height 33
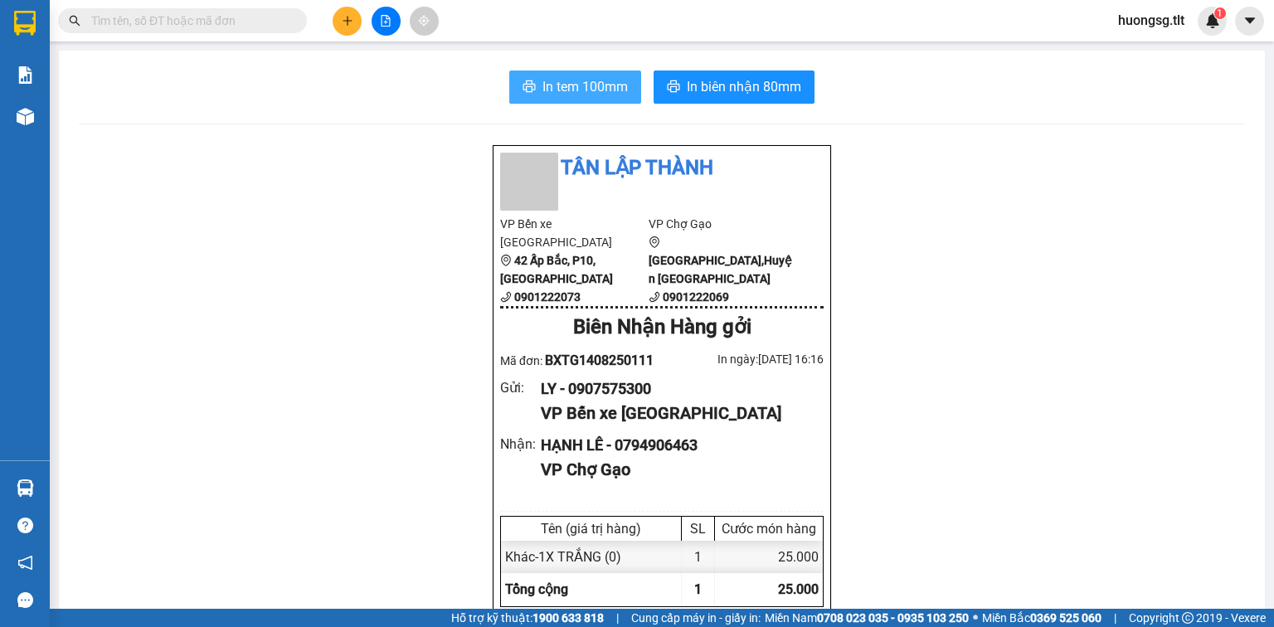
click at [568, 75] on button "In tem 100mm" at bounding box center [575, 87] width 132 height 33
click at [509, 71] on button "In tem 100mm" at bounding box center [575, 87] width 132 height 33
click at [567, 75] on button "In tem 100mm" at bounding box center [575, 87] width 132 height 33
click at [509, 71] on button "In tem 100mm" at bounding box center [575, 87] width 132 height 33
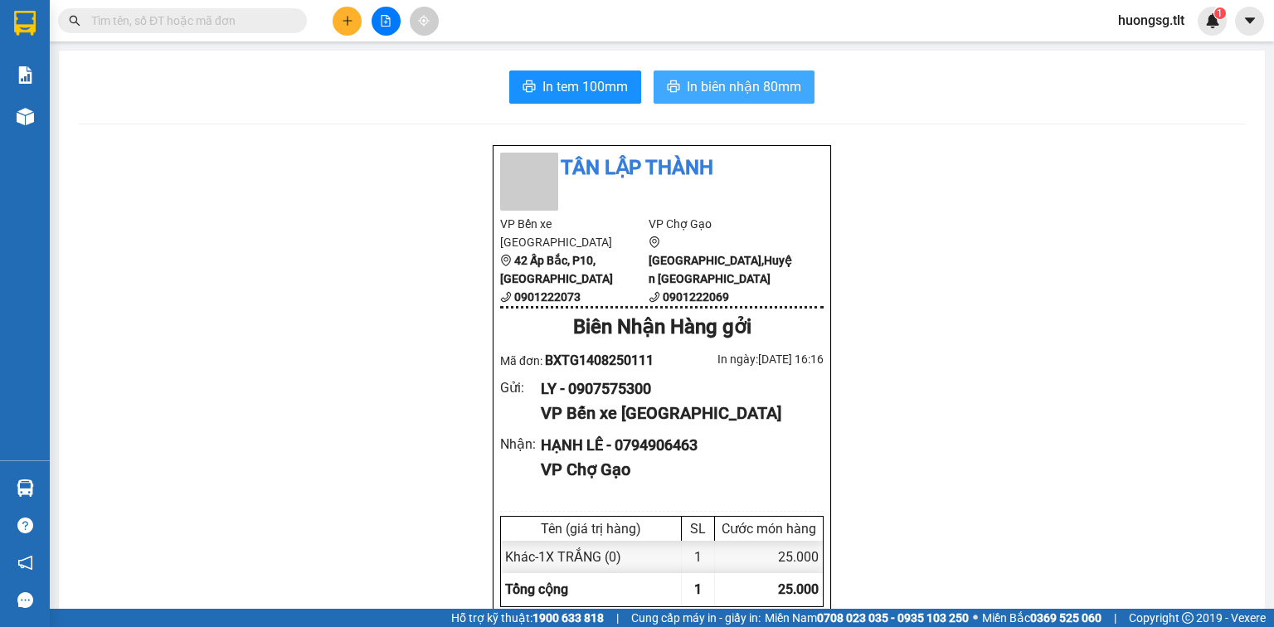
click at [728, 92] on span "In biên nhận 80mm" at bounding box center [744, 86] width 114 height 21
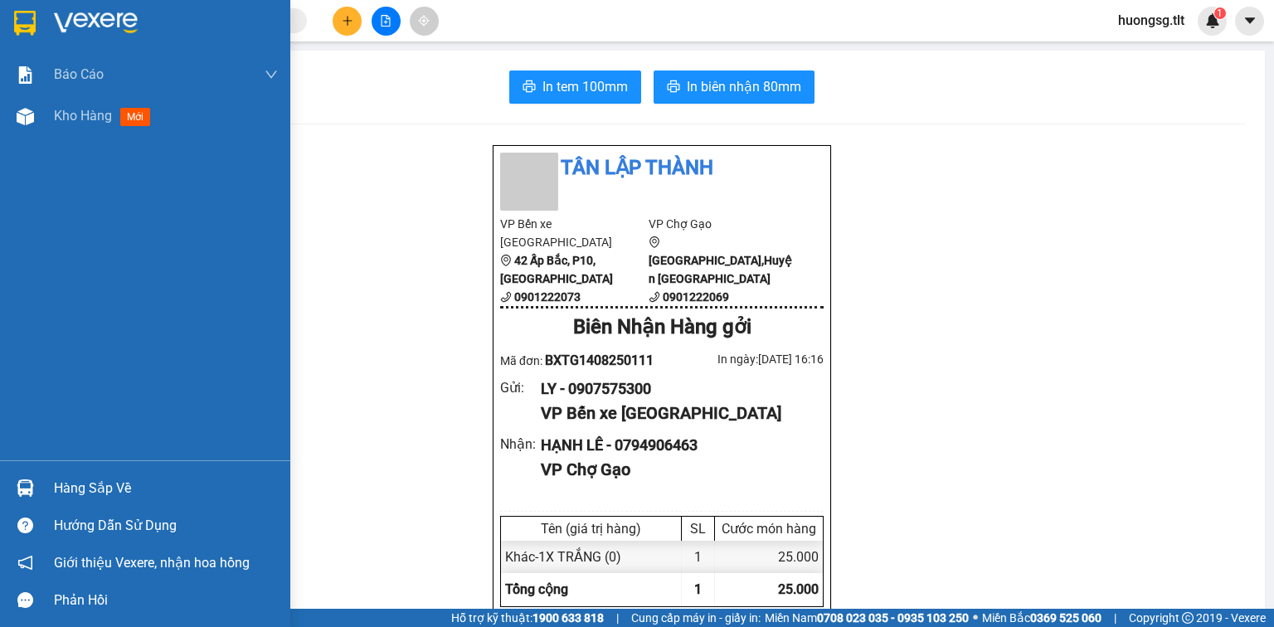
drag, startPoint x: 156, startPoint y: 489, endPoint x: 133, endPoint y: 494, distance: 23.6
click at [140, 491] on div "Hàng sắp về" at bounding box center [166, 488] width 224 height 25
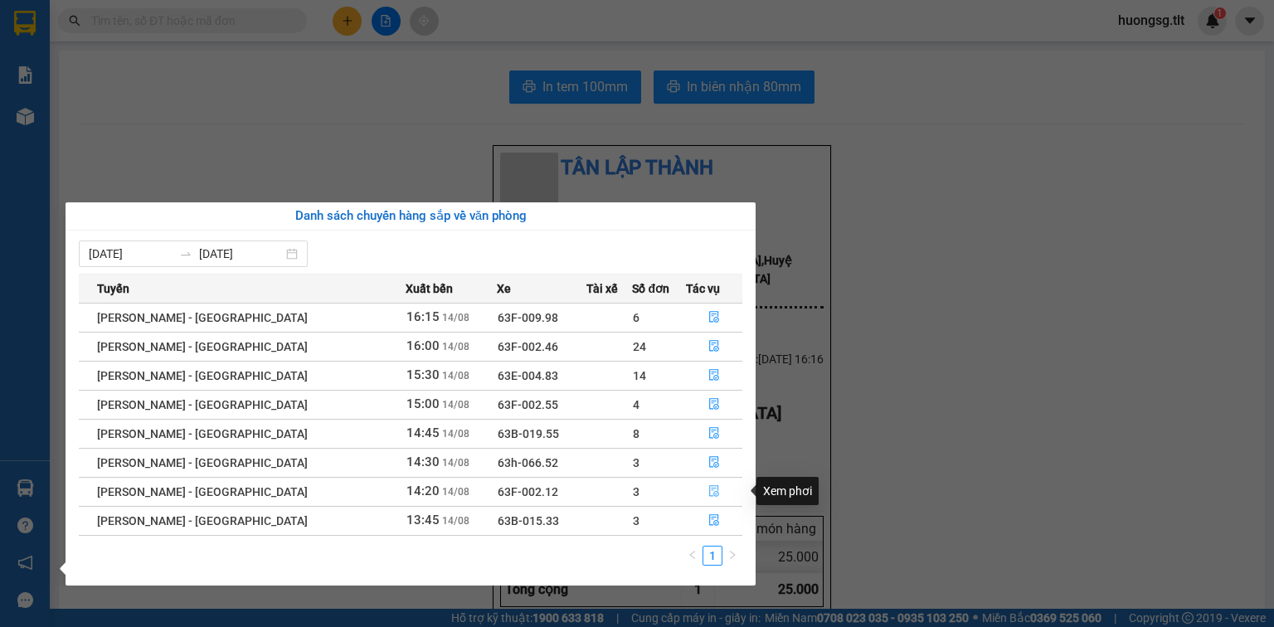
click at [707, 500] on button "button" at bounding box center [714, 492] width 55 height 27
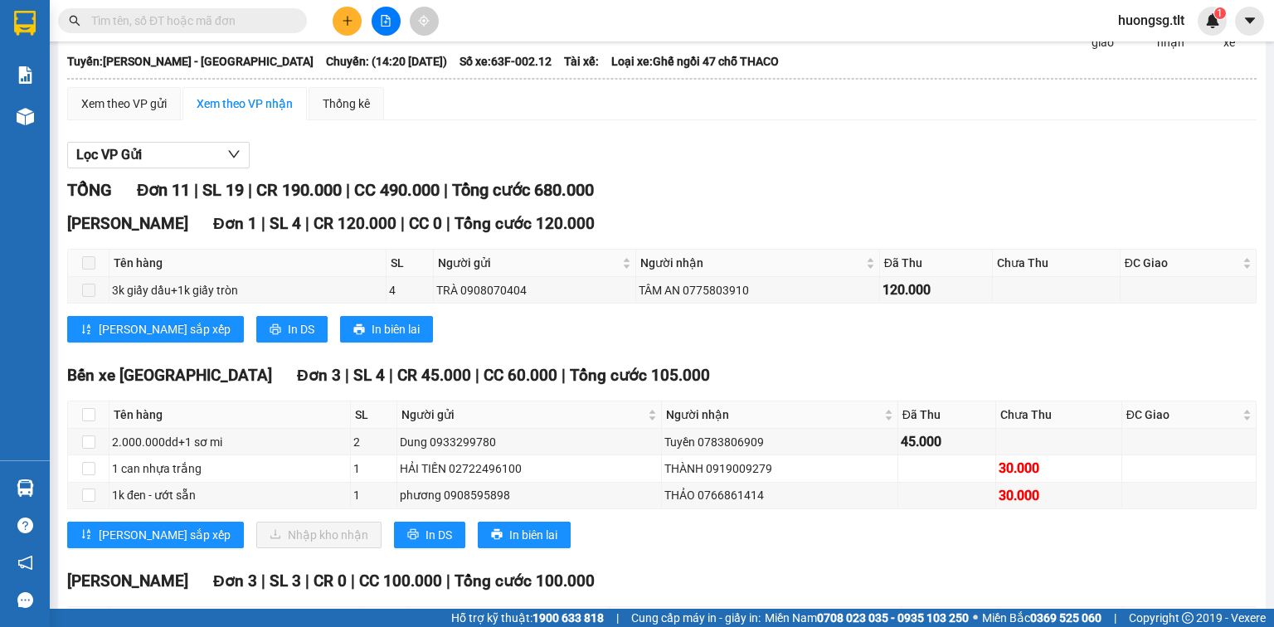
scroll to position [199, 0]
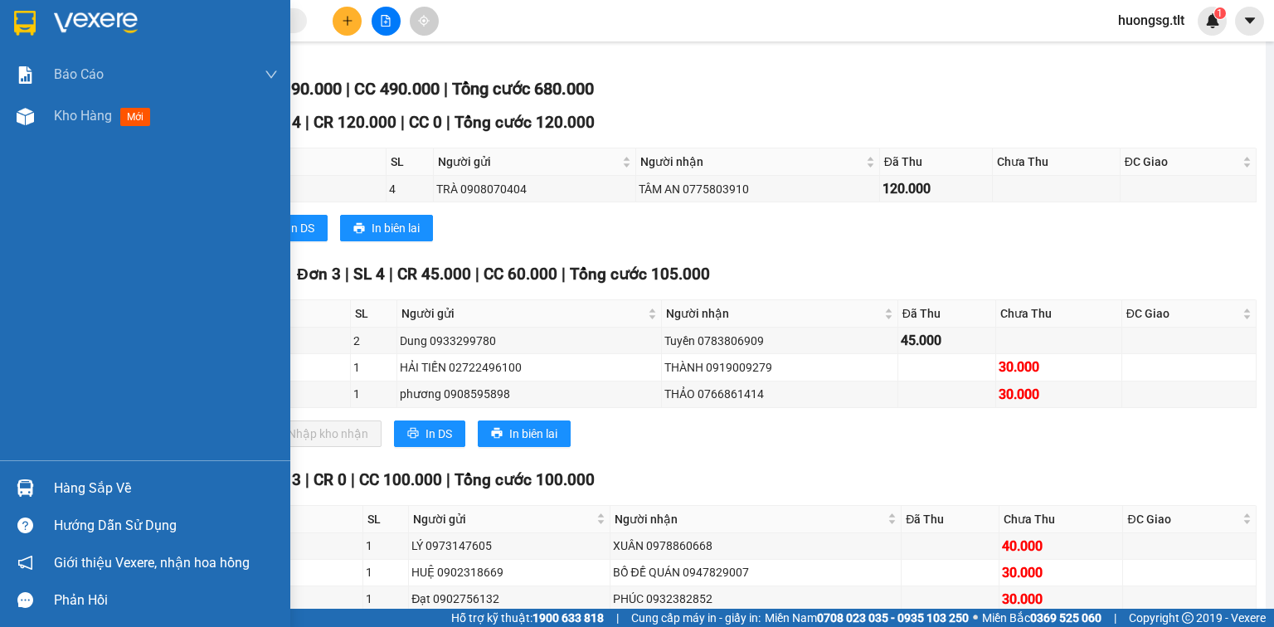
click at [89, 489] on div "Hàng sắp về" at bounding box center [166, 488] width 224 height 25
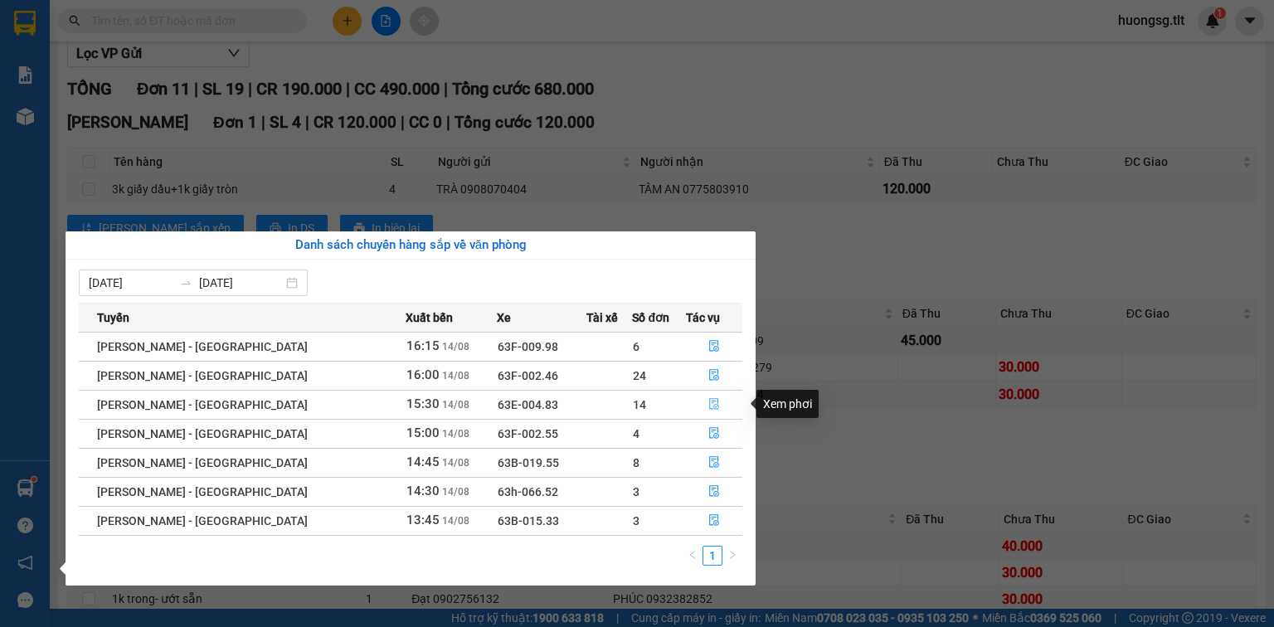
click at [713, 408] on button "button" at bounding box center [714, 405] width 55 height 27
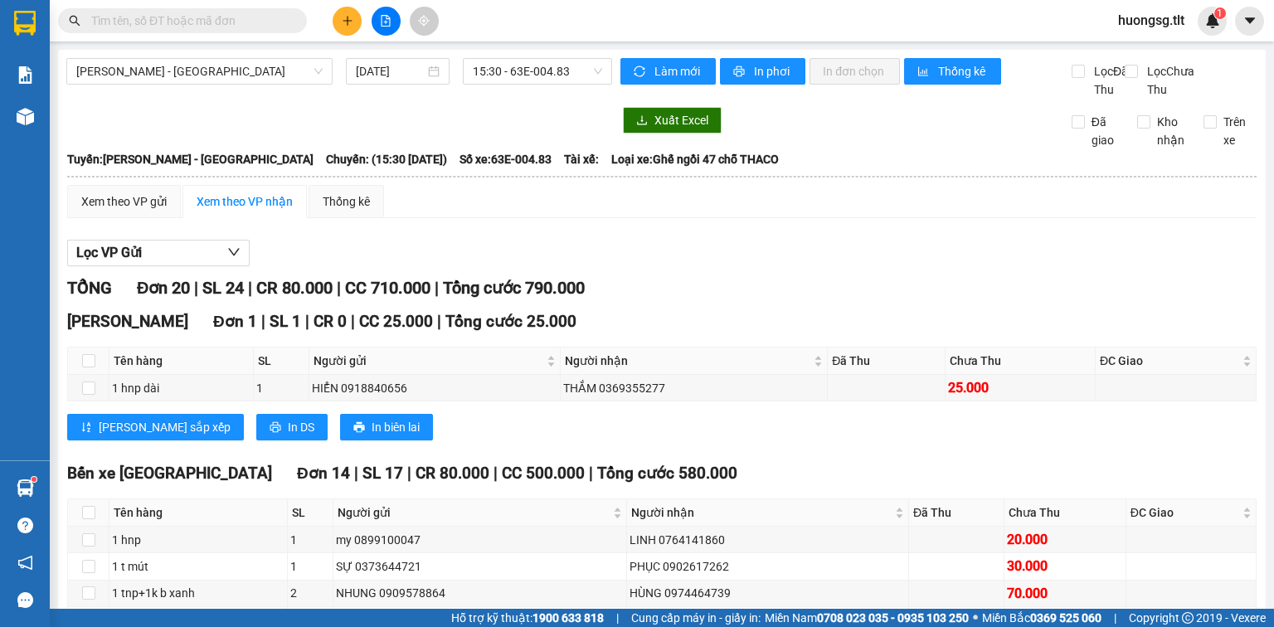
click at [193, 31] on span at bounding box center [182, 20] width 249 height 25
drag, startPoint x: 219, startPoint y: 5, endPoint x: 216, endPoint y: 16, distance: 11.3
click at [218, 8] on div "Kết quả tìm kiếm ( 0 ) Bộ lọc Ngày tạo đơn gần nhất No Data huongsg.tlt 1" at bounding box center [637, 20] width 1274 height 41
click at [212, 23] on input "text" at bounding box center [189, 21] width 196 height 18
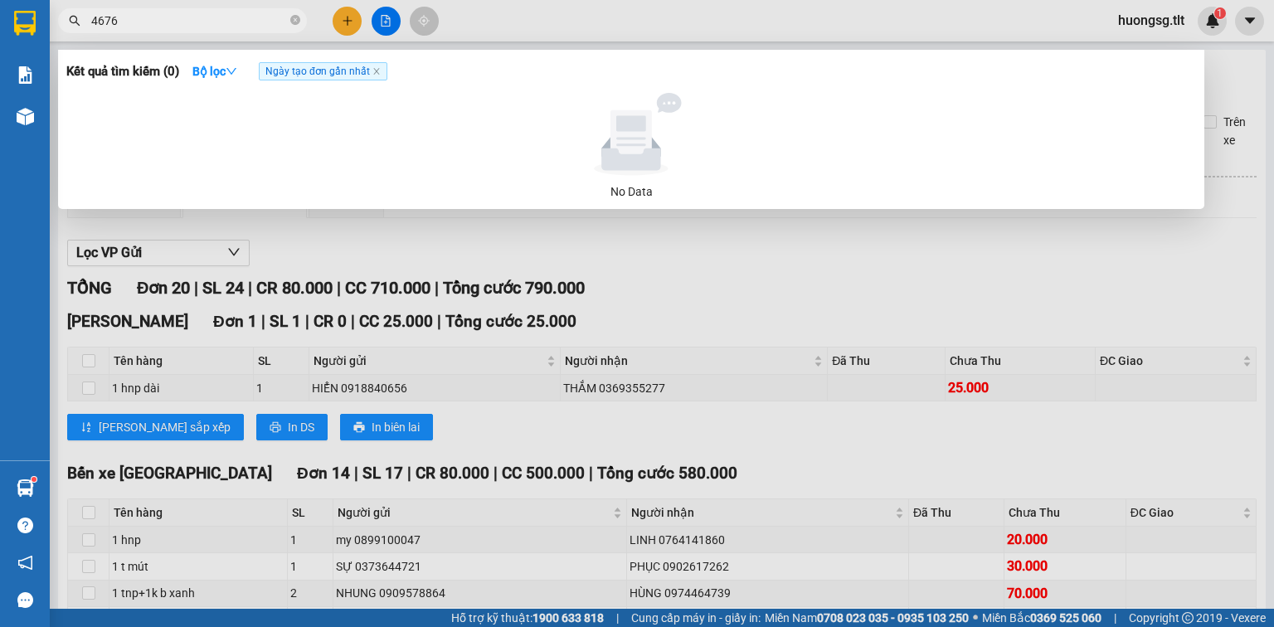
type input "4676"
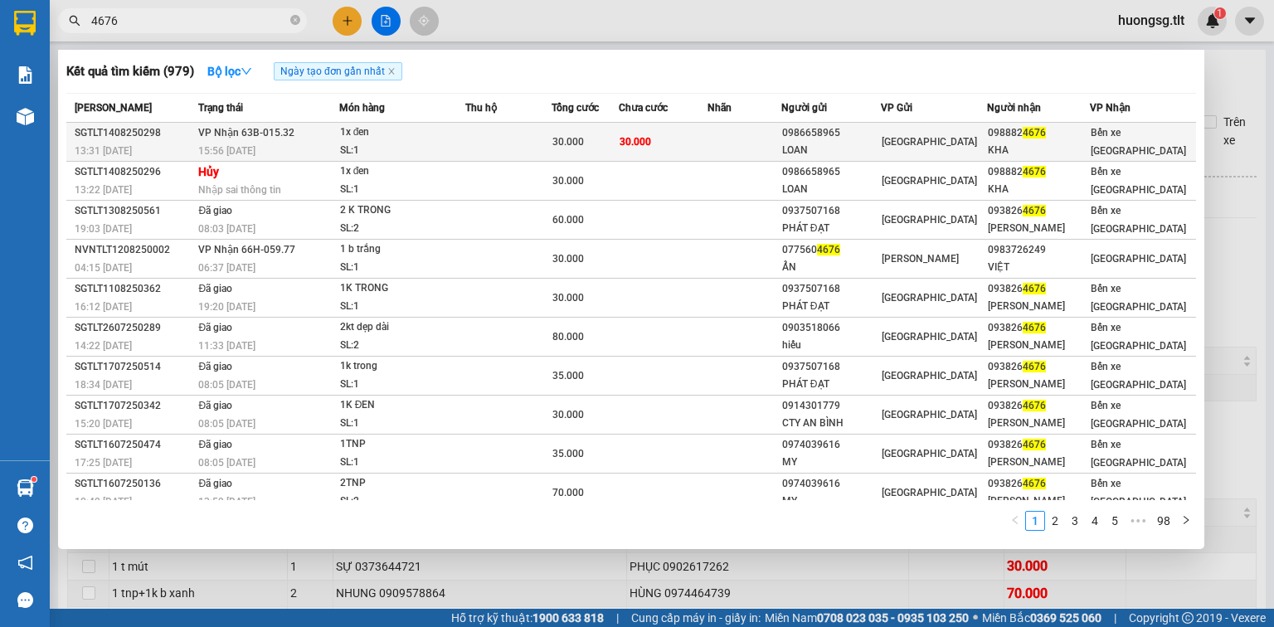
click at [684, 143] on td "30.000" at bounding box center [663, 142] width 89 height 39
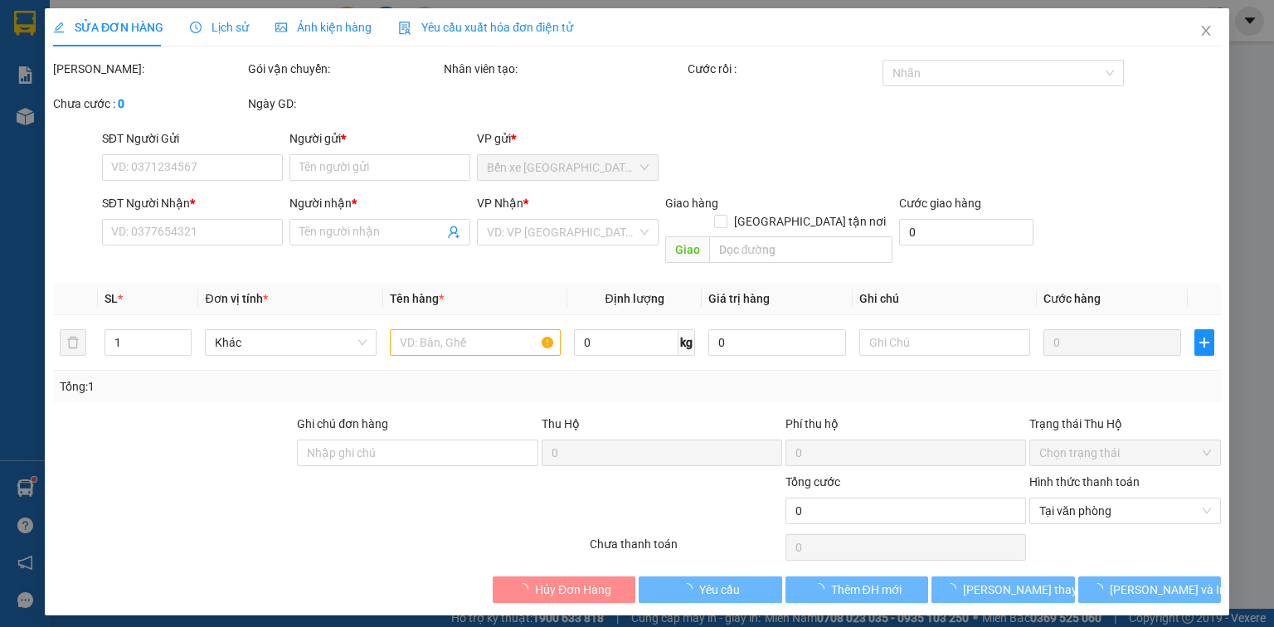
type input "0986658965"
type input "LOAN"
type input "0988824676"
type input "KHA"
type input "30.000"
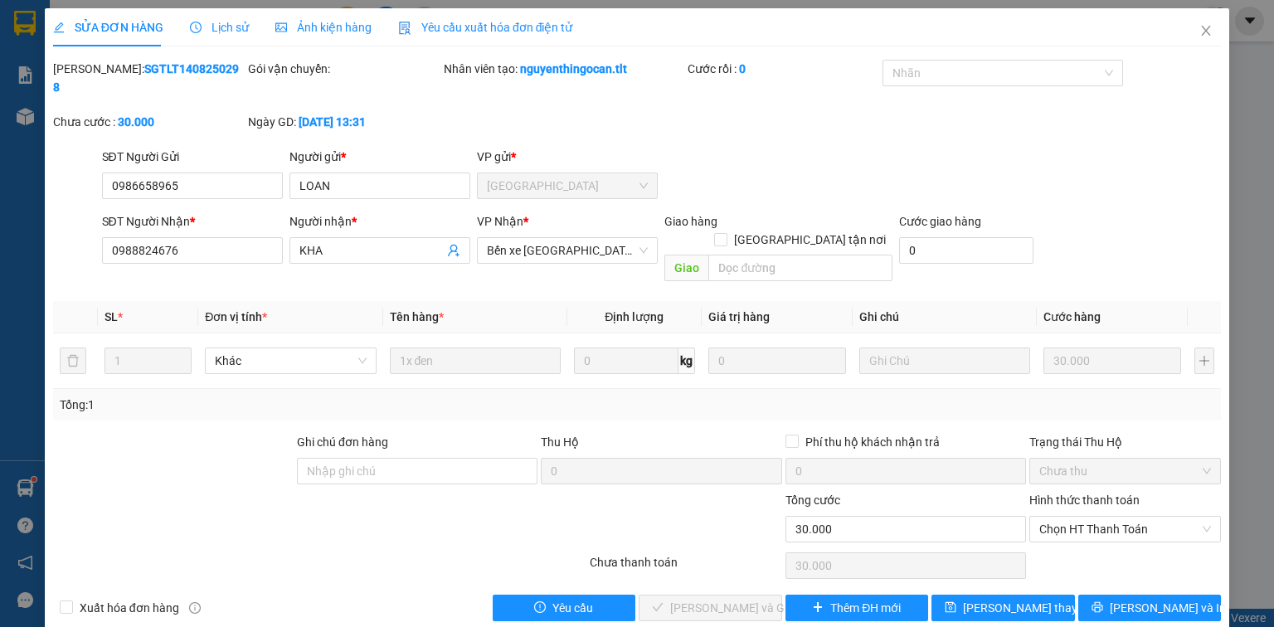
click at [1122, 549] on div "Chọn HT Thanh Toán" at bounding box center [1125, 565] width 195 height 33
click at [1164, 517] on span "Chọn HT Thanh Toán" at bounding box center [1125, 529] width 172 height 25
click at [1127, 512] on div "Tại văn phòng" at bounding box center [1125, 525] width 192 height 27
type input "0"
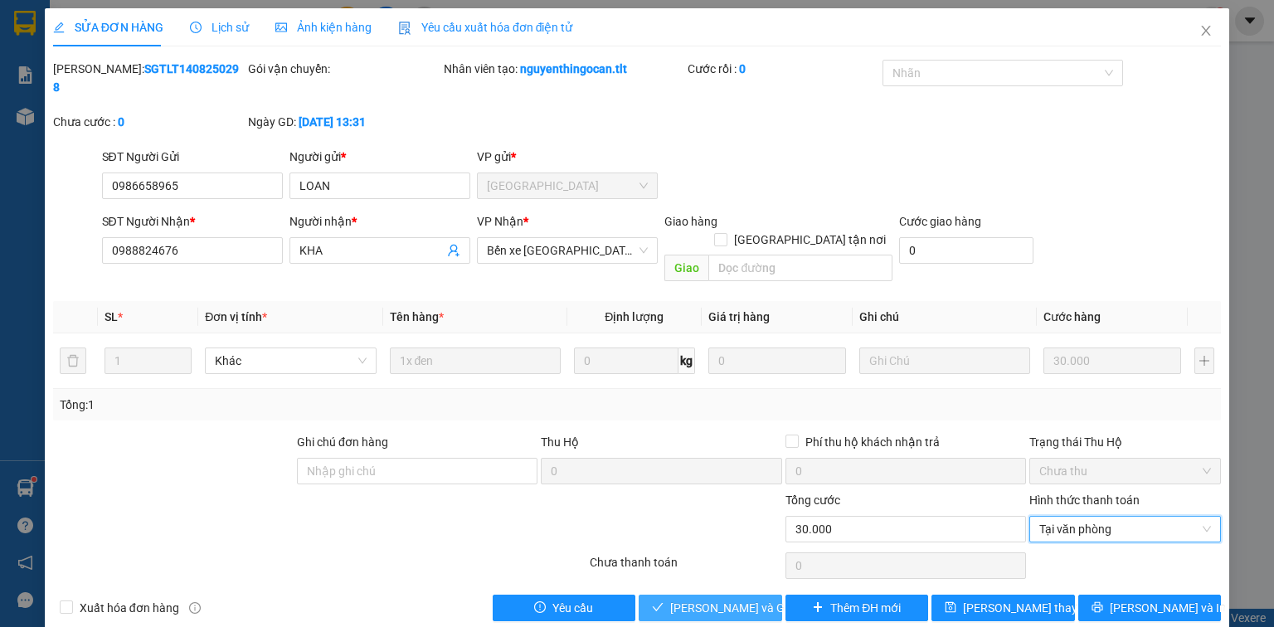
click at [707, 599] on span "[PERSON_NAME] và Giao hàng" at bounding box center [749, 608] width 159 height 18
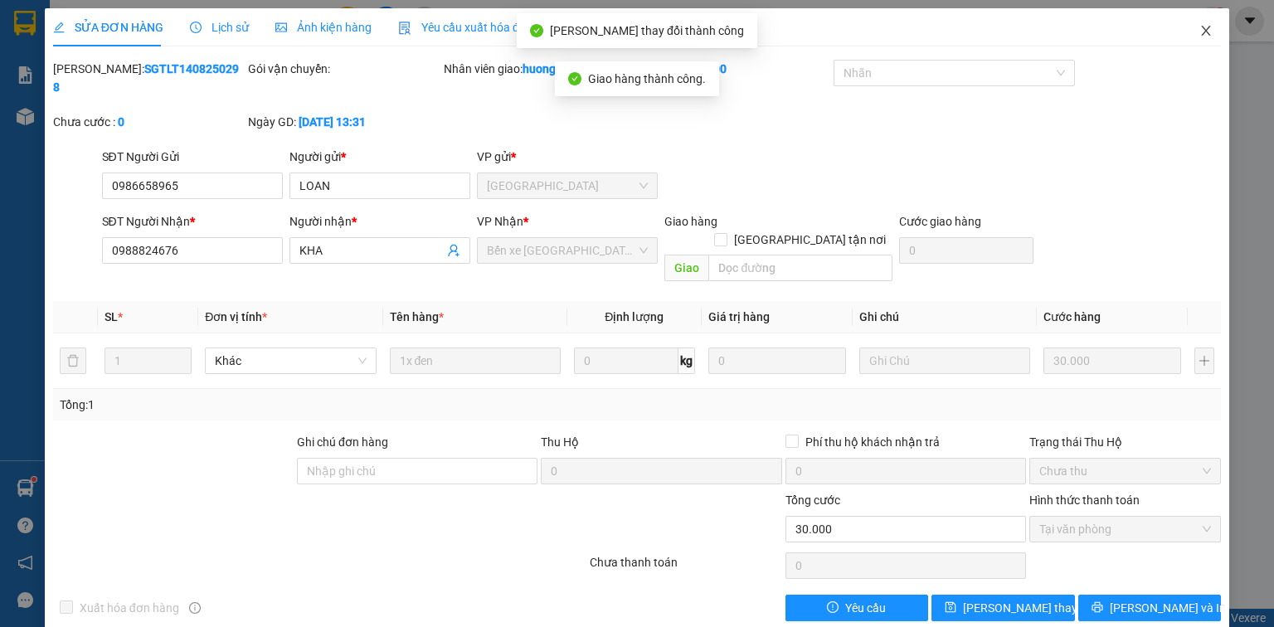
click at [1195, 39] on span "Close" at bounding box center [1206, 31] width 46 height 46
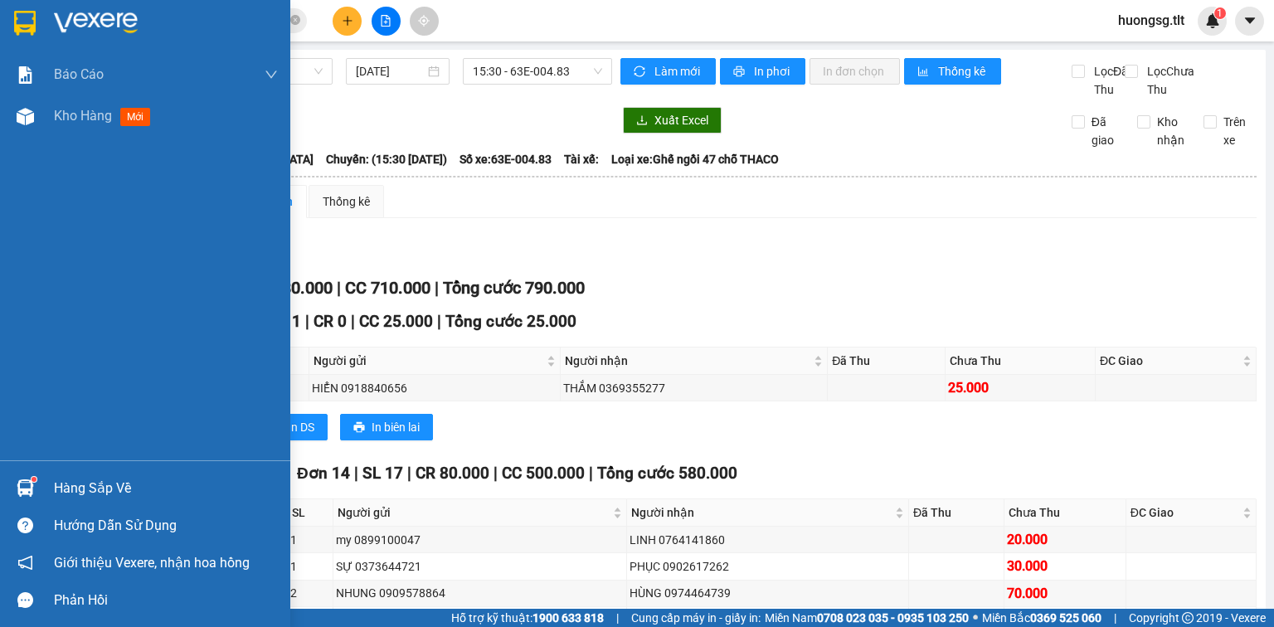
drag, startPoint x: 63, startPoint y: 508, endPoint x: 70, endPoint y: 496, distance: 13.4
click at [69, 498] on div "Hàng sắp về Hướng dẫn sử dụng Giới thiệu Vexere, nhận hoa hồng Phản hồi" at bounding box center [145, 539] width 290 height 158
click at [79, 486] on div "Hàng sắp về" at bounding box center [166, 488] width 224 height 25
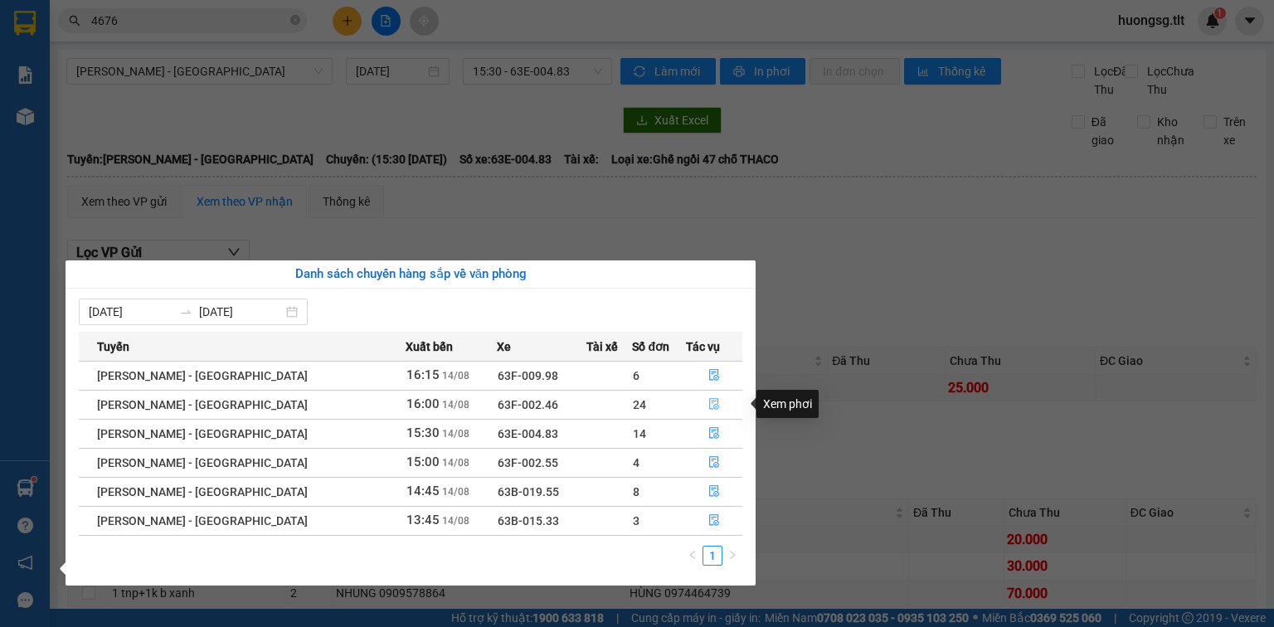
click at [708, 405] on icon "file-done" at bounding box center [714, 404] width 12 height 12
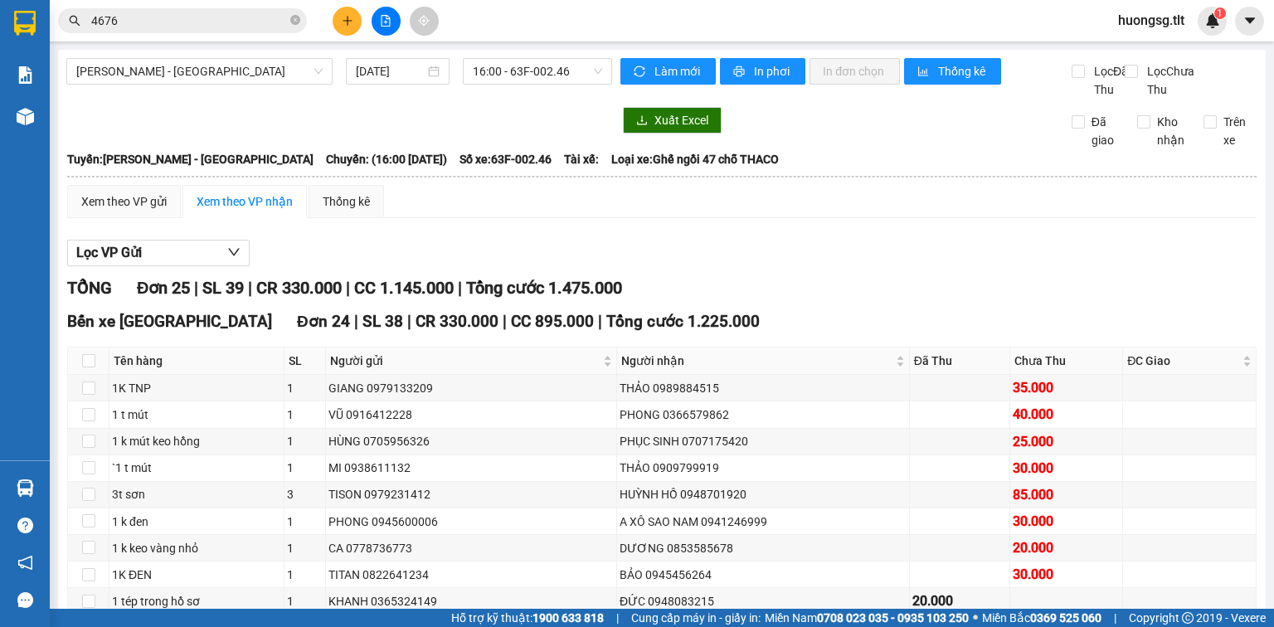
drag, startPoint x: 213, startPoint y: 1, endPoint x: 220, endPoint y: 46, distance: 46.1
click at [212, 1] on div "Kết quả tìm kiếm ( 979 ) Bộ lọc Ngày tạo đơn gần nhất Mã ĐH Trạng thái Món hàng…" at bounding box center [637, 20] width 1274 height 41
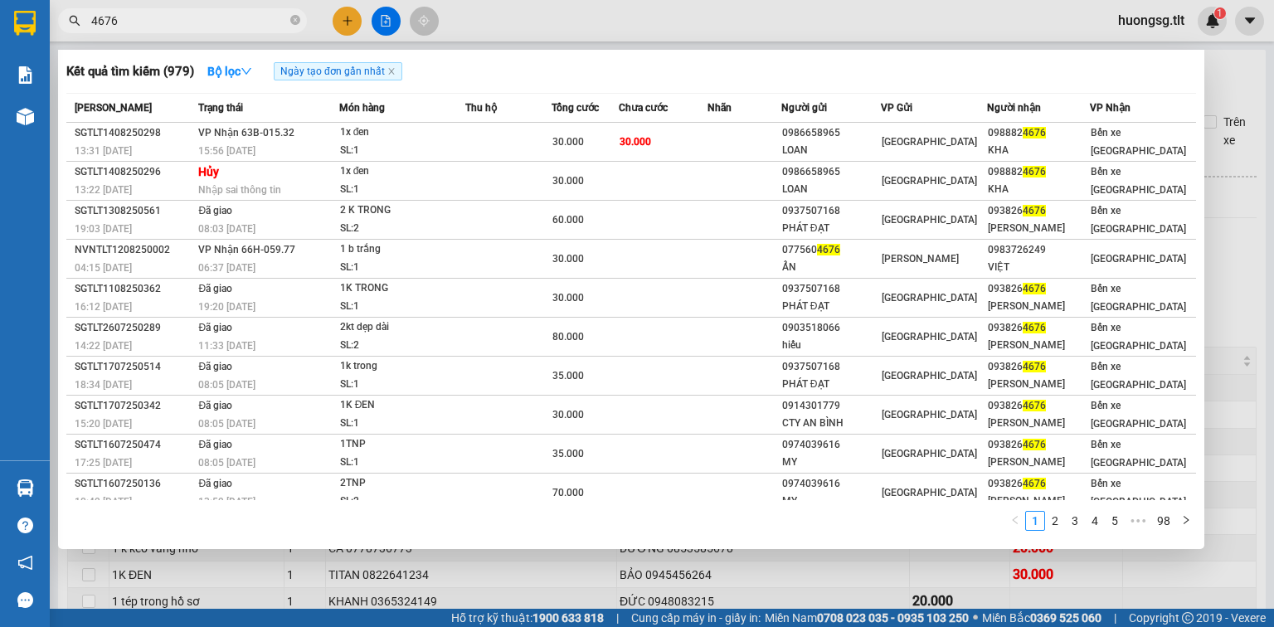
drag, startPoint x: 232, startPoint y: 15, endPoint x: 244, endPoint y: 13, distance: 11.7
click at [233, 16] on input "4676" at bounding box center [189, 21] width 196 height 18
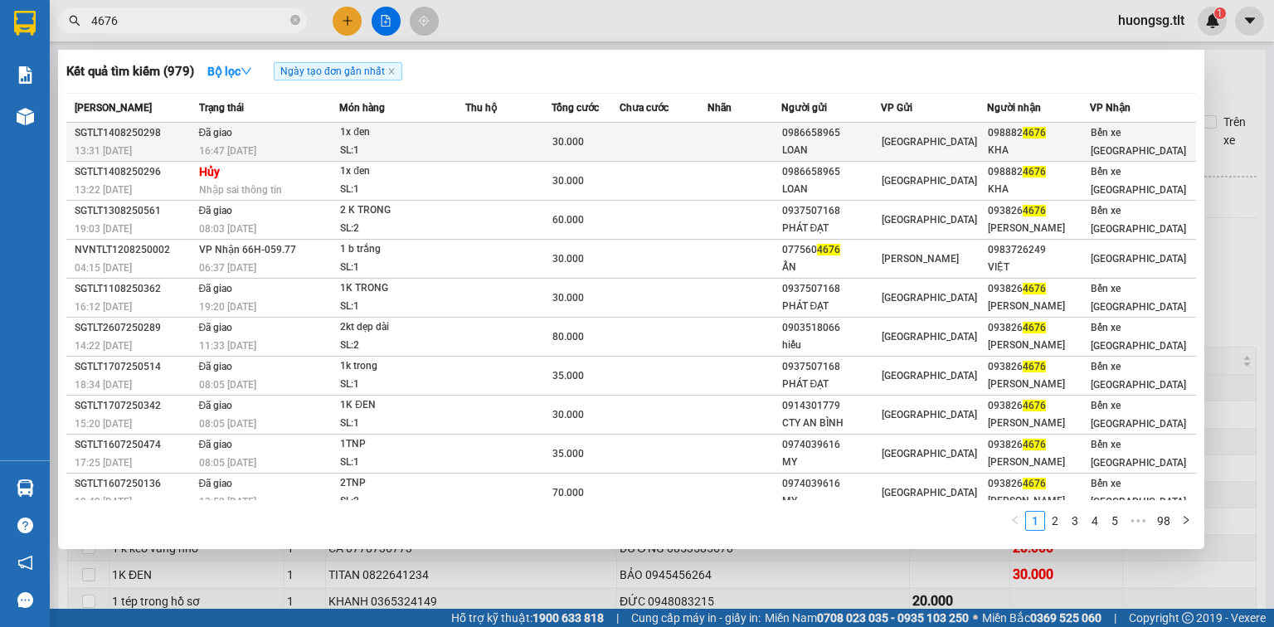
click at [394, 142] on div "SL: 1" at bounding box center [402, 151] width 124 height 18
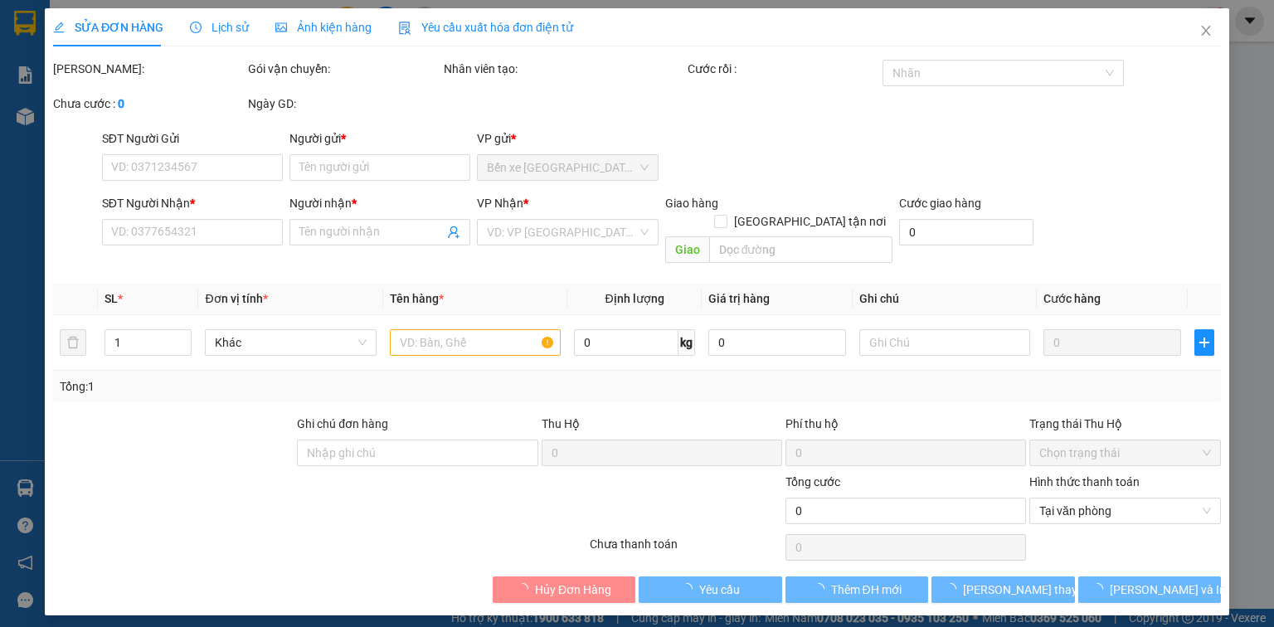
type input "0986658965"
type input "LOAN"
type input "0988824676"
type input "KHA"
type input "30.000"
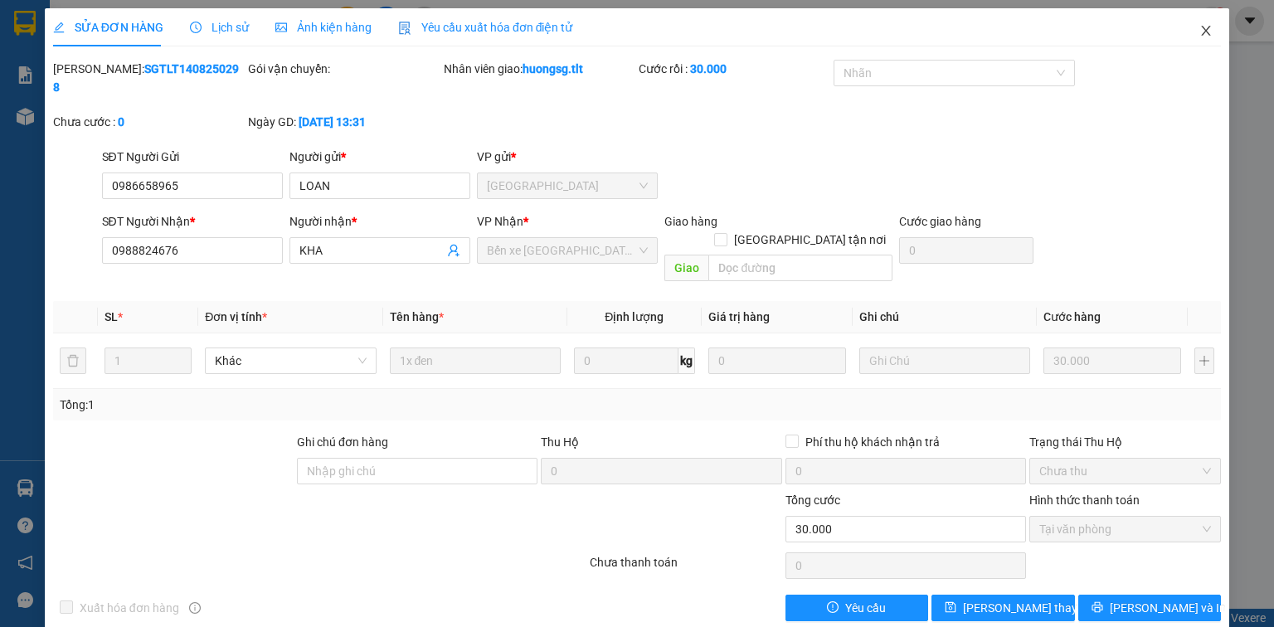
click at [1205, 27] on icon "close" at bounding box center [1206, 30] width 13 height 13
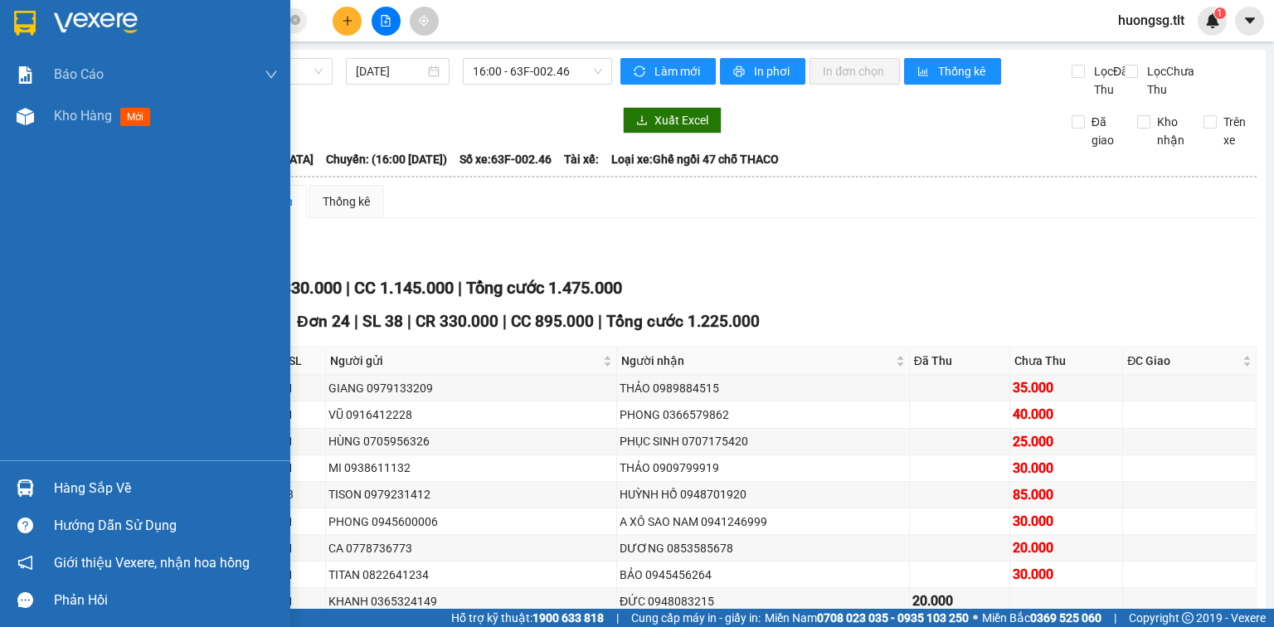
click at [86, 476] on div "Hàng sắp về" at bounding box center [166, 488] width 224 height 25
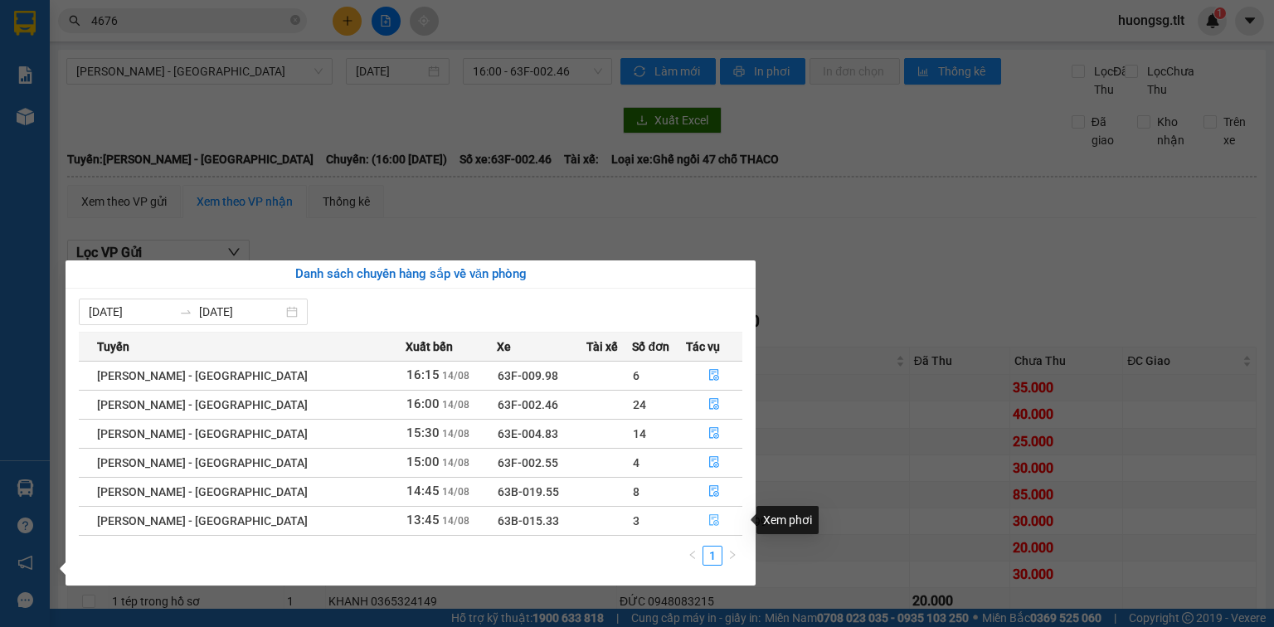
click at [715, 514] on button "button" at bounding box center [714, 521] width 55 height 27
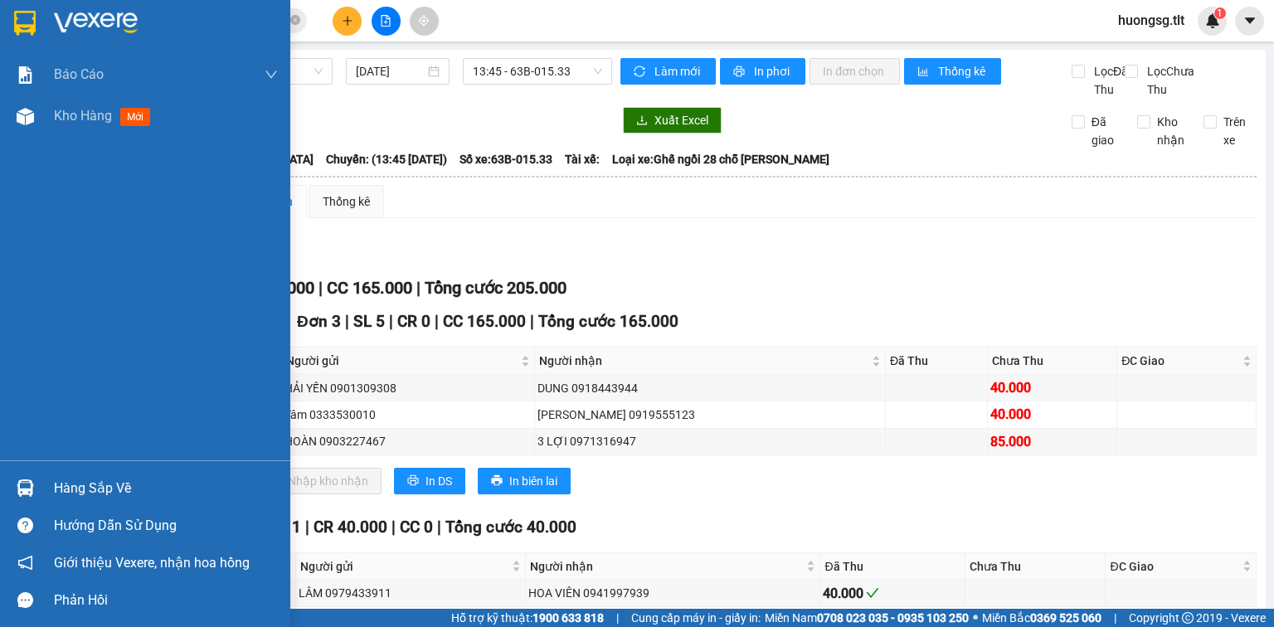
click at [137, 488] on div "Hàng sắp về" at bounding box center [166, 488] width 224 height 25
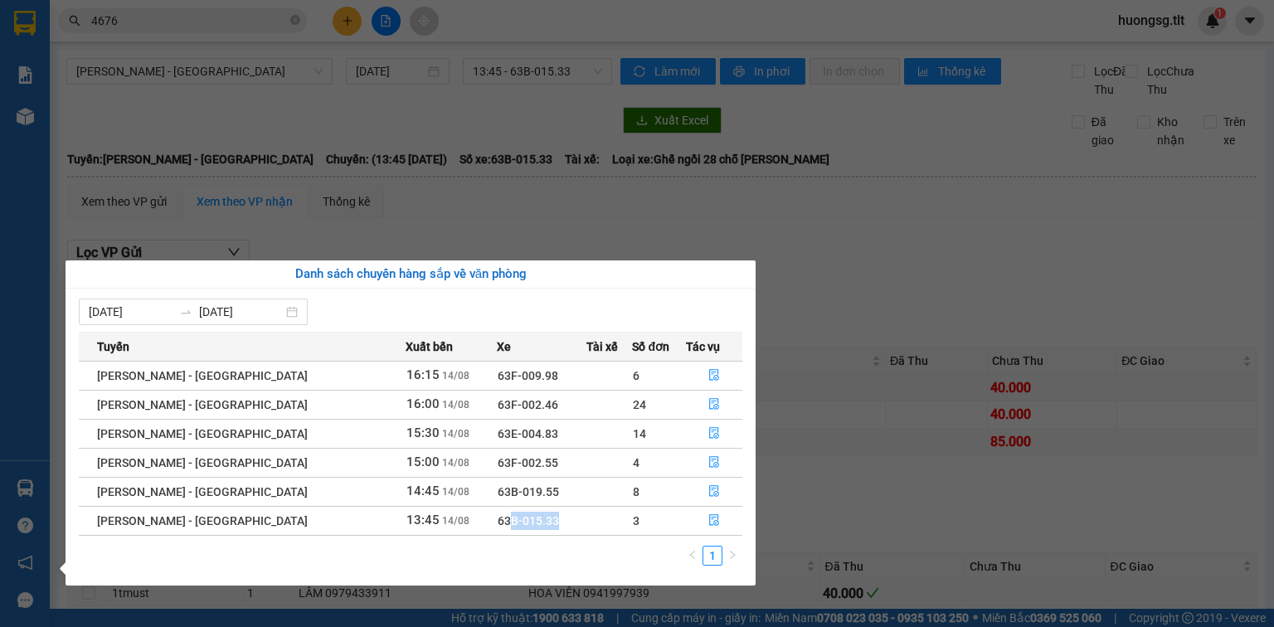
drag, startPoint x: 504, startPoint y: 518, endPoint x: 446, endPoint y: 530, distance: 58.6
click at [497, 530] on td "63B-015.33" at bounding box center [542, 520] width 90 height 29
click at [446, 553] on div "1" at bounding box center [411, 561] width 664 height 30
drag, startPoint x: 425, startPoint y: 518, endPoint x: 471, endPoint y: 521, distance: 46.6
click at [471, 521] on tr "Hồ Chí Minh - Mỹ Tho 13:45 14/08 63B-015.33 3" at bounding box center [411, 520] width 664 height 29
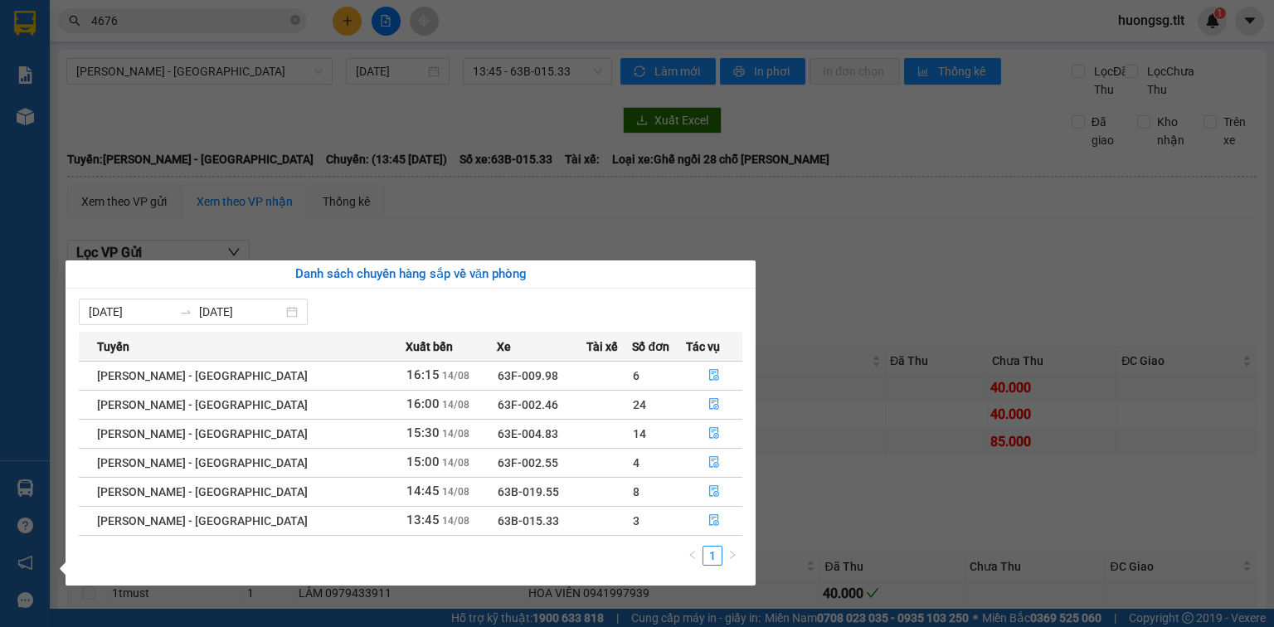
click at [507, 577] on div "08/08/2025 14/08/2025 Tuyến Xuất bến Xe Tài xế Số đơn Tác vụ Hồ Chí Minh - Mỹ T…" at bounding box center [411, 437] width 690 height 297
click at [843, 498] on section "Kết quả tìm kiếm ( 979 ) Bộ lọc Ngày tạo đơn gần nhất Mã ĐH Trạng thái Món hàng…" at bounding box center [637, 313] width 1274 height 627
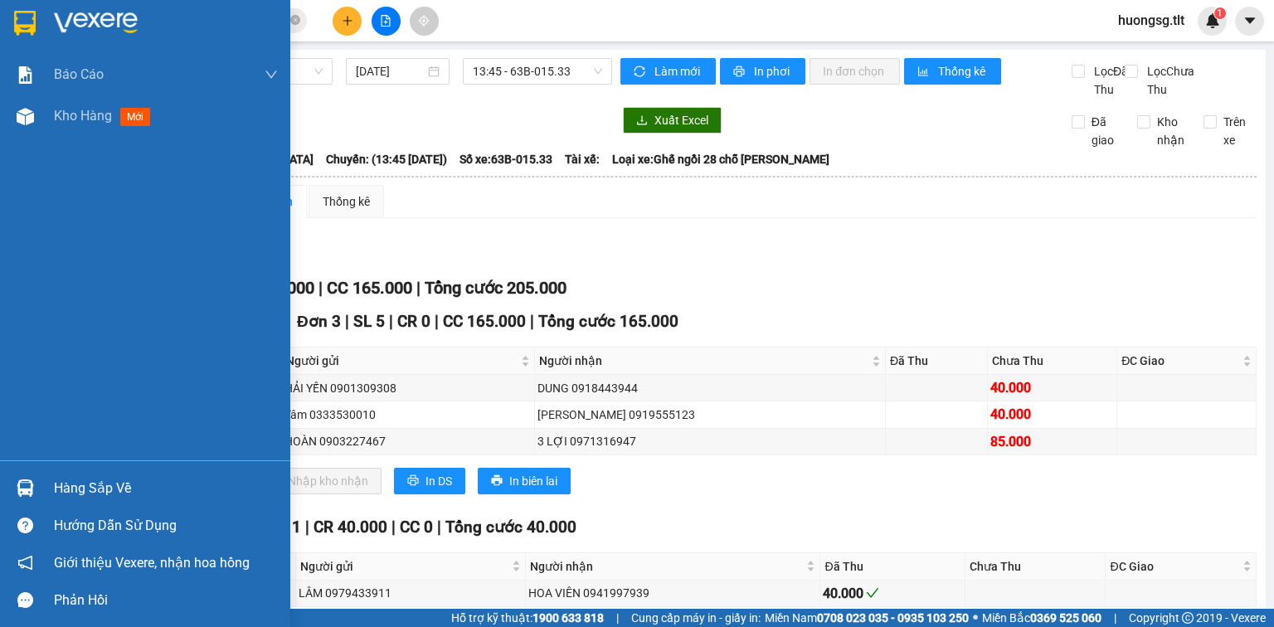
click at [118, 489] on div "Hàng sắp về" at bounding box center [166, 488] width 224 height 25
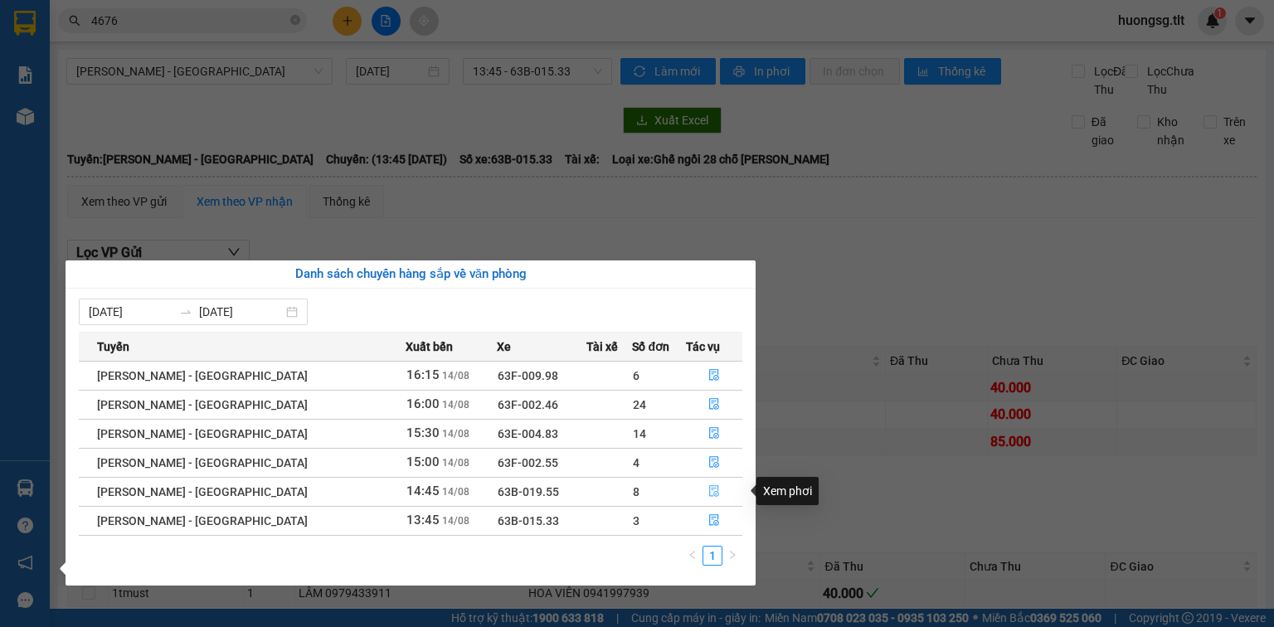
click at [708, 494] on icon "file-done" at bounding box center [714, 491] width 12 height 12
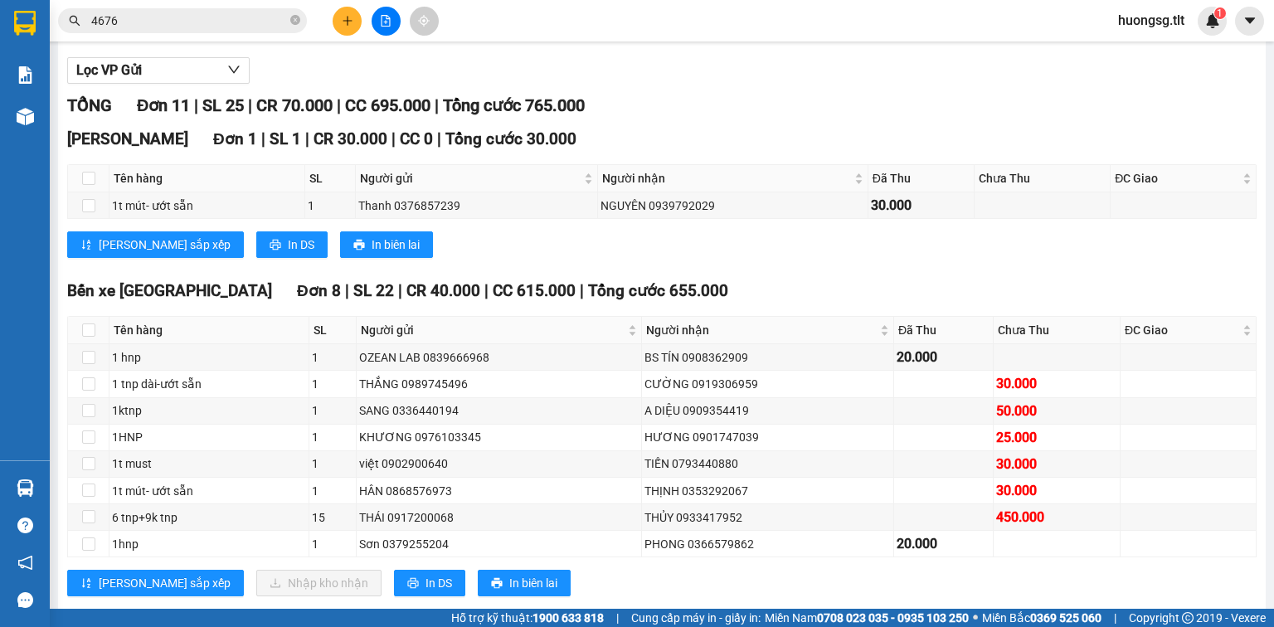
scroll to position [199, 0]
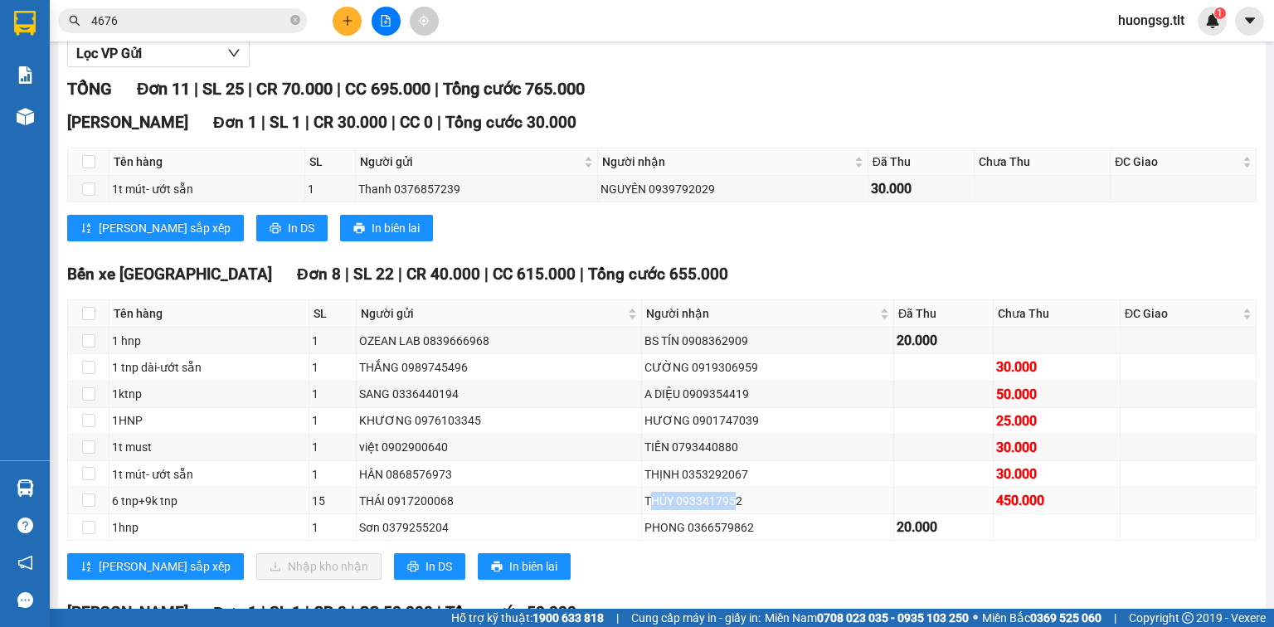
drag, startPoint x: 730, startPoint y: 516, endPoint x: 635, endPoint y: 497, distance: 97.3
click at [650, 510] on div "THỦY 0933417952" at bounding box center [768, 501] width 246 height 18
click at [499, 375] on div "THẮNG 0989745496" at bounding box center [499, 367] width 280 height 18
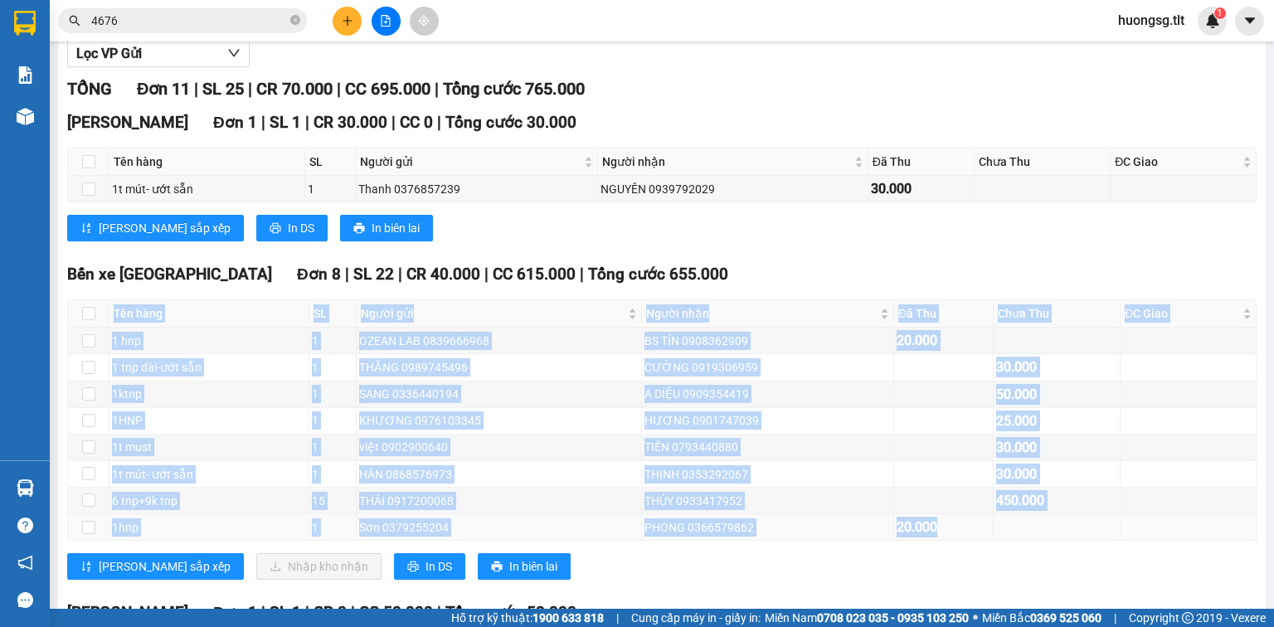
drag, startPoint x: 103, startPoint y: 327, endPoint x: 950, endPoint y: 552, distance: 876.5
click at [950, 541] on table "Tên hàng SL Người gửi Người nhận Đã Thu Chưa Thu ĐC Giao Ký nhận 1 hnp 1 OZEAN …" at bounding box center [662, 419] width 1189 height 241
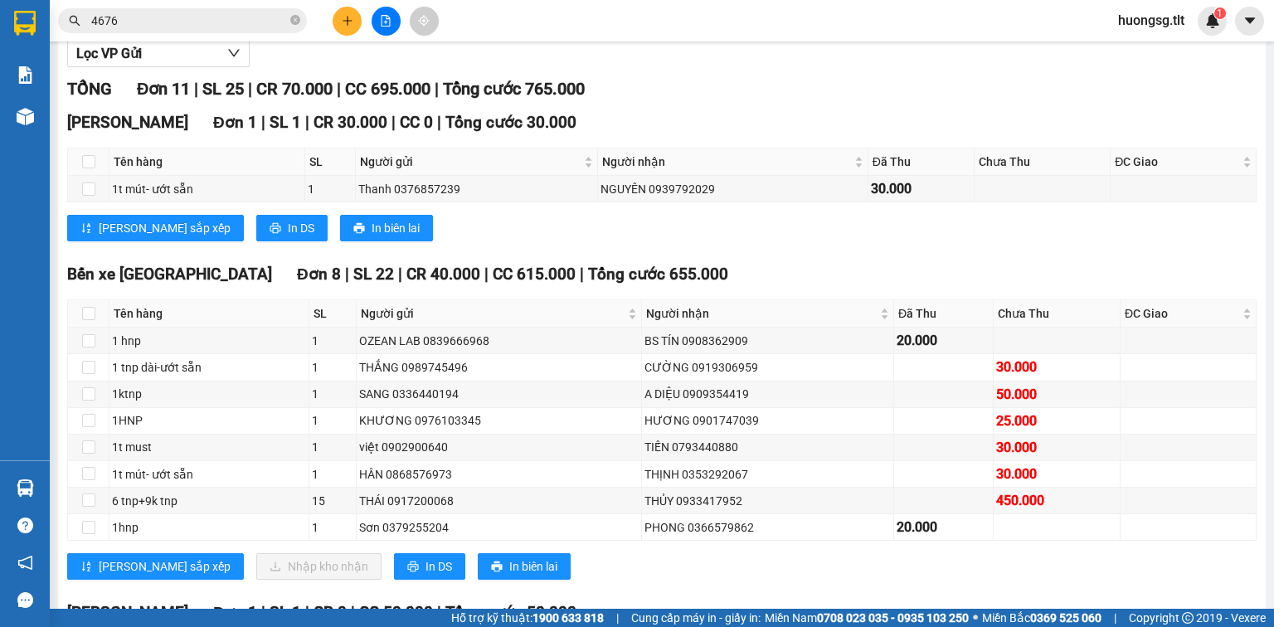
drag, startPoint x: 888, startPoint y: 619, endPoint x: 895, endPoint y: 599, distance: 21.3
click at [888, 617] on strong "0708 023 035 - 0935 103 250" at bounding box center [893, 617] width 152 height 13
drag, startPoint x: 112, startPoint y: 514, endPoint x: 218, endPoint y: 508, distance: 106.4
click at [193, 508] on div "6 tnp+9k tnp" at bounding box center [209, 501] width 194 height 18
click at [245, 509] on div "6 tnp+9k tnp" at bounding box center [209, 501] width 194 height 18
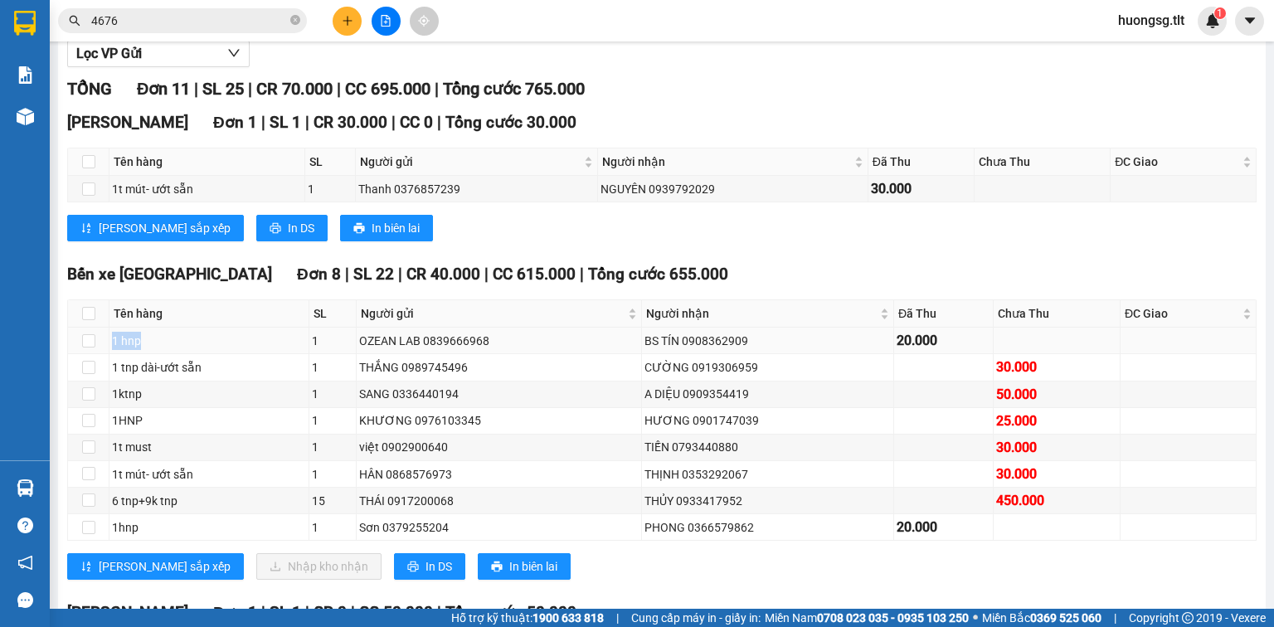
drag, startPoint x: 113, startPoint y: 352, endPoint x: 145, endPoint y: 355, distance: 32.5
click at [143, 350] on div "1 hnp" at bounding box center [209, 341] width 194 height 18
click at [212, 381] on td "1 tnp dài-ướt sẵn" at bounding box center [210, 367] width 200 height 27
drag, startPoint x: 590, startPoint y: 408, endPoint x: 650, endPoint y: 405, distance: 59.8
click at [650, 405] on tr "1ktnp 1 SANG 0336440194 A DIỆU 0909354419 50.000" at bounding box center [662, 395] width 1189 height 27
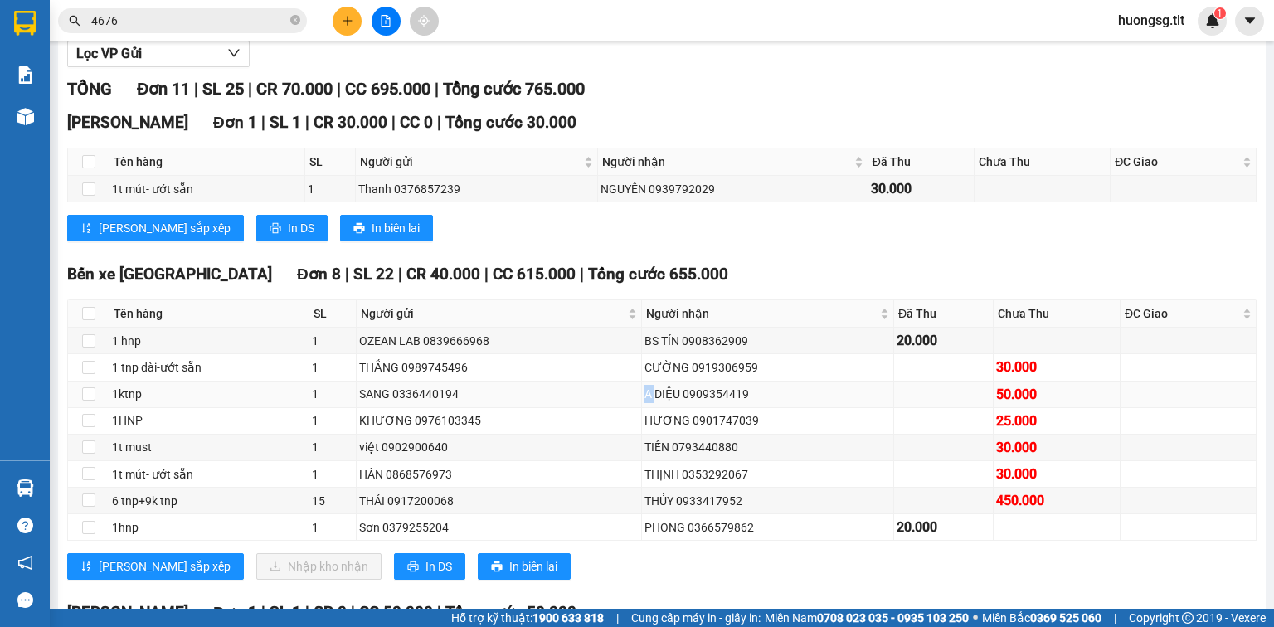
click at [587, 408] on td "SANG 0336440194" at bounding box center [499, 395] width 285 height 27
click at [833, 408] on td "A DIỆU 0909354419" at bounding box center [768, 395] width 252 height 27
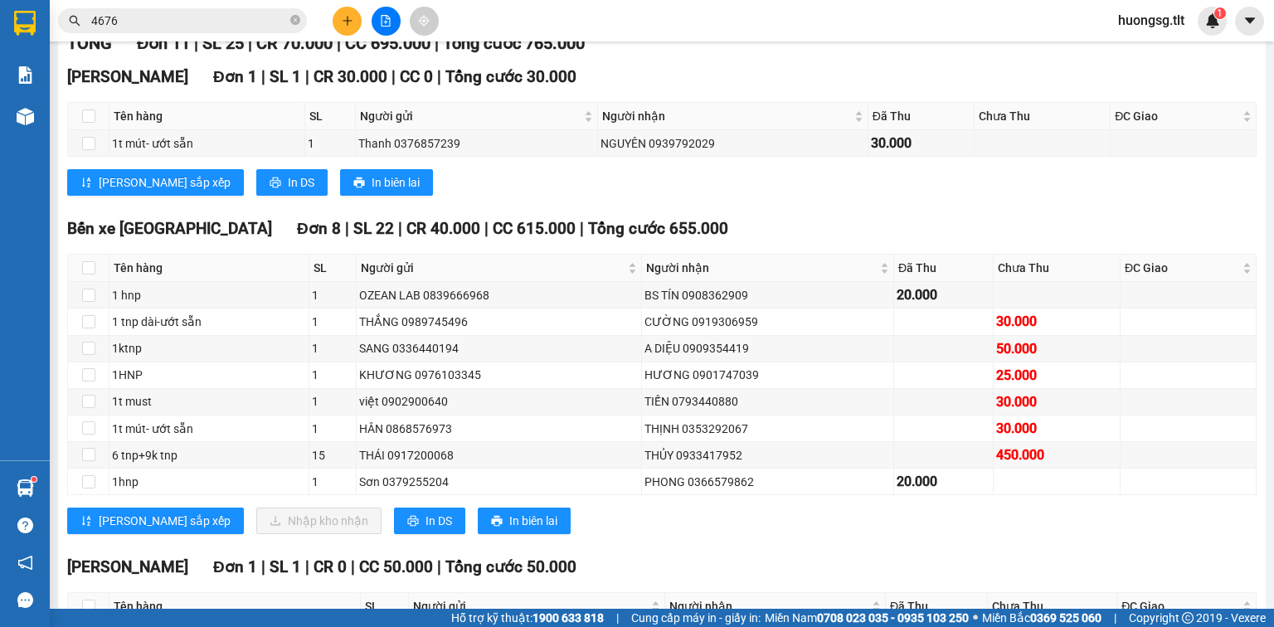
scroll to position [332, 0]
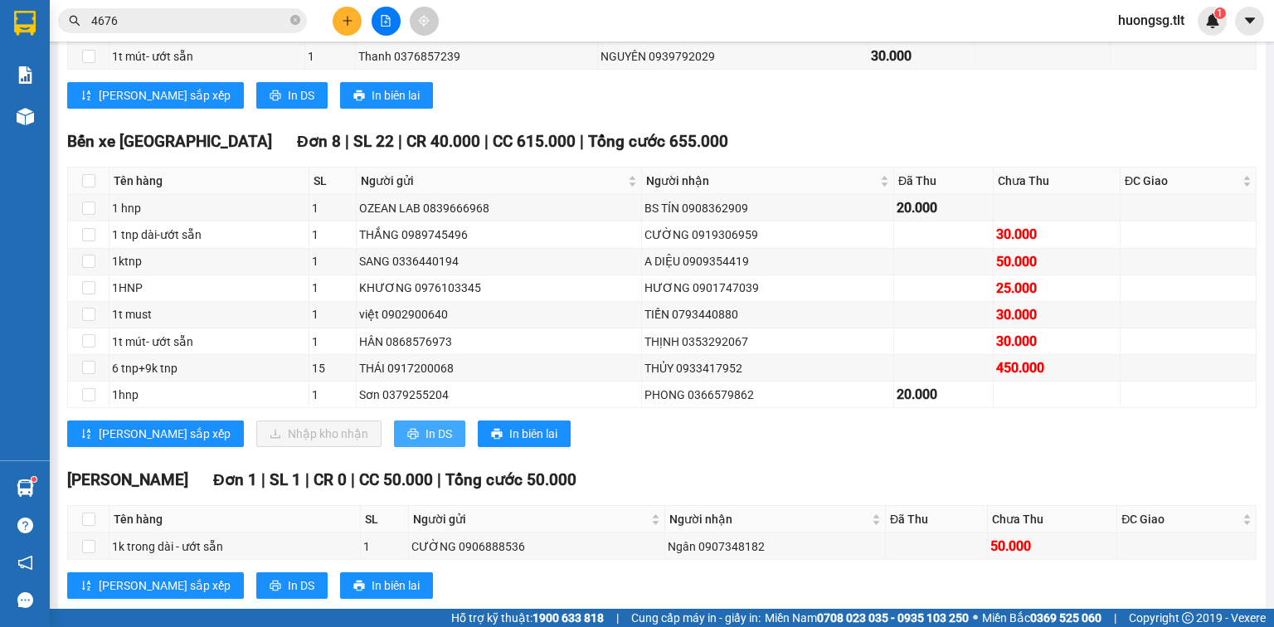
click at [394, 439] on button "In DS" at bounding box center [429, 434] width 71 height 27
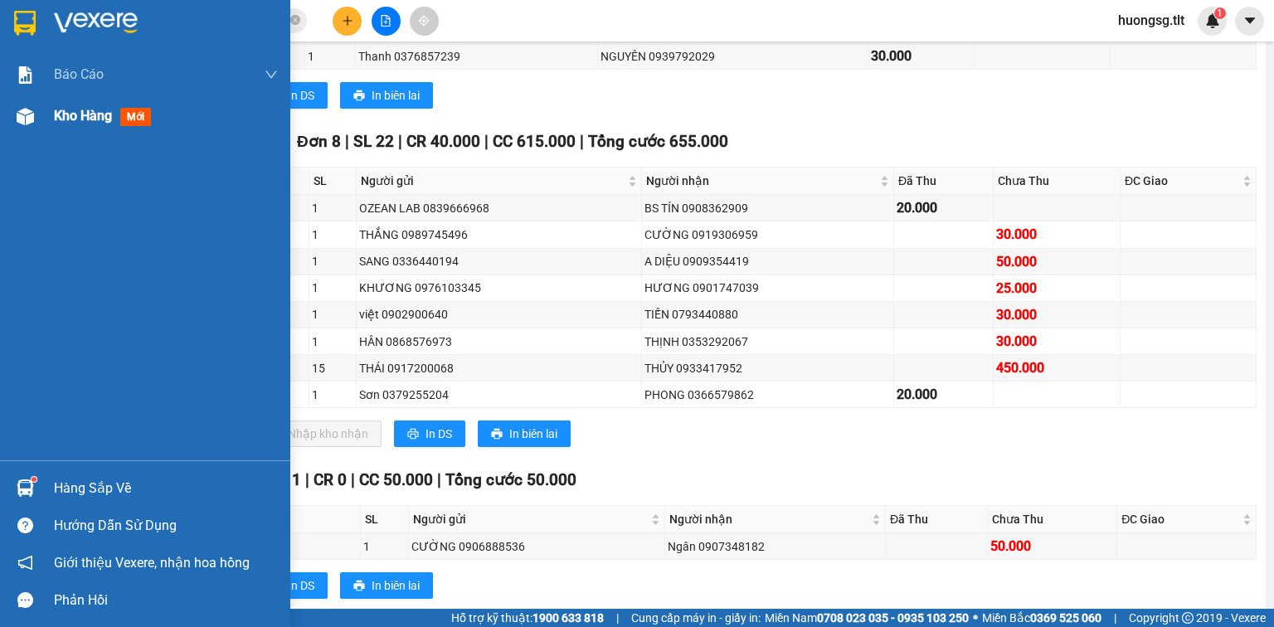
click at [38, 114] on div at bounding box center [25, 116] width 29 height 29
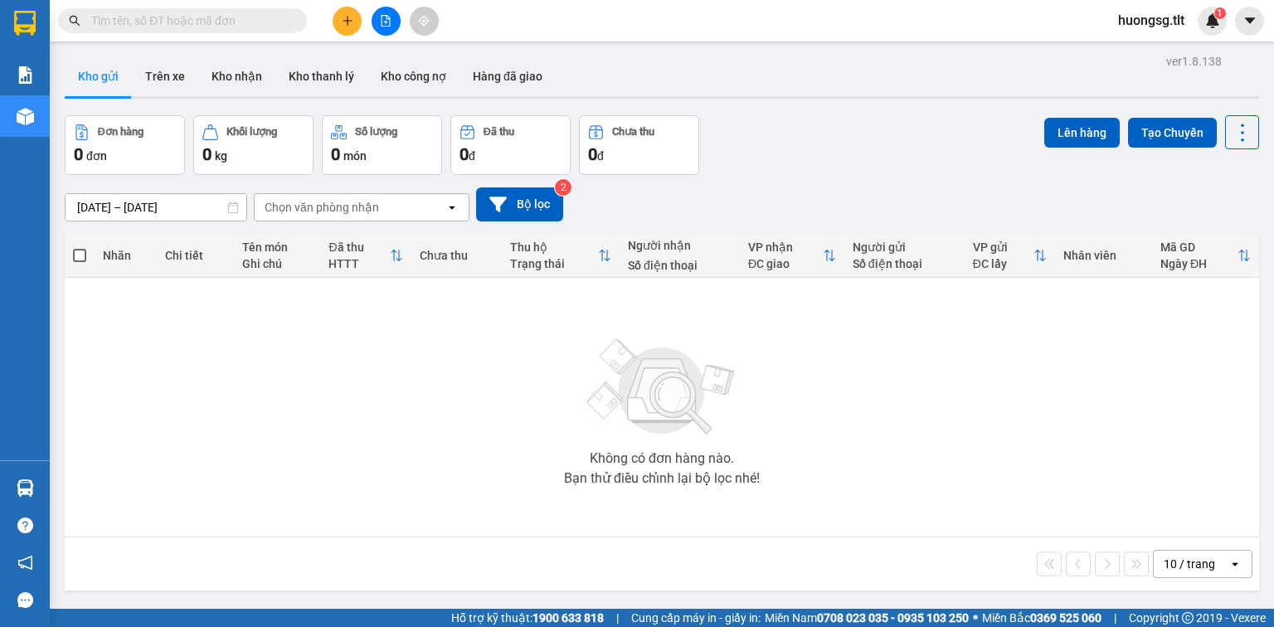
drag, startPoint x: 458, startPoint y: 426, endPoint x: 528, endPoint y: 438, distance: 70.6
click at [528, 438] on div "Không có đơn hàng nào. Bạn thử điều chỉnh lại bộ lọc nhé!" at bounding box center [662, 407] width 1178 height 249
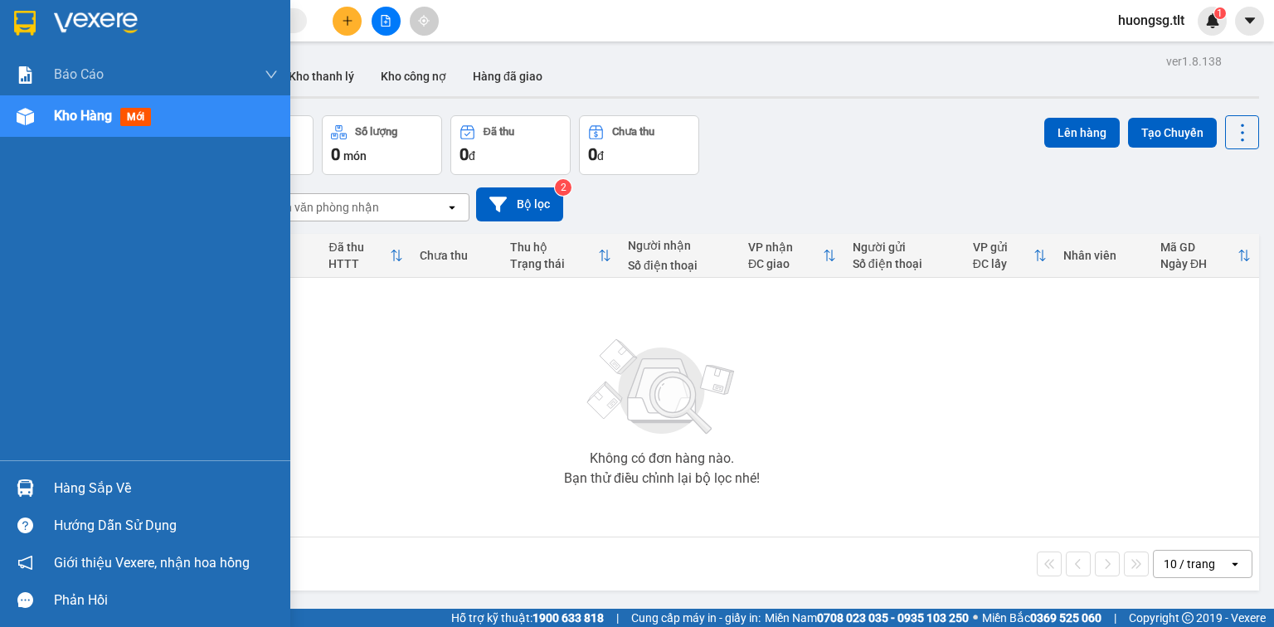
click at [33, 489] on div at bounding box center [25, 488] width 29 height 29
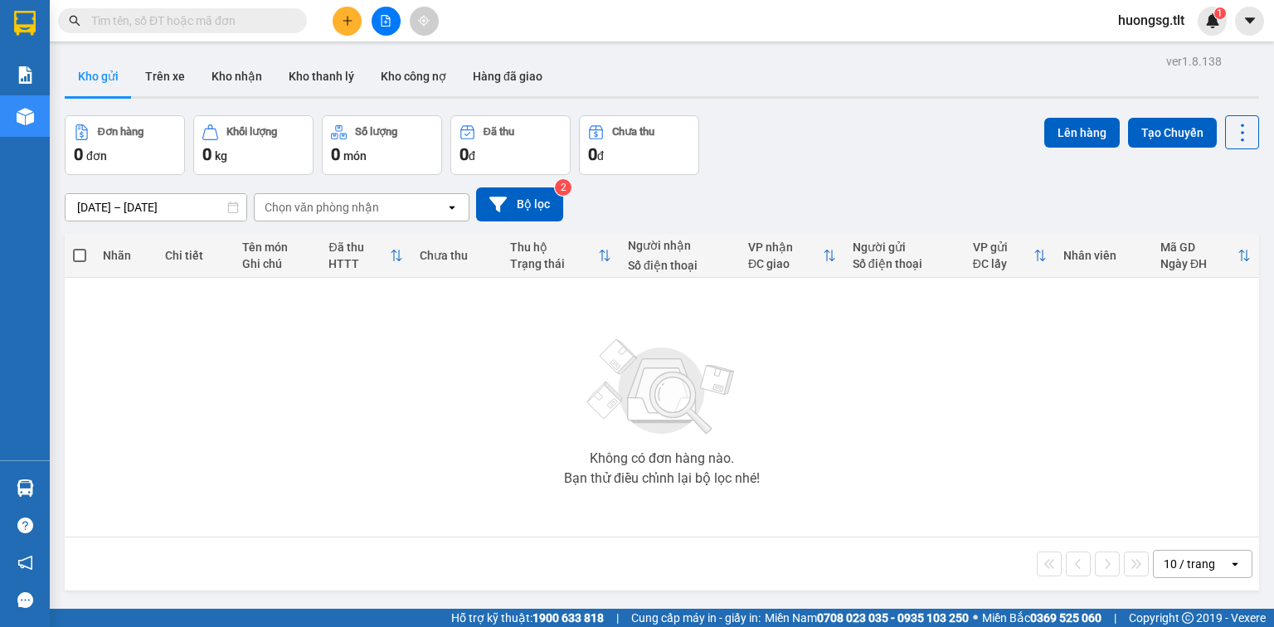
click at [884, 479] on section "Kết quả tìm kiếm ( 0 ) Bộ lọc Ngày tạo đơn gần nhất No Data huongsg.tlt 1 Báo c…" at bounding box center [637, 313] width 1274 height 627
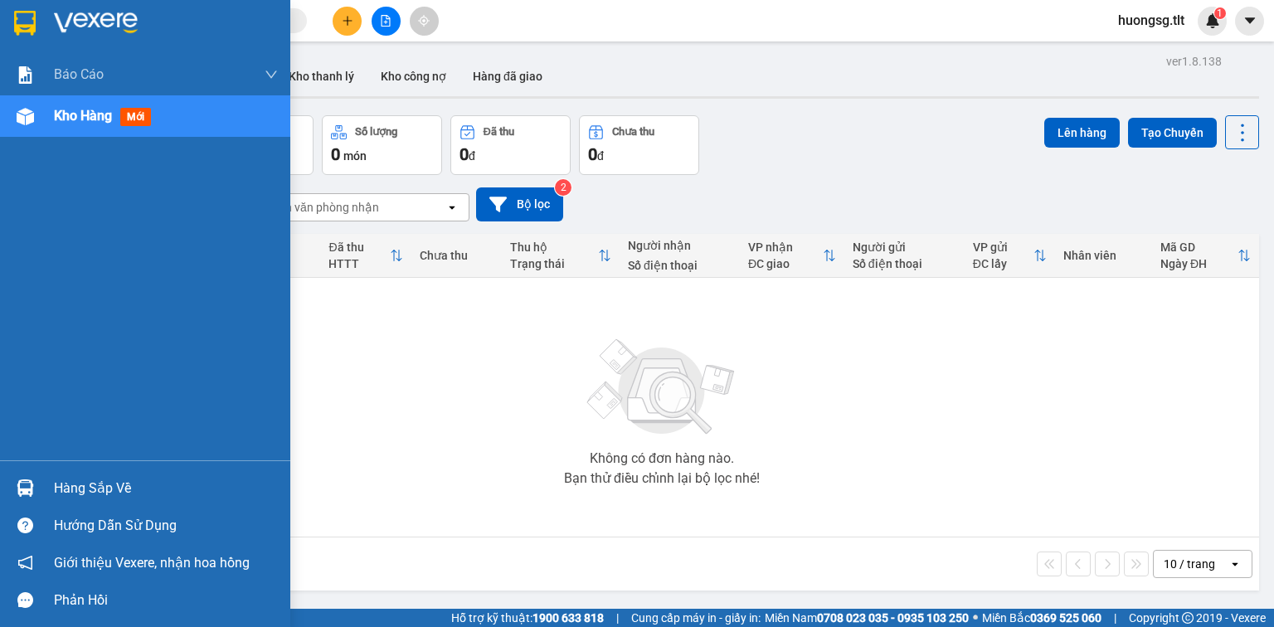
drag, startPoint x: 76, startPoint y: 478, endPoint x: 122, endPoint y: 471, distance: 46.1
click at [79, 478] on div "Hàng sắp về" at bounding box center [166, 488] width 224 height 25
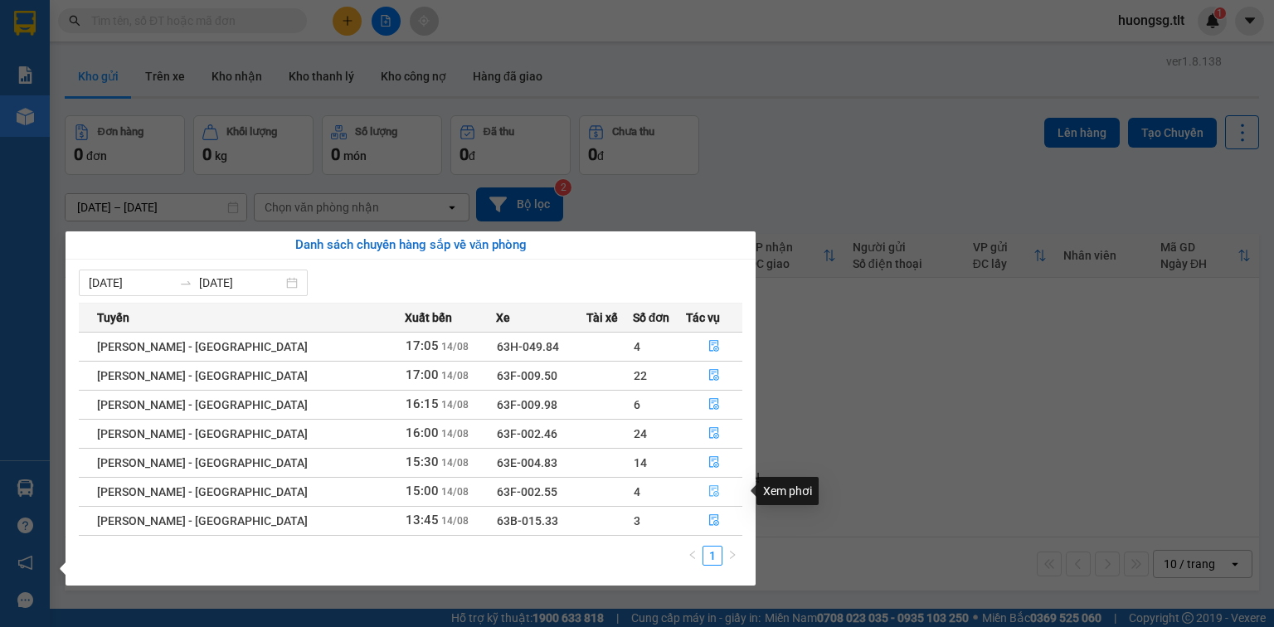
click at [708, 491] on icon "file-done" at bounding box center [714, 491] width 12 height 12
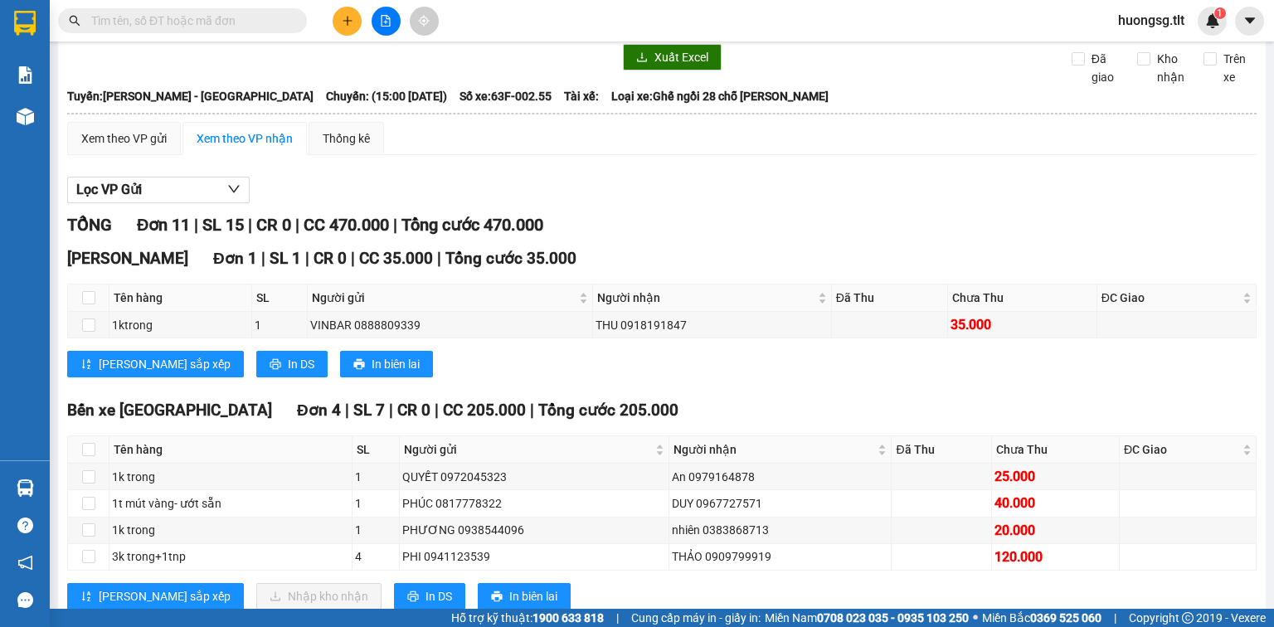
scroll to position [199, 0]
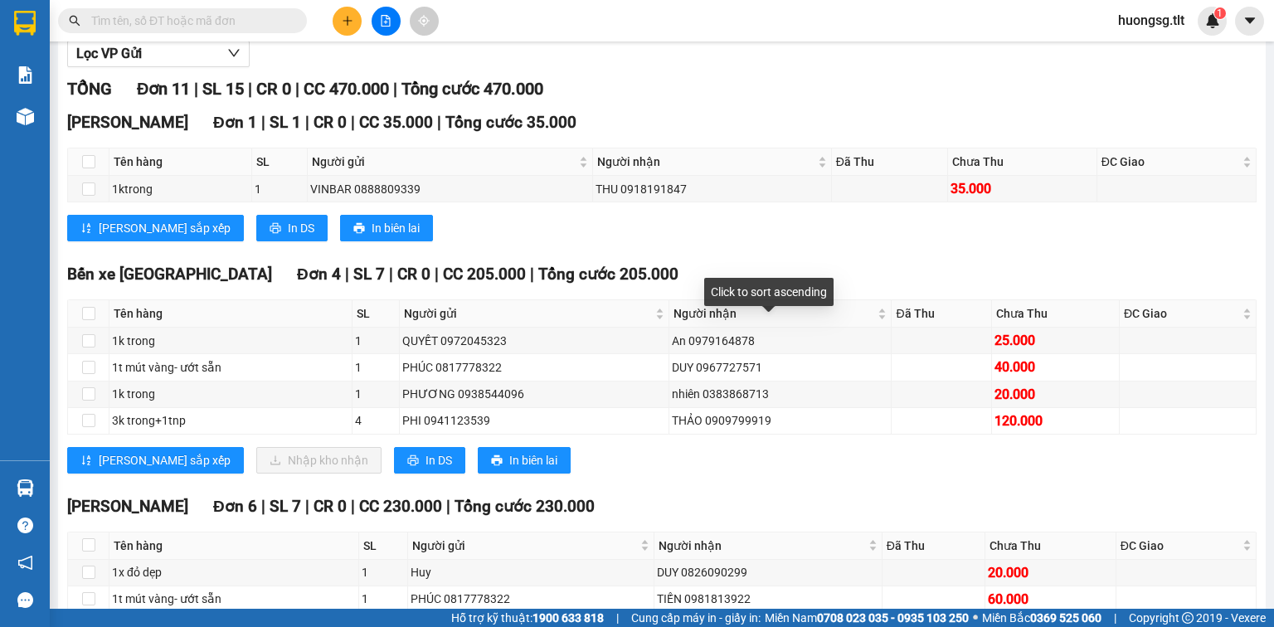
click at [879, 224] on div "Cao Tốc Đơn 1 | SL 1 | CR 0 | CC 35.000 | Tổng cước 35.000 Tên hàng SL Người gử…" at bounding box center [662, 182] width 1190 height 144
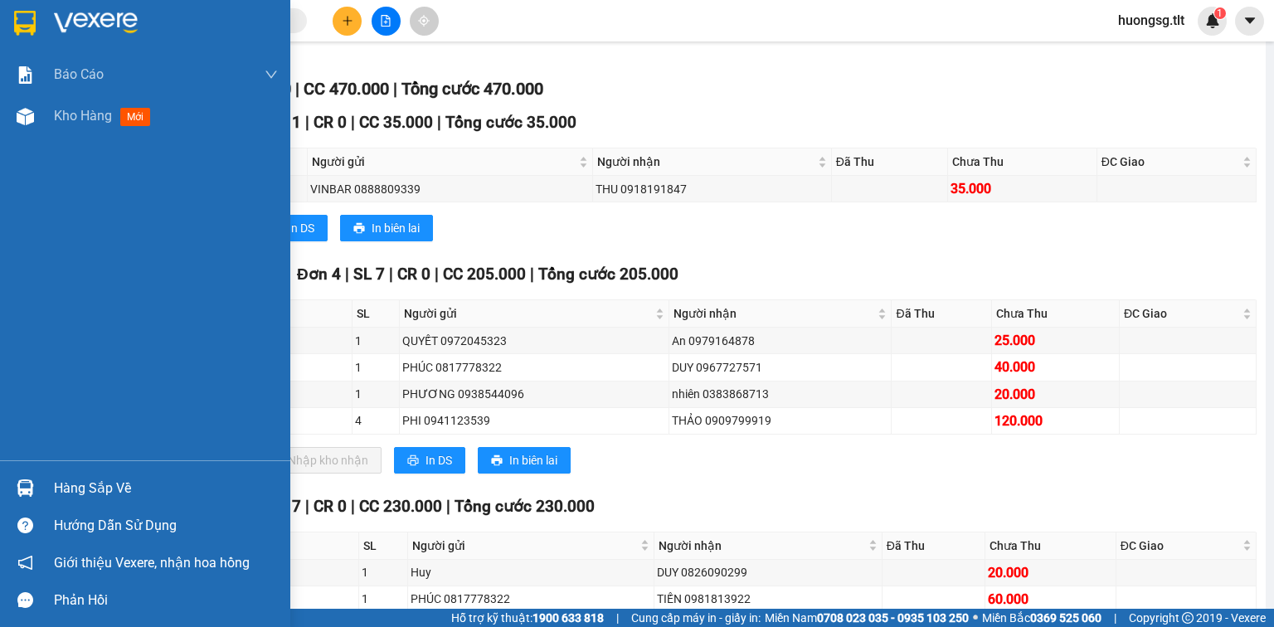
click at [77, 474] on div "Hàng sắp về" at bounding box center [145, 488] width 290 height 37
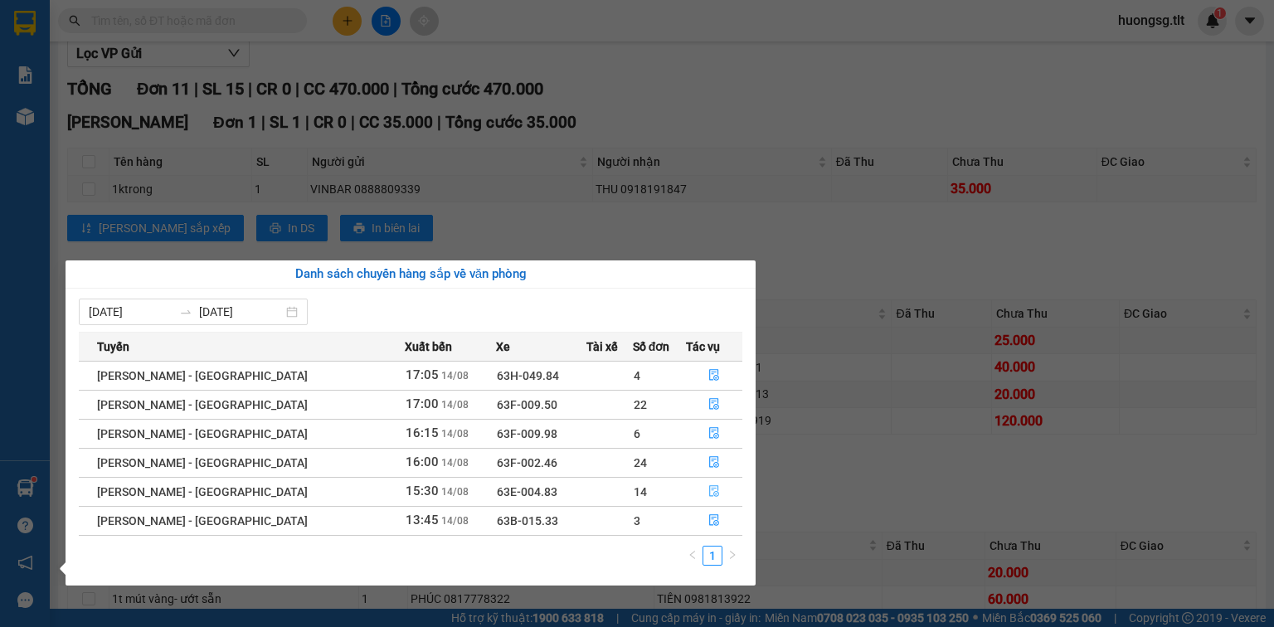
click at [728, 492] on button "button" at bounding box center [714, 492] width 55 height 27
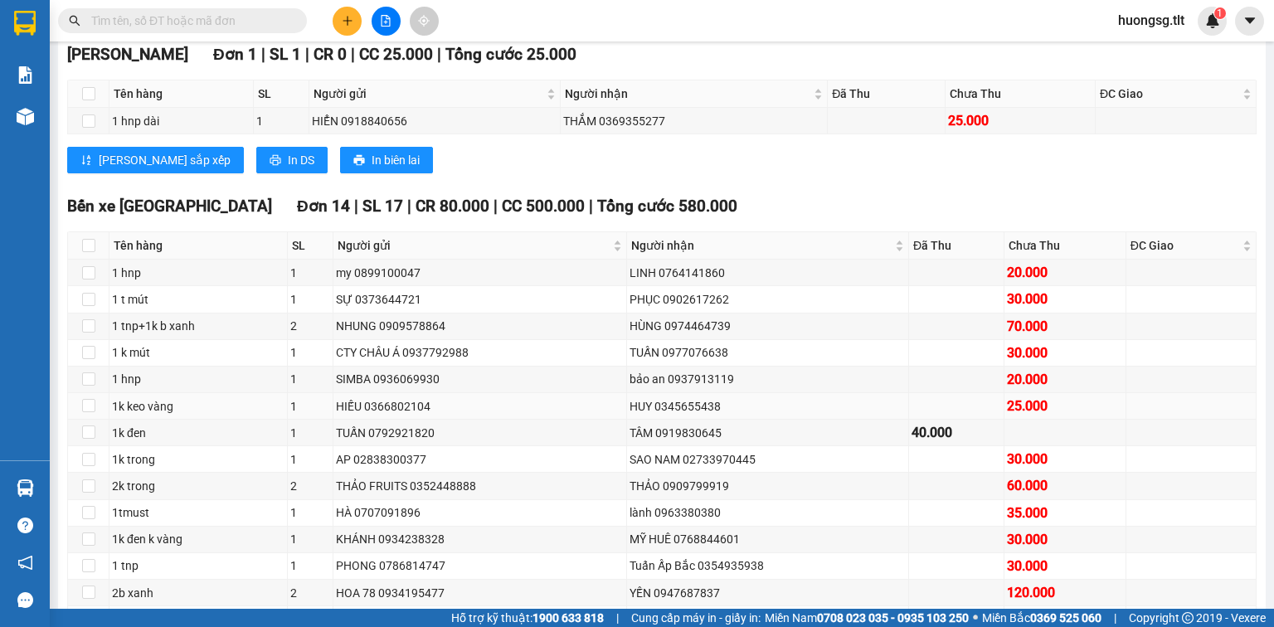
scroll to position [332, 0]
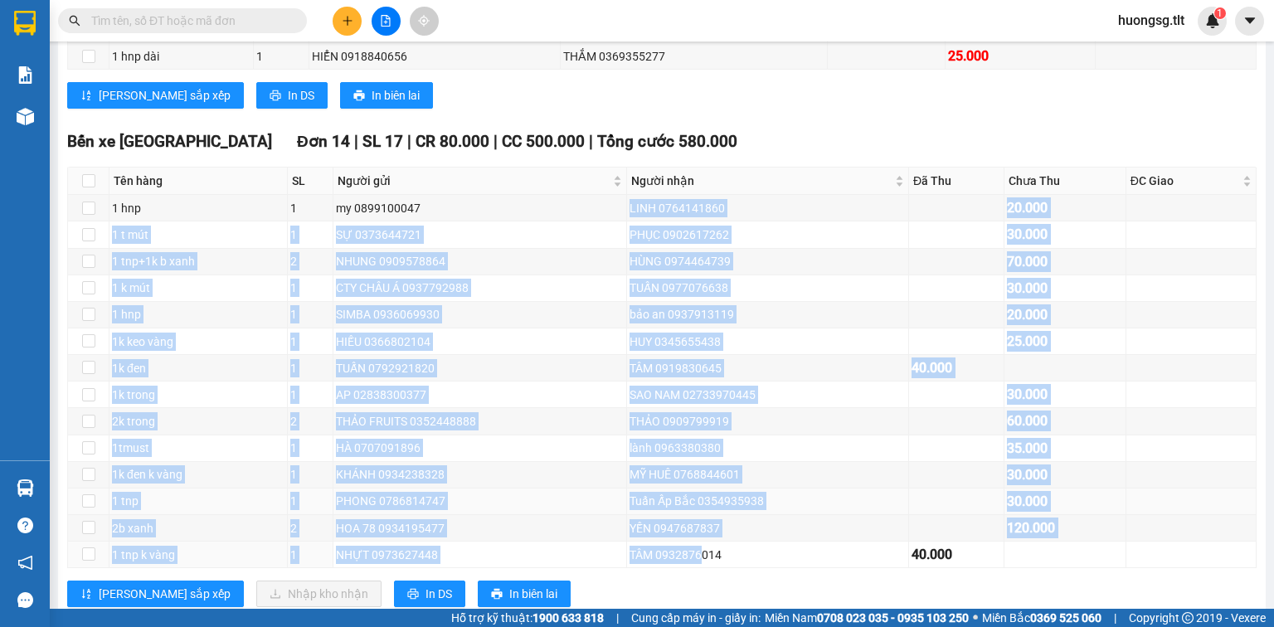
drag, startPoint x: 616, startPoint y: 212, endPoint x: 740, endPoint y: 521, distance: 333.2
click at [698, 568] on tbody "1 hnp 1 my 0899100047 LINH 0764141860 20.000 1 t mút 1 SỰ 0373644721 PHỤC 09026…" at bounding box center [662, 381] width 1189 height 373
click at [742, 510] on div "Tuấn Ấp Bắc 0354935938" at bounding box center [768, 501] width 276 height 18
click at [772, 457] on div "lành 0963380380" at bounding box center [768, 448] width 276 height 18
click at [775, 377] on div "TÂM 0919830645" at bounding box center [768, 368] width 276 height 18
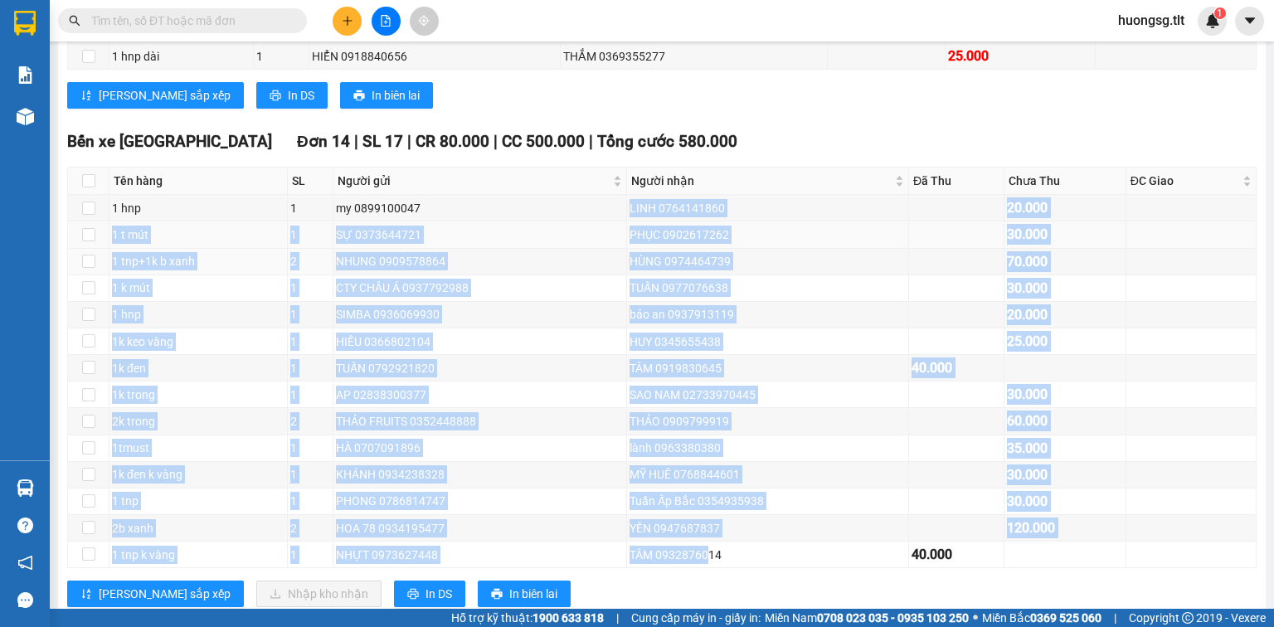
click at [827, 242] on div "PHỤC 0902617262" at bounding box center [768, 235] width 276 height 18
click at [1039, 538] on div "120.000" at bounding box center [1065, 528] width 116 height 21
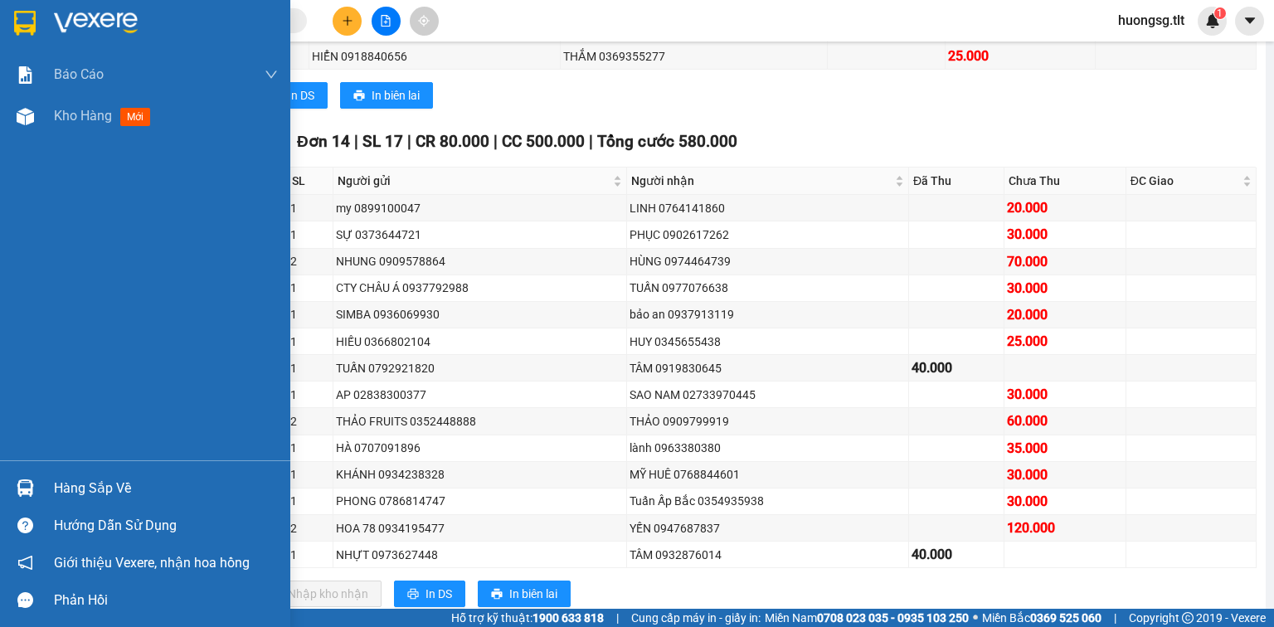
click at [86, 484] on div "Hàng sắp về" at bounding box center [166, 488] width 224 height 25
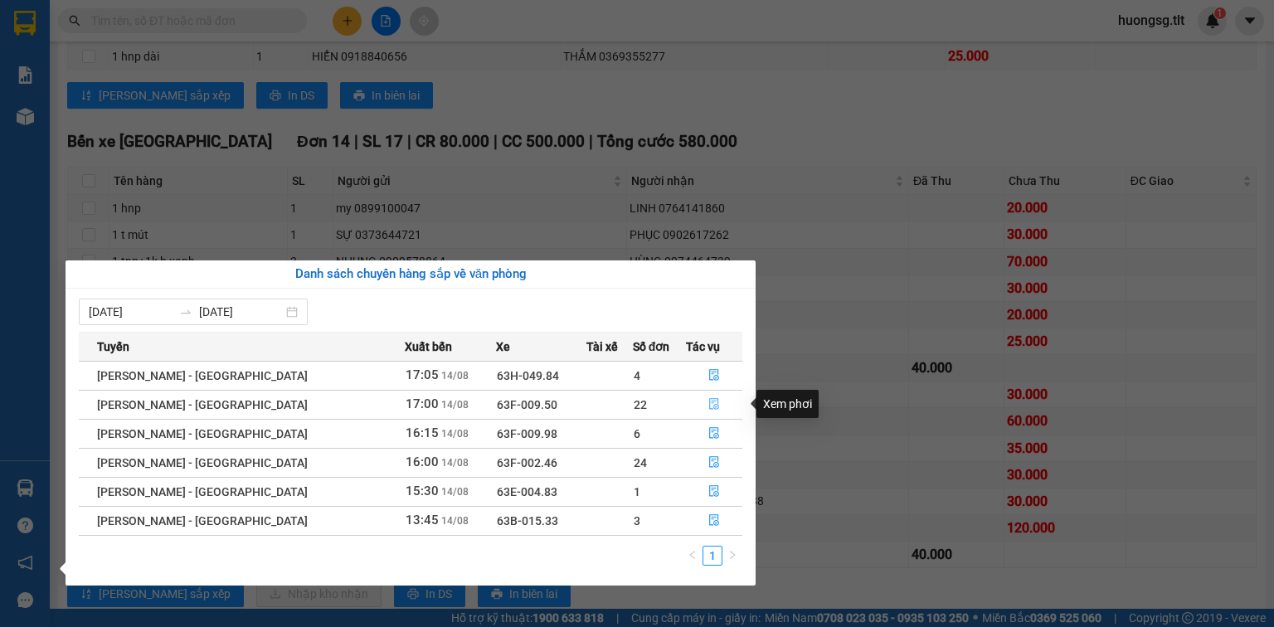
click at [718, 405] on button "button" at bounding box center [714, 405] width 55 height 27
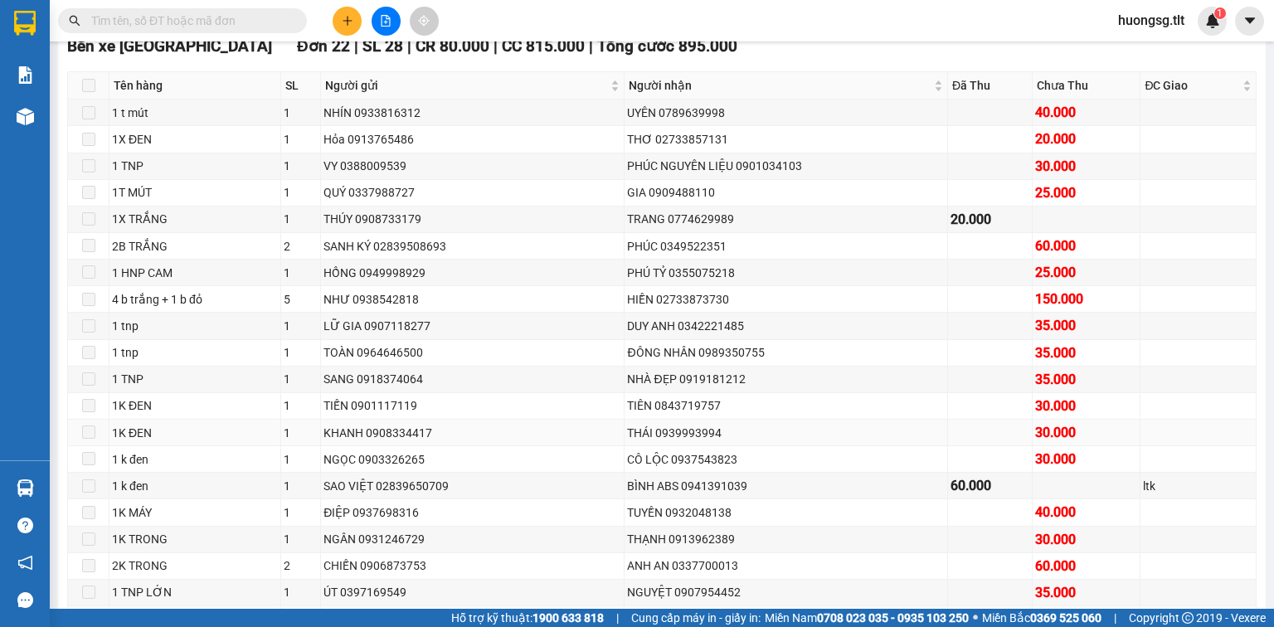
scroll to position [252, 0]
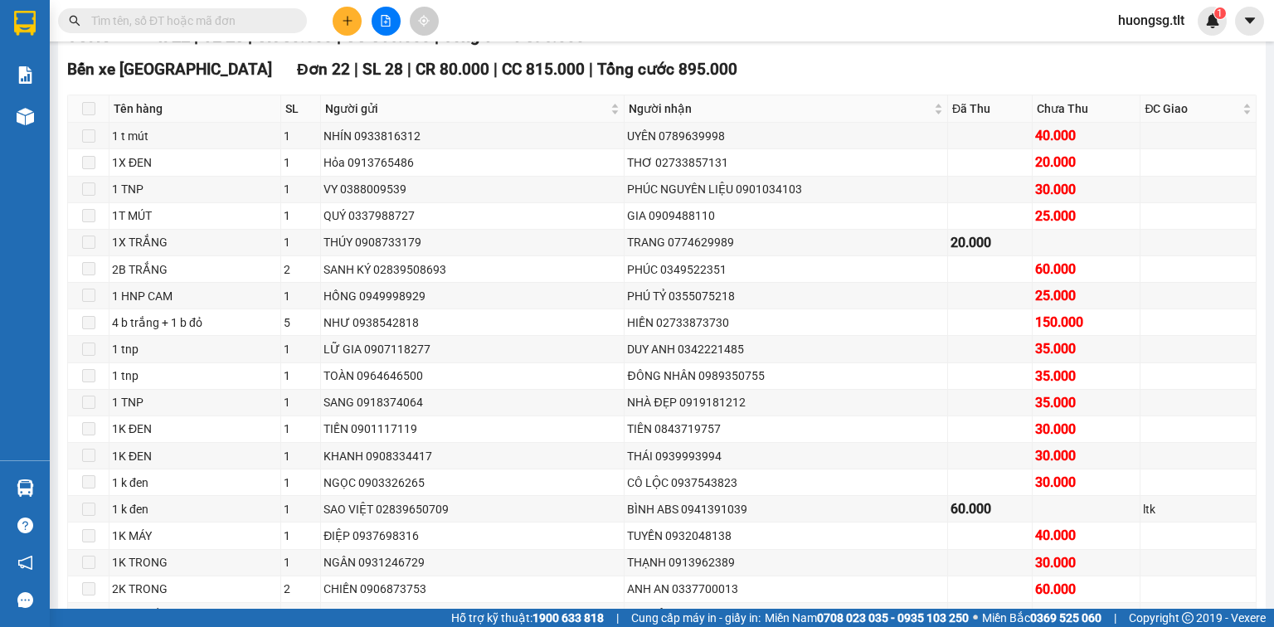
click at [179, 17] on input "text" at bounding box center [189, 21] width 196 height 18
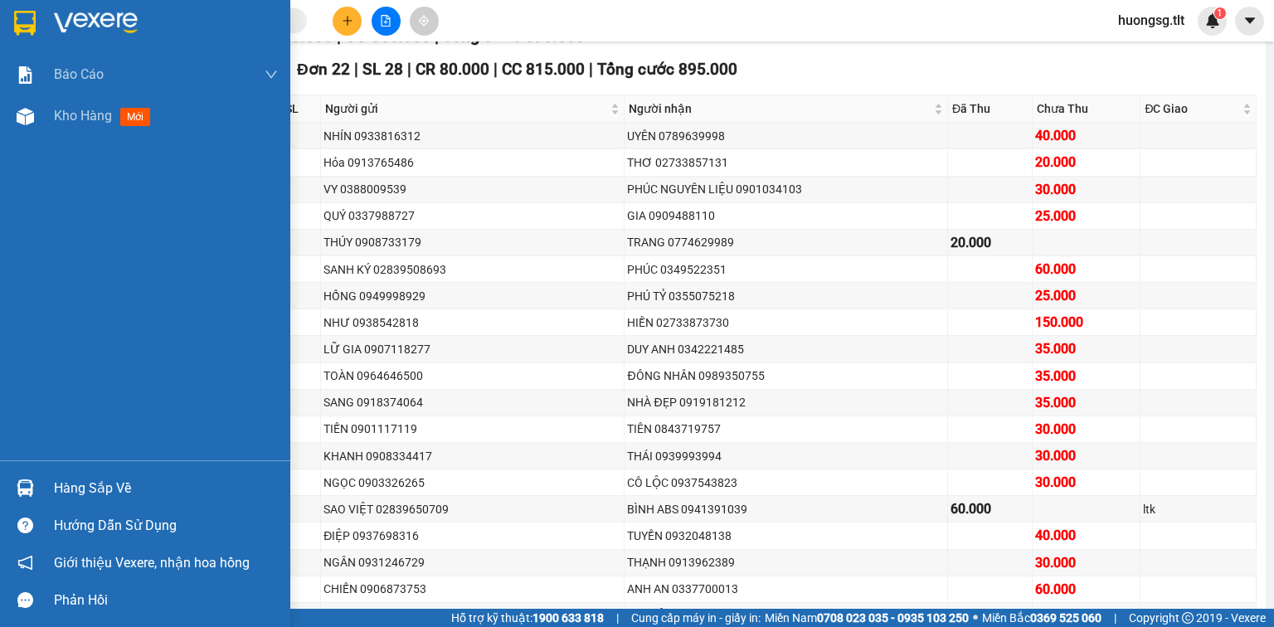
click at [66, 483] on div "Hàng sắp về" at bounding box center [166, 488] width 224 height 25
click at [0, 481] on div "Báo cáo Báo cáo dòng tiền (Nhân Viên) Doanh số tạo đơn theo VP gửi (nhân viên) …" at bounding box center [145, 313] width 290 height 627
click at [80, 484] on div "Hàng sắp về" at bounding box center [145, 488] width 290 height 37
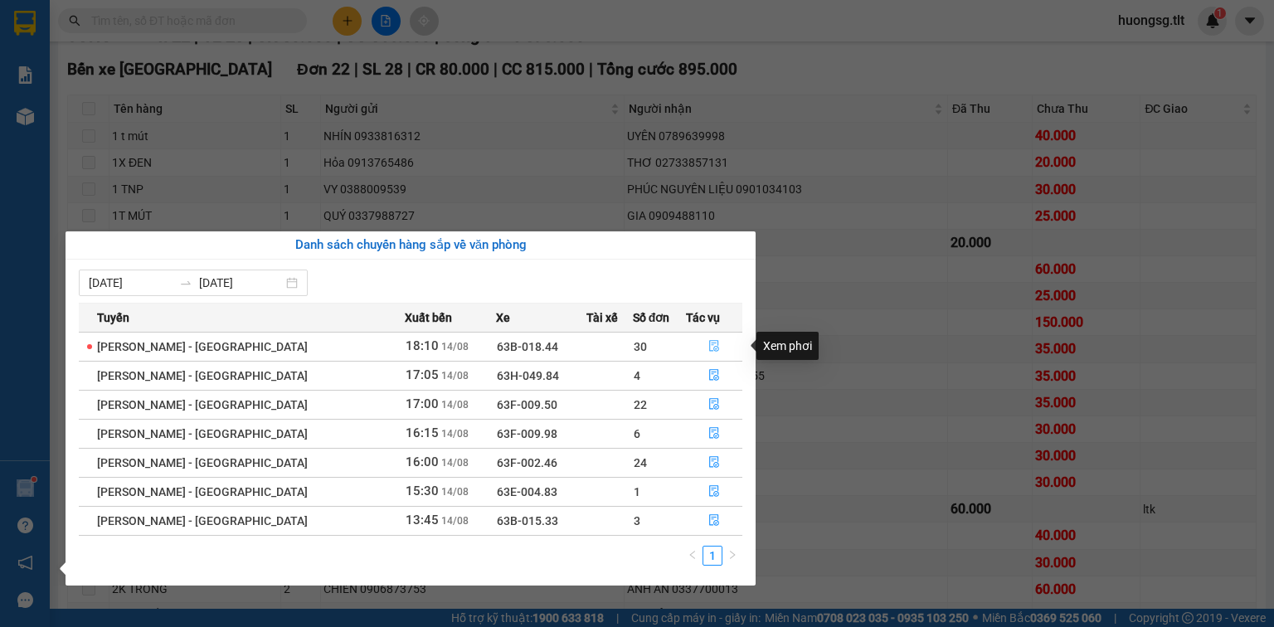
click at [709, 341] on icon "file-done" at bounding box center [714, 347] width 10 height 12
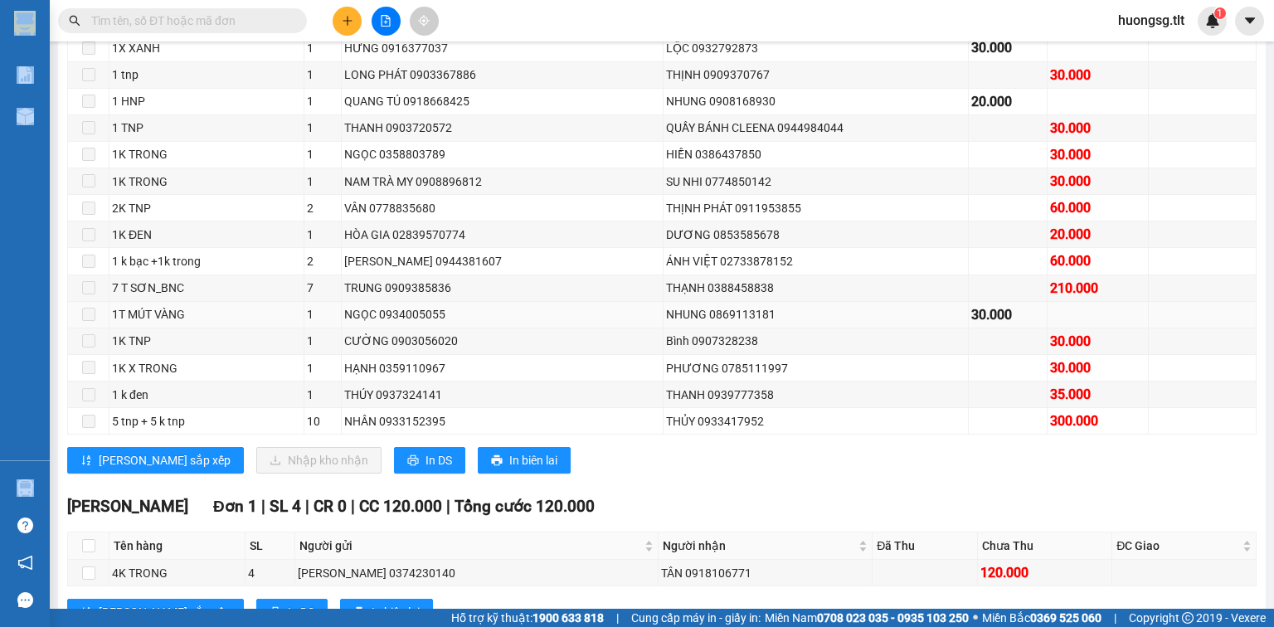
scroll to position [916, 0]
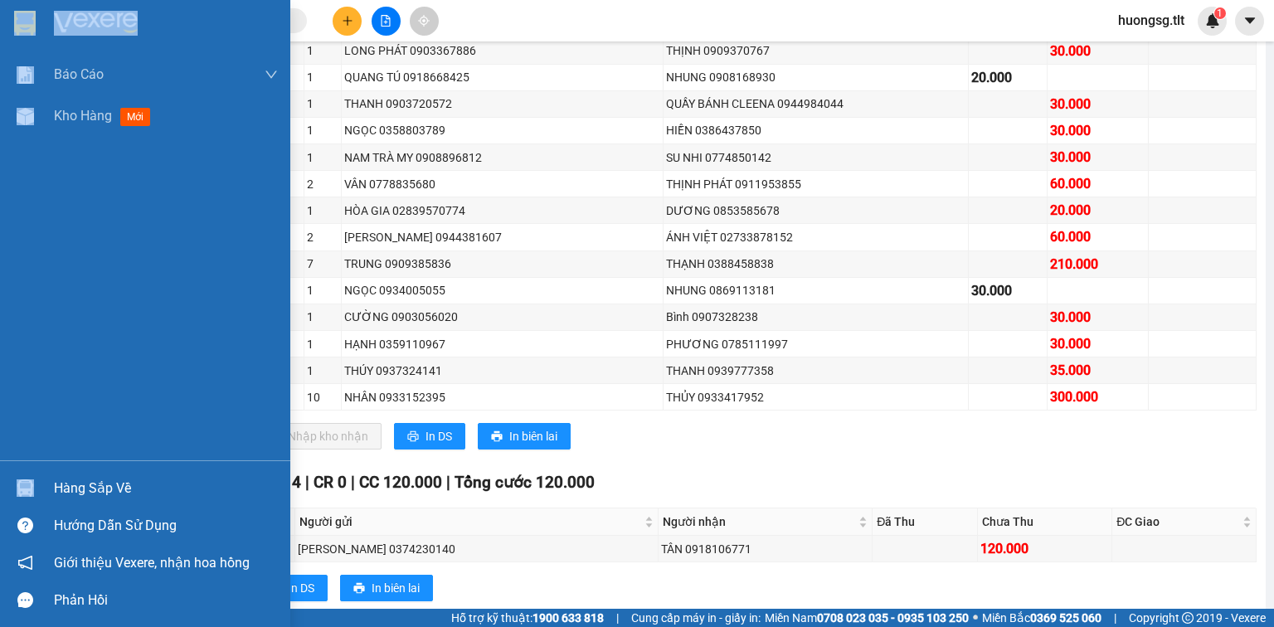
click at [119, 486] on div "Hàng sắp về" at bounding box center [166, 488] width 224 height 25
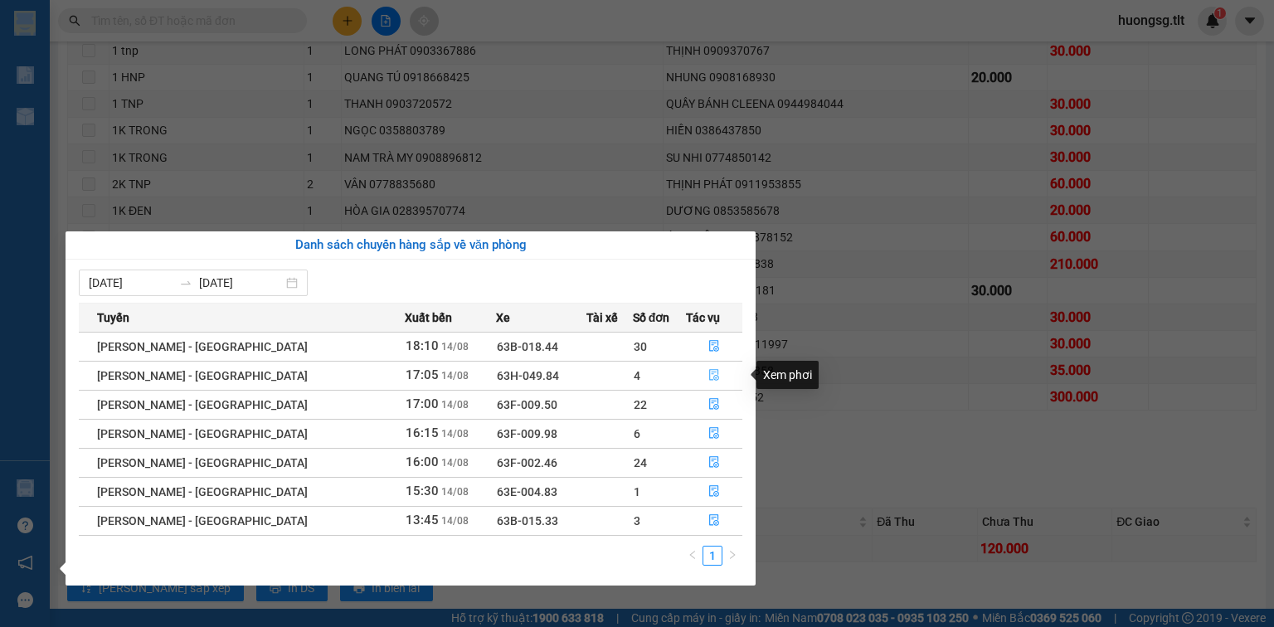
click at [701, 378] on button "button" at bounding box center [714, 376] width 55 height 27
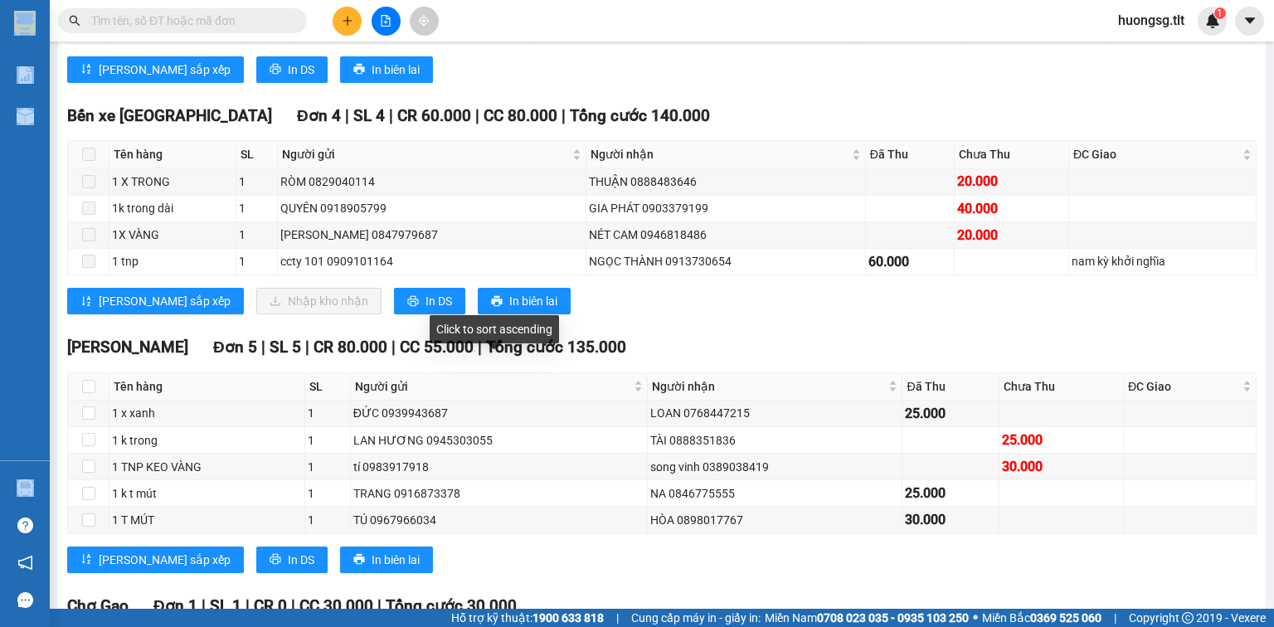
scroll to position [362, 0]
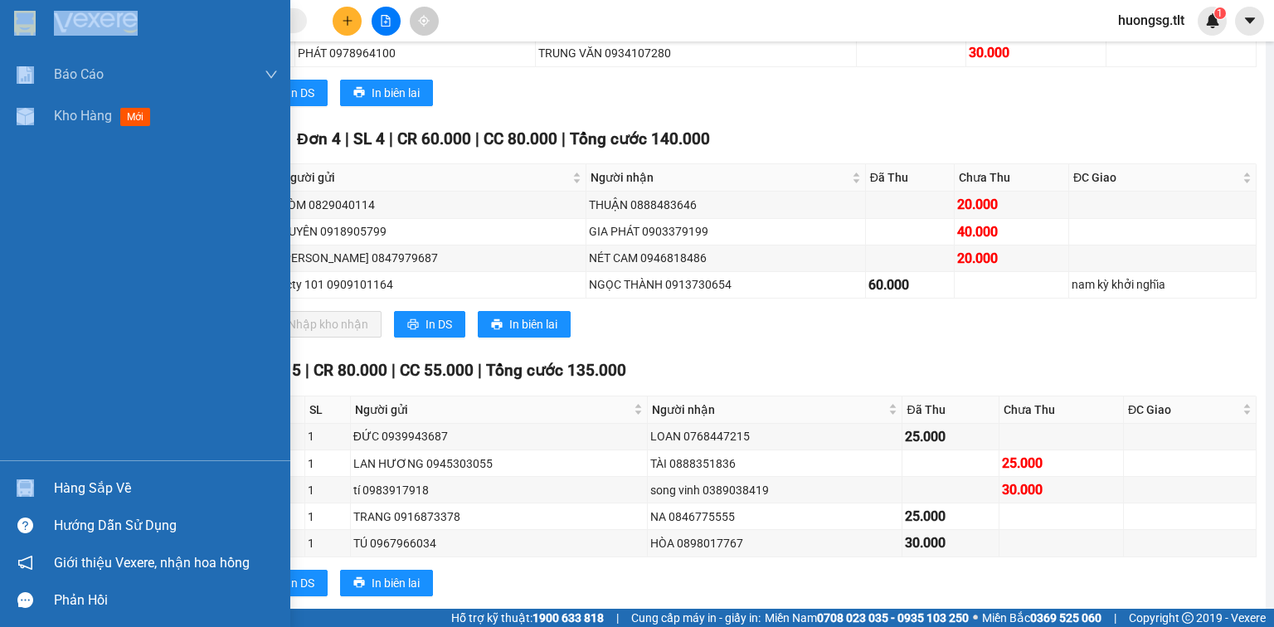
click at [120, 476] on div "Hàng sắp về" at bounding box center [166, 488] width 224 height 25
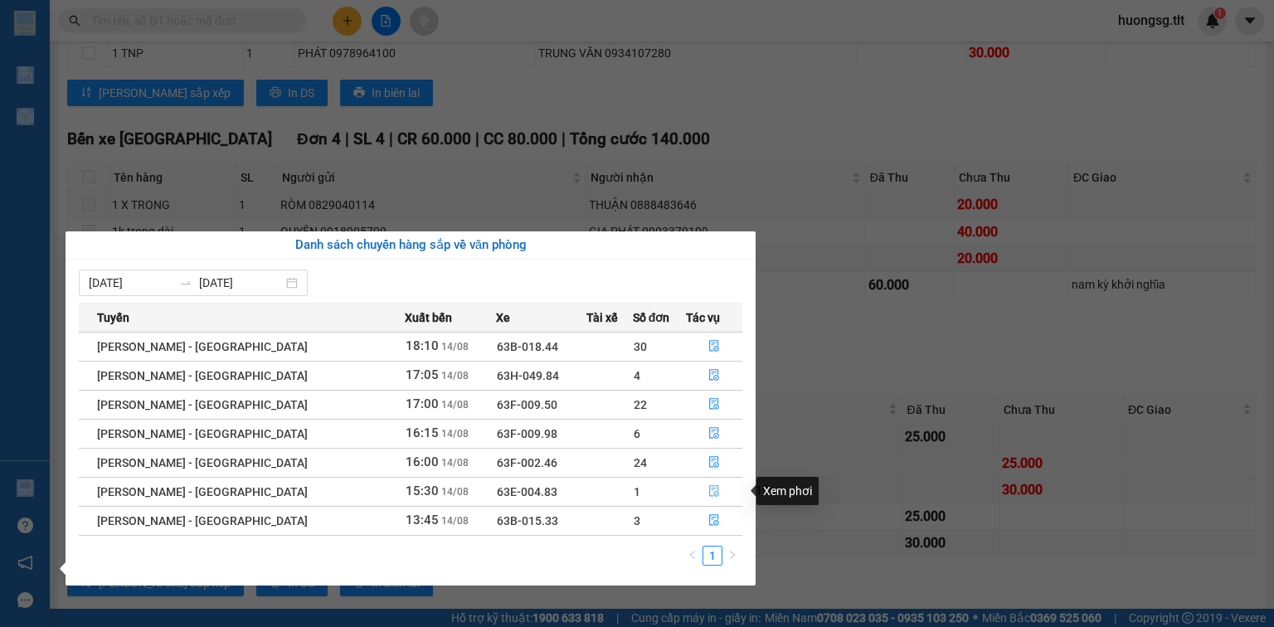
click at [706, 483] on button "button" at bounding box center [714, 492] width 55 height 27
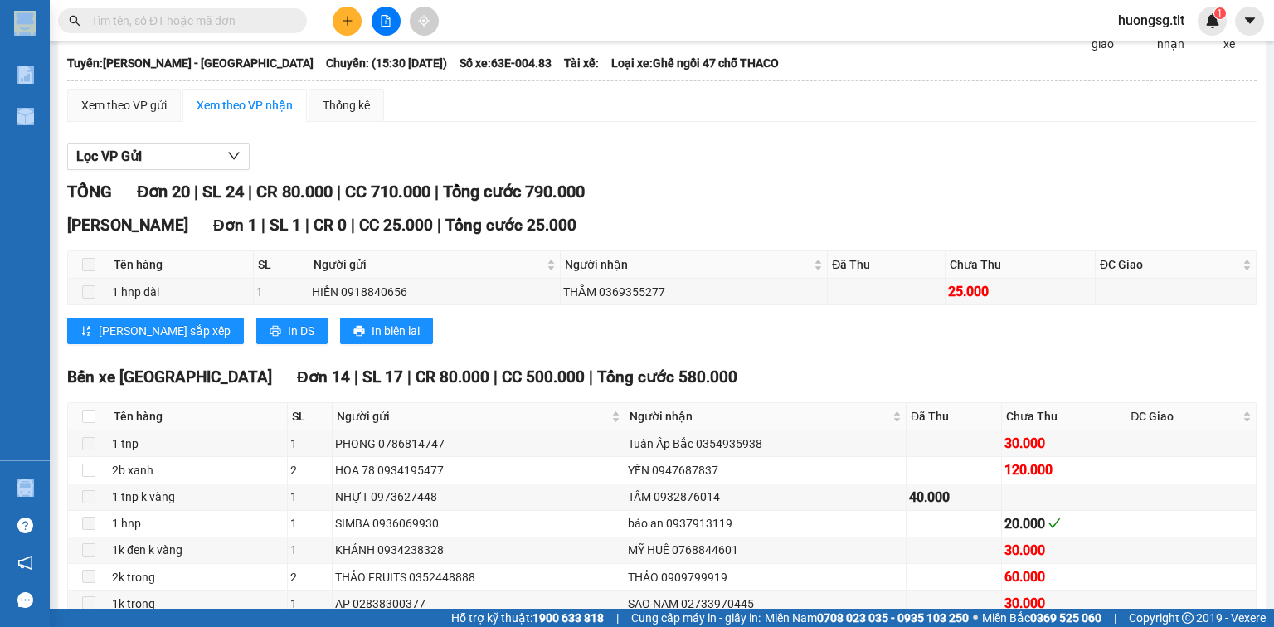
scroll to position [30, 0]
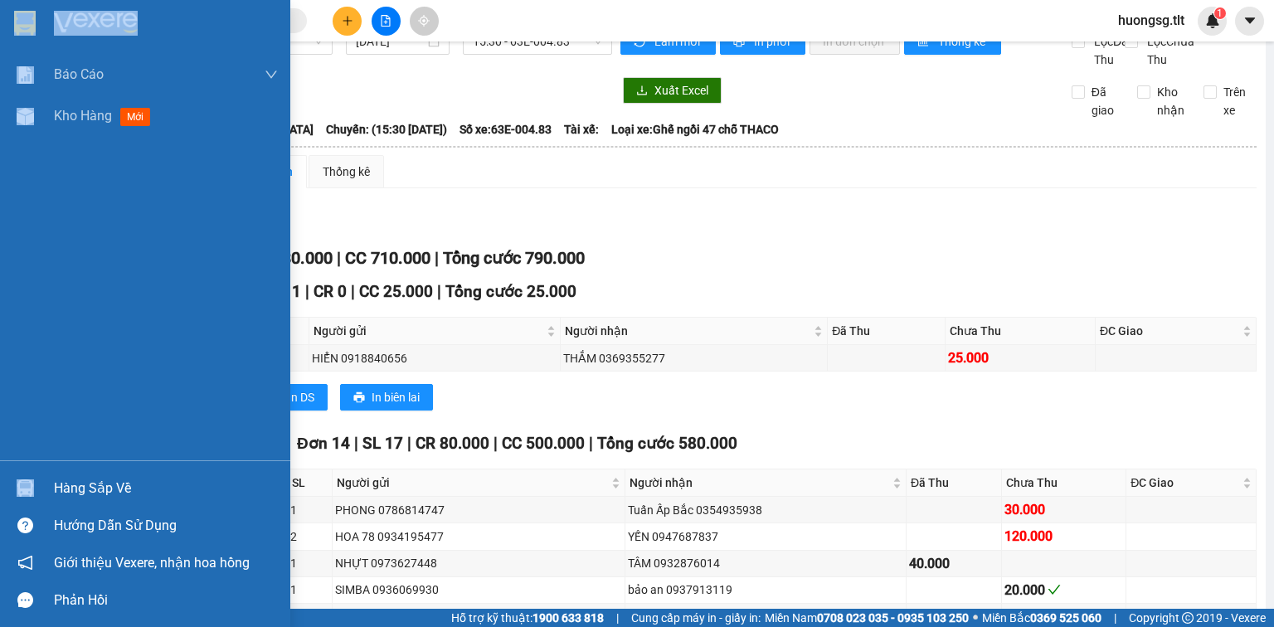
click at [132, 498] on div "Hàng sắp về" at bounding box center [166, 488] width 224 height 25
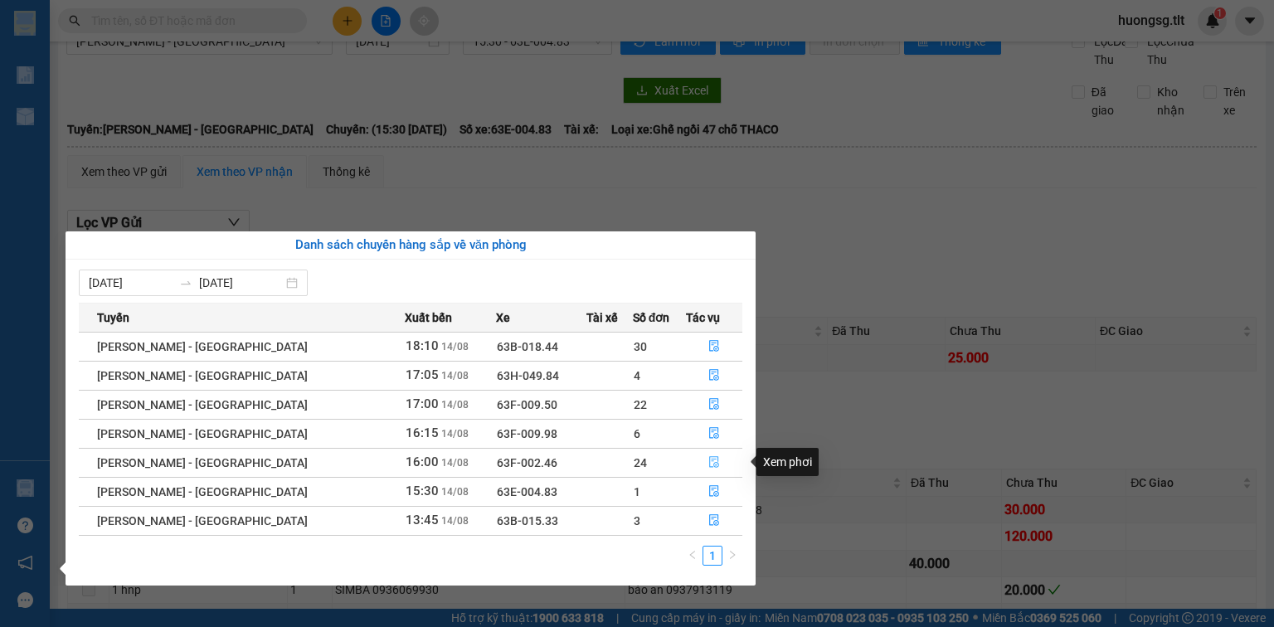
click at [703, 457] on button "button" at bounding box center [714, 463] width 55 height 27
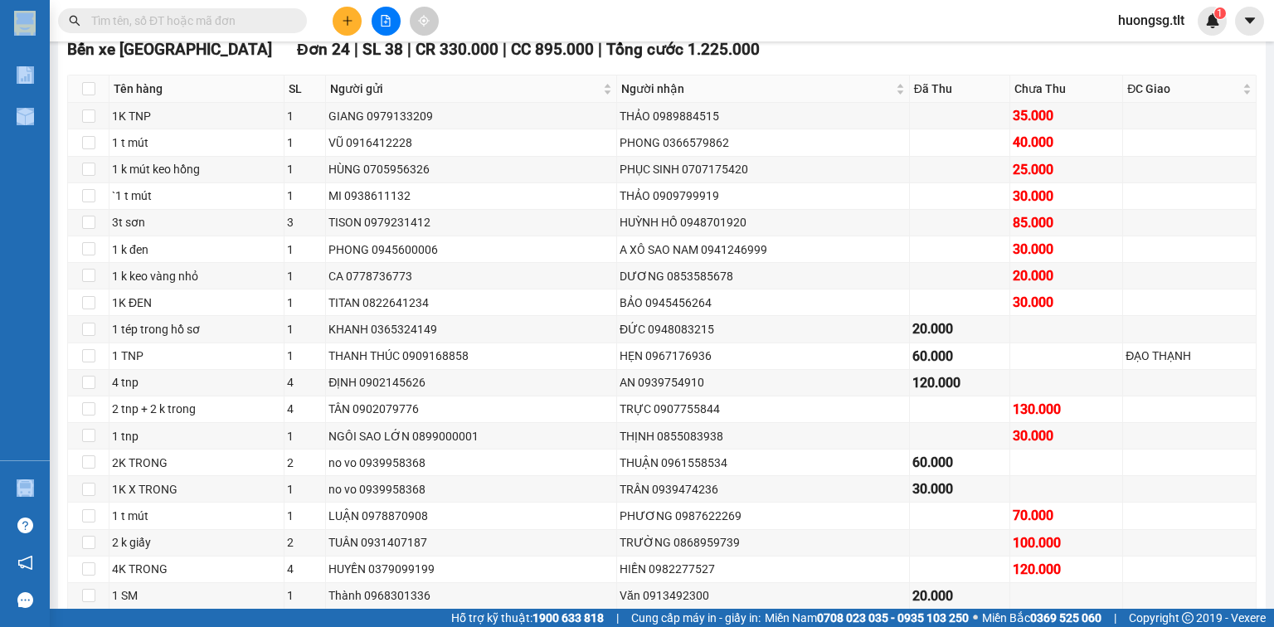
scroll to position [295, 0]
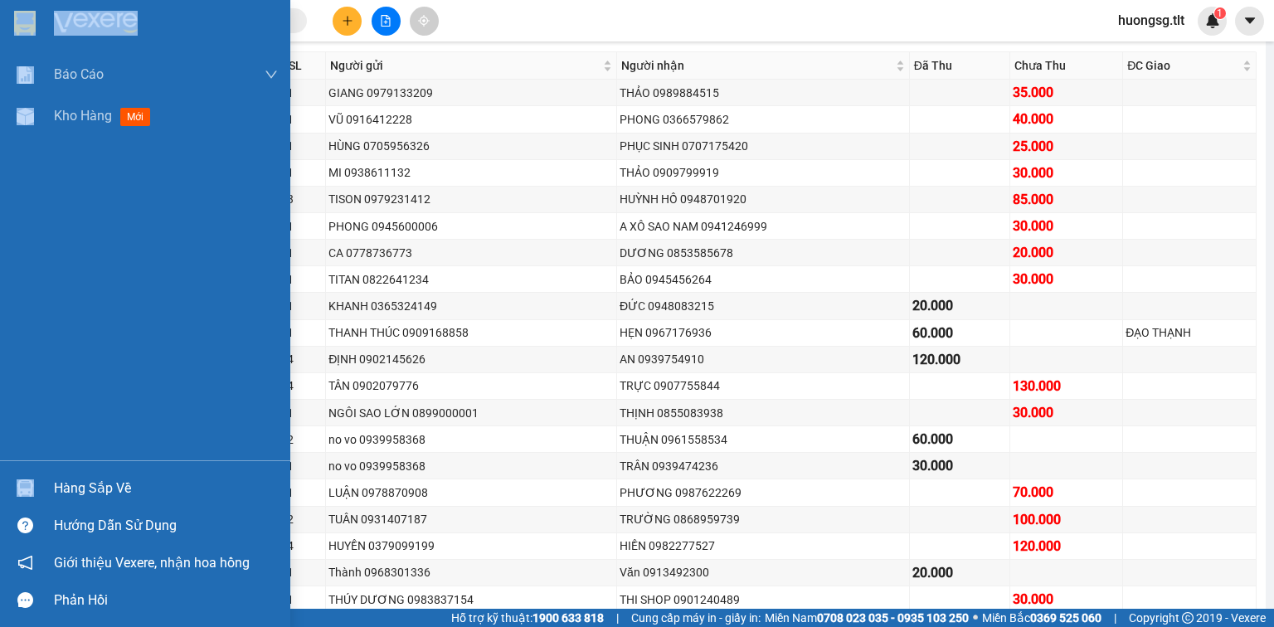
click at [66, 497] on div "Hàng sắp về" at bounding box center [166, 488] width 224 height 25
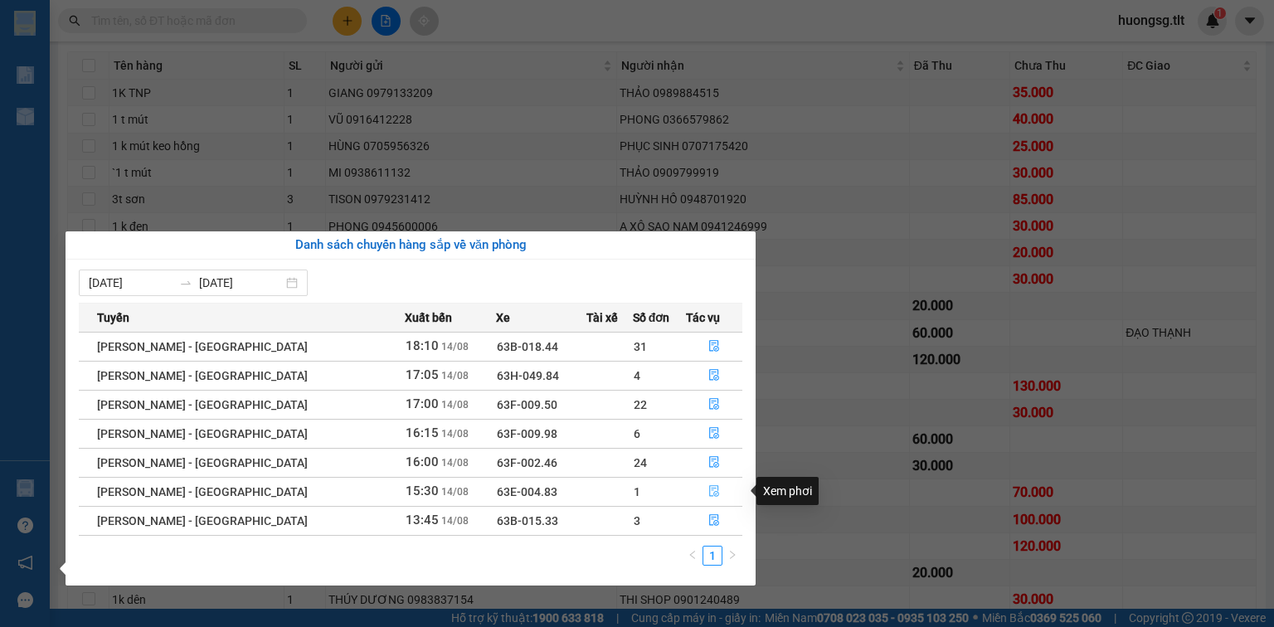
click at [714, 495] on button "button" at bounding box center [714, 492] width 55 height 27
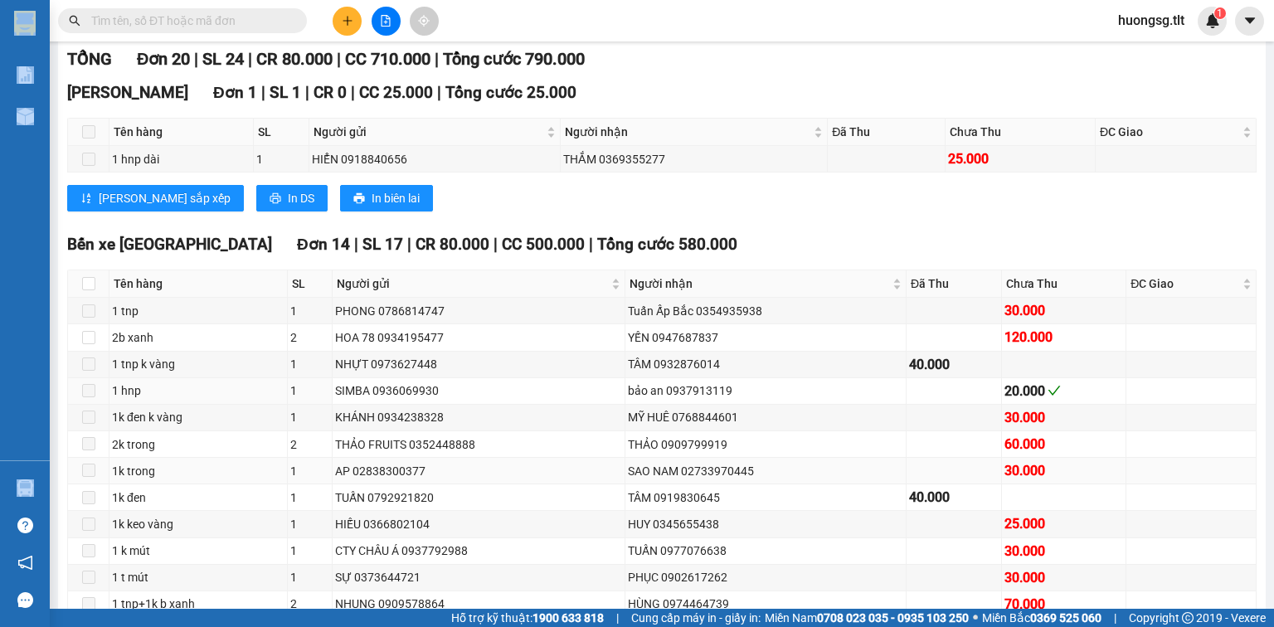
scroll to position [295, 0]
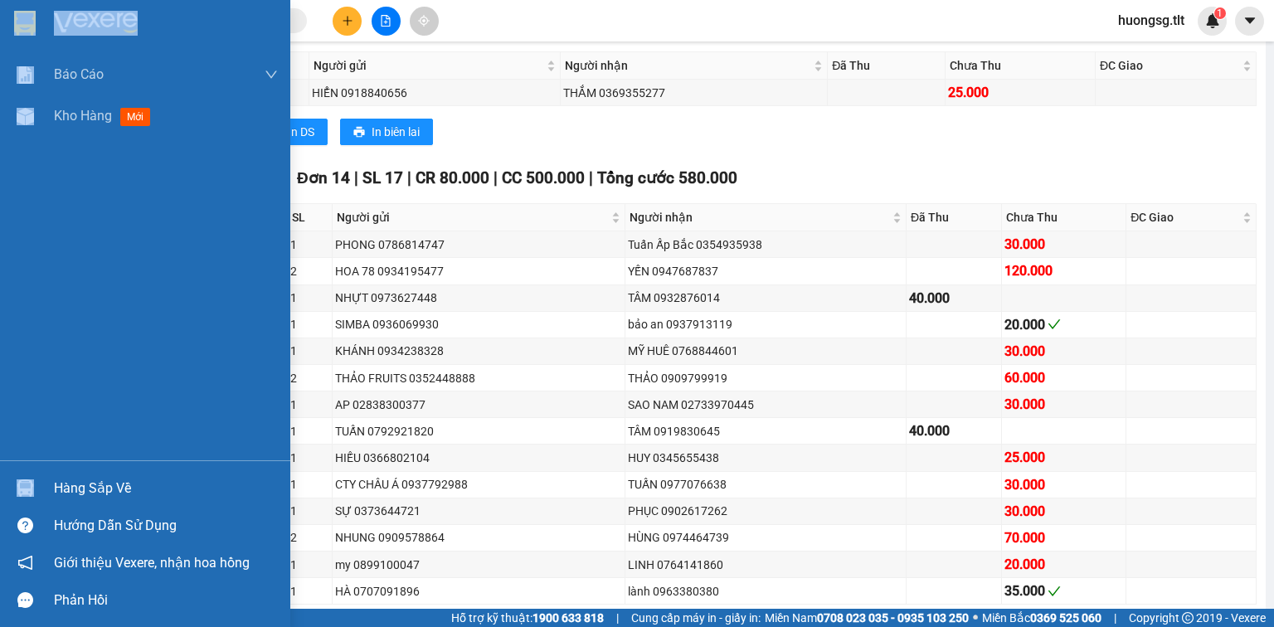
drag, startPoint x: 114, startPoint y: 494, endPoint x: 149, endPoint y: 484, distance: 37.0
click at [114, 494] on div "Hàng sắp về" at bounding box center [166, 488] width 224 height 25
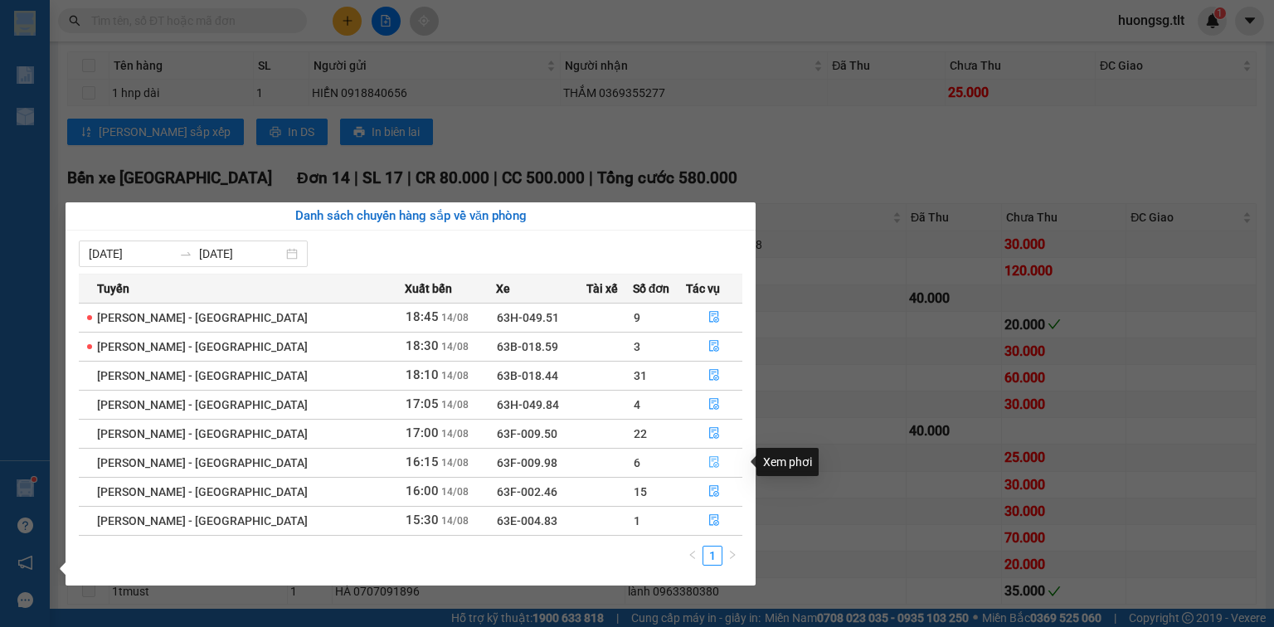
click at [711, 468] on icon "file-done" at bounding box center [714, 462] width 12 height 12
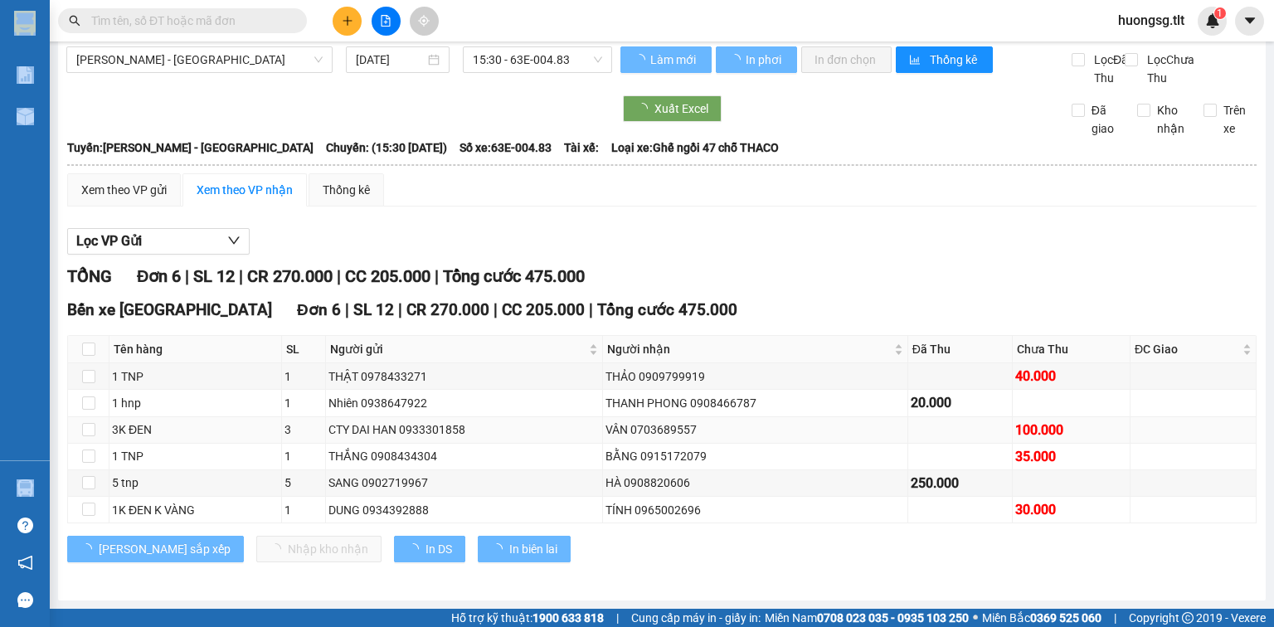
scroll to position [27, 0]
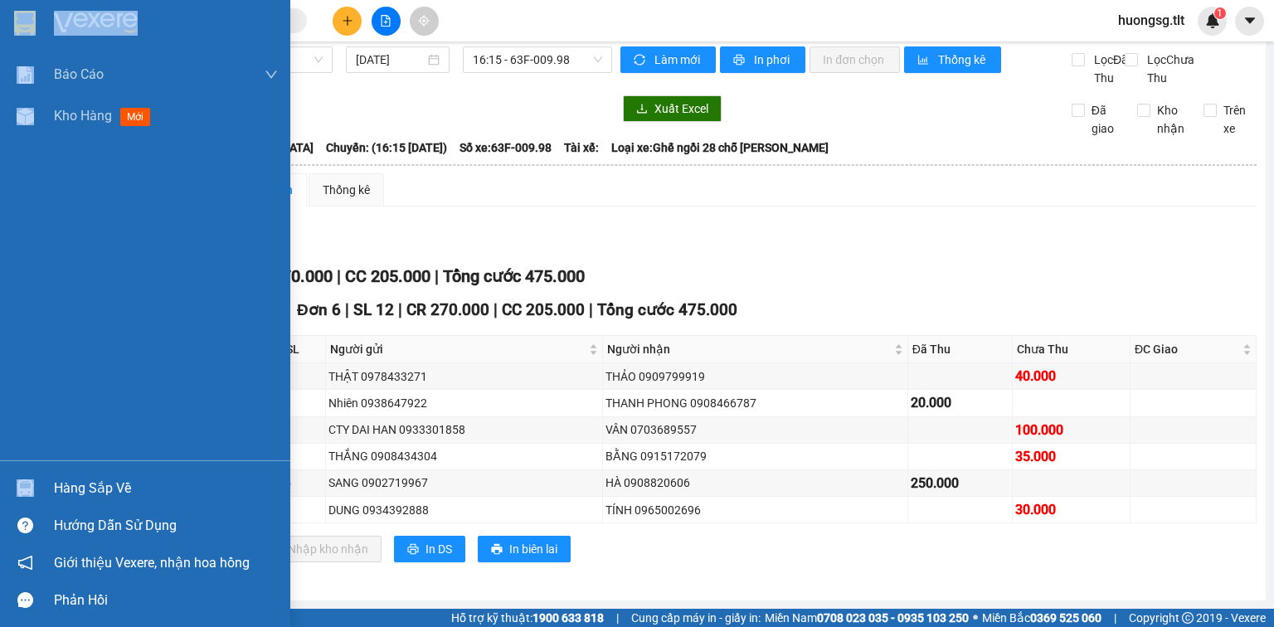
click at [110, 478] on div "Hàng sắp về" at bounding box center [166, 488] width 224 height 25
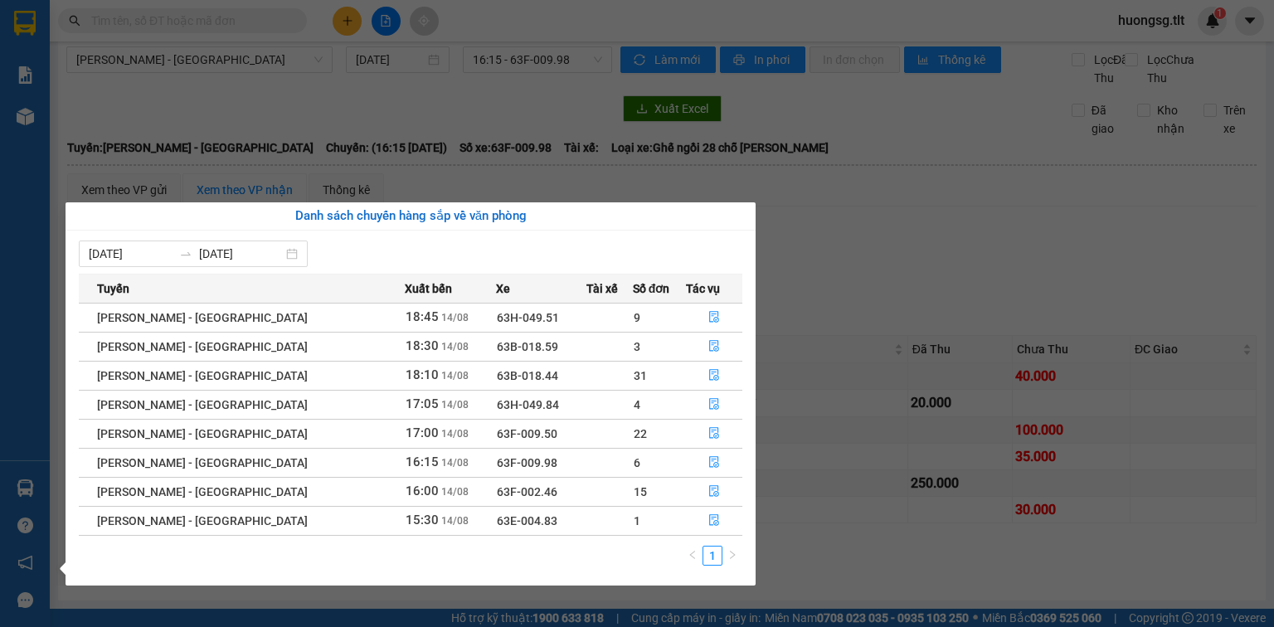
click at [917, 243] on section "Kết quả tìm kiếm ( 0 ) Bộ lọc Ngày tạo đơn gần nhất No Data huongsg.tlt 1 Báo c…" at bounding box center [637, 313] width 1274 height 627
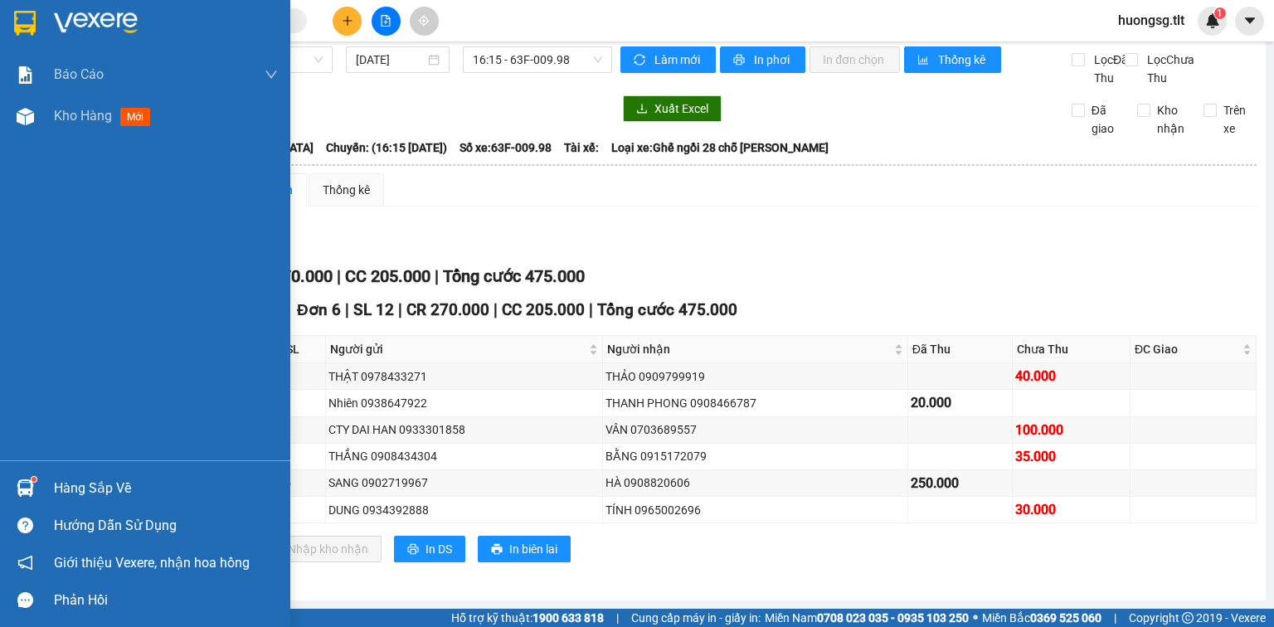
click at [140, 500] on div "Hàng sắp về" at bounding box center [166, 488] width 224 height 25
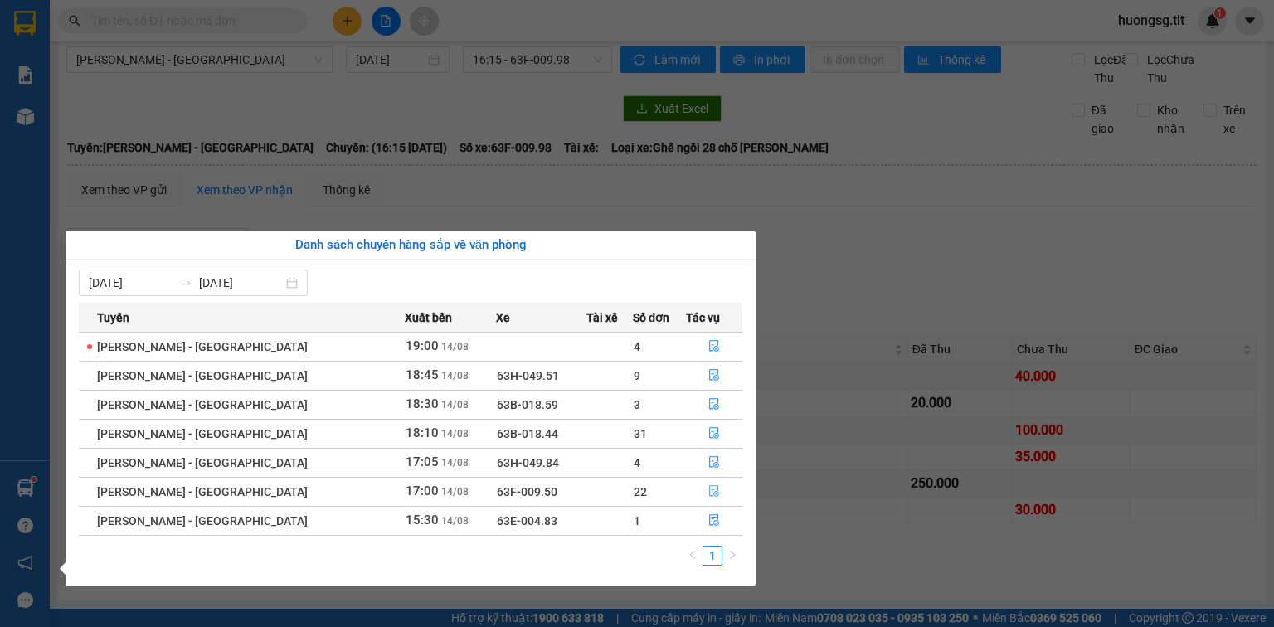
click at [708, 491] on icon "file-done" at bounding box center [714, 491] width 12 height 12
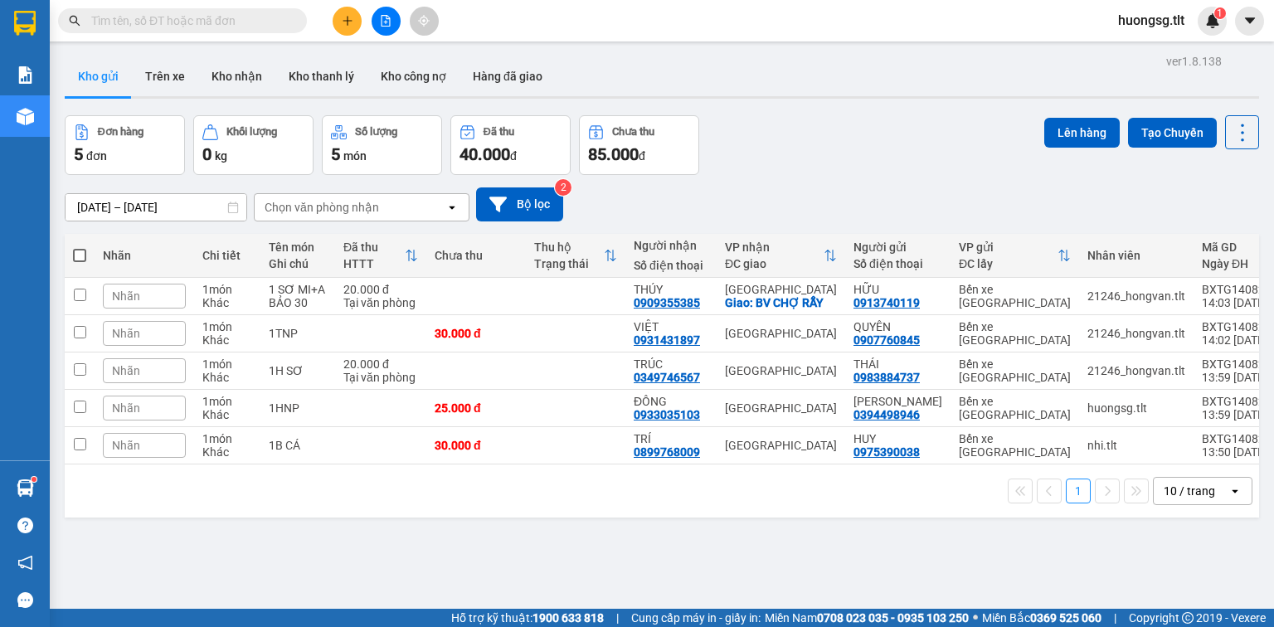
click at [270, 19] on input "text" at bounding box center [189, 21] width 196 height 18
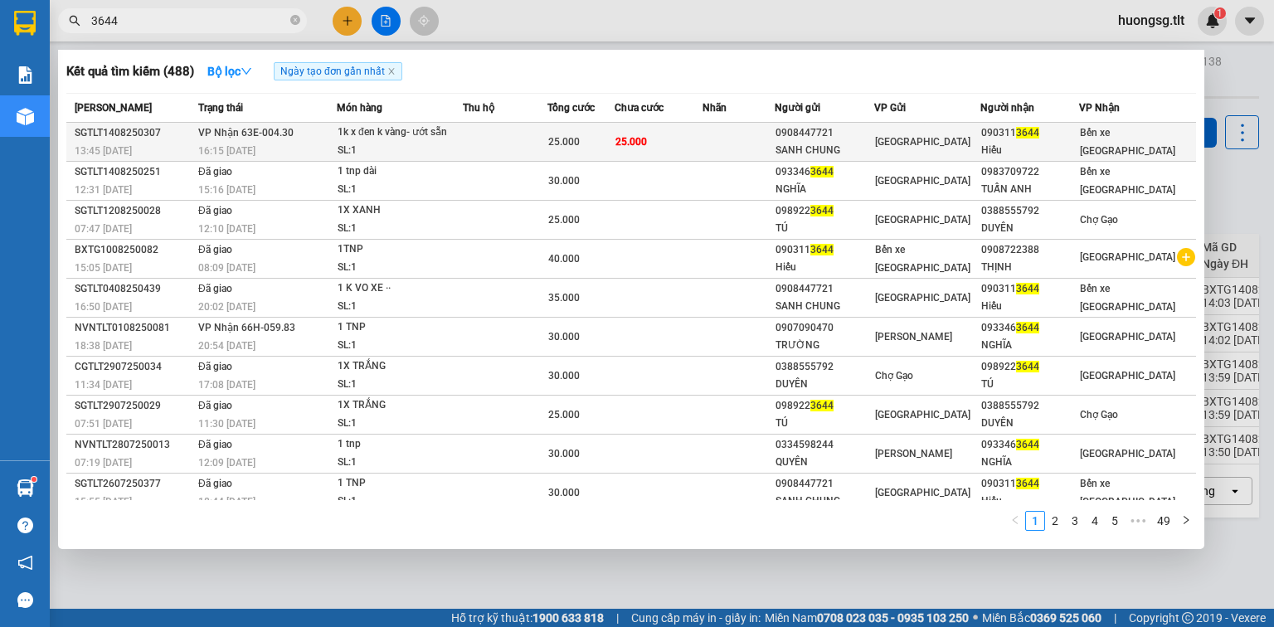
type input "3644"
click at [437, 126] on div "1k x đen k vàng- ướt sẵn" at bounding box center [400, 133] width 124 height 18
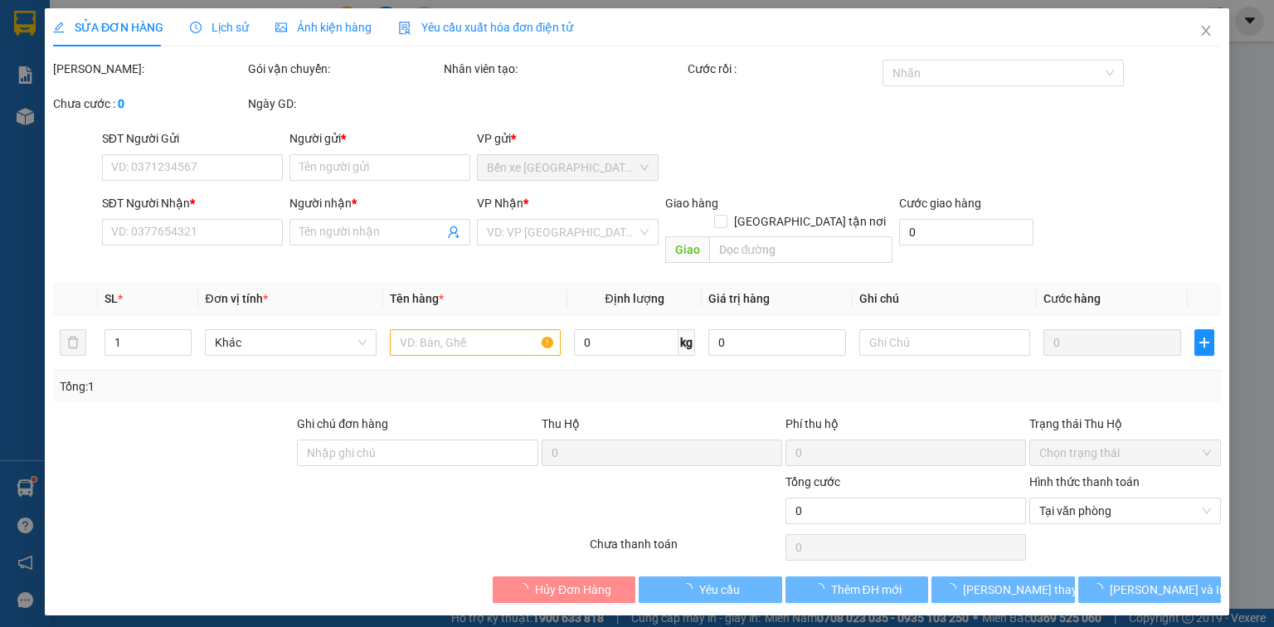
type input "0908447721"
type input "SANH CHUNG"
type input "0903113644"
type input "Hiếu"
type input "ướt sẵn"
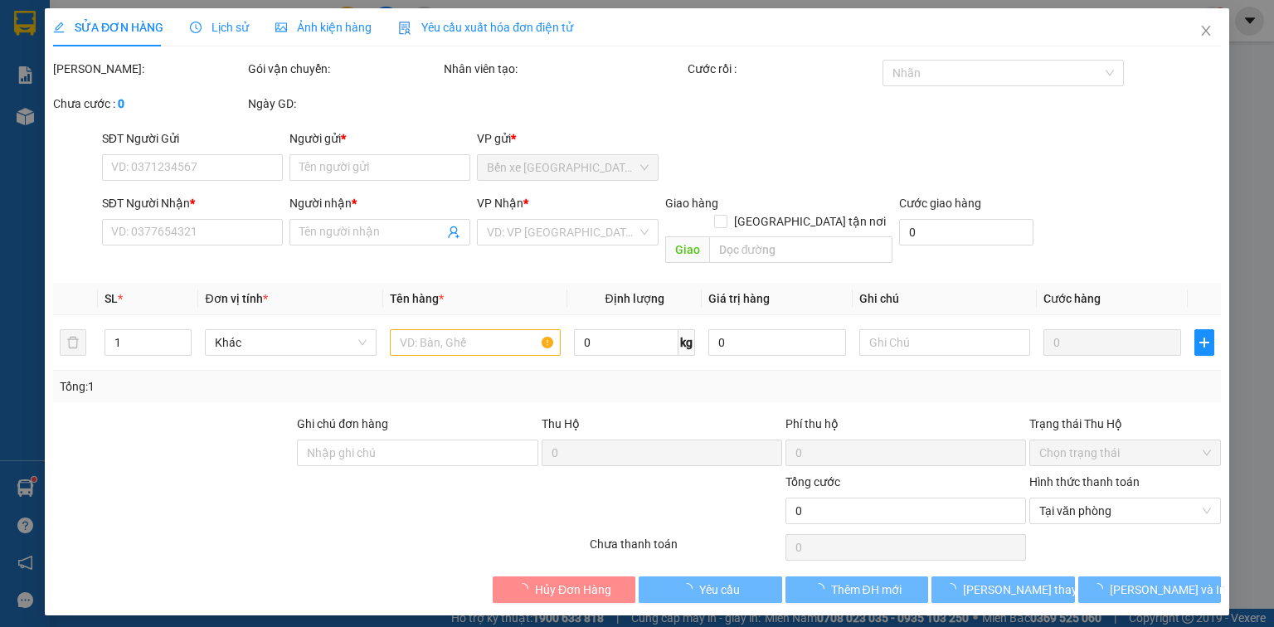
type input "25.000"
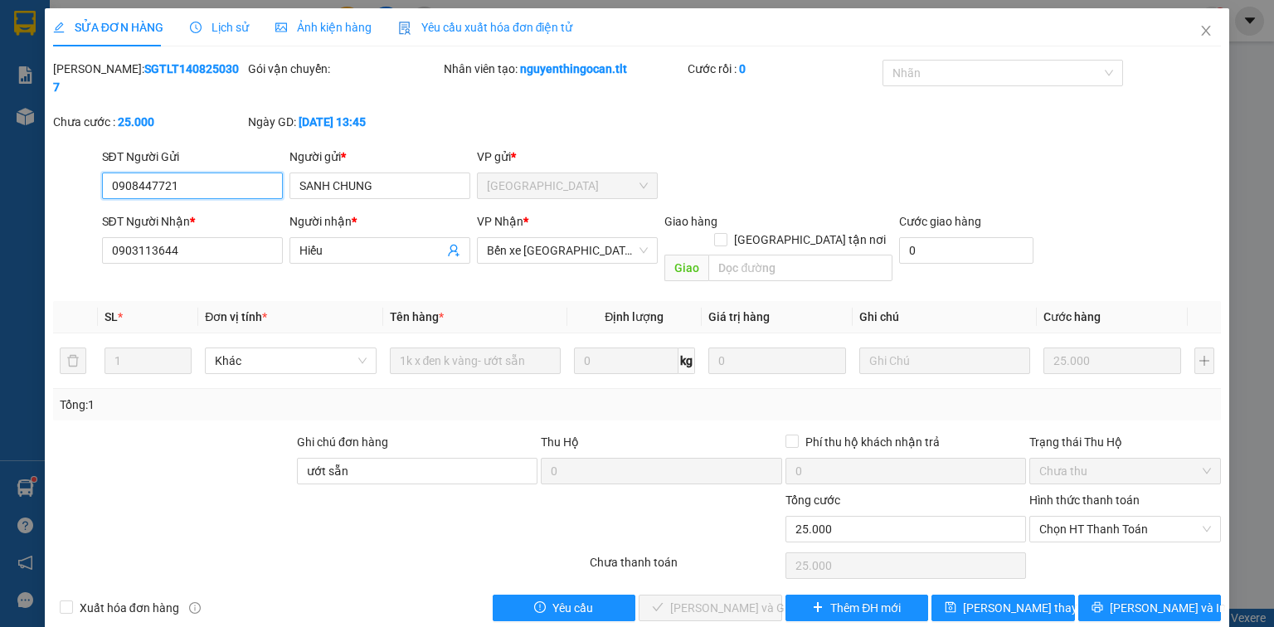
drag, startPoint x: 1047, startPoint y: 488, endPoint x: 1049, endPoint y: 508, distance: 20.0
click at [1048, 517] on span "Chọn HT Thanh Toán" at bounding box center [1125, 529] width 172 height 25
drag, startPoint x: 1050, startPoint y: 521, endPoint x: 993, endPoint y: 525, distance: 57.4
click at [1049, 521] on div "Tại văn phòng" at bounding box center [1125, 525] width 172 height 18
type input "0"
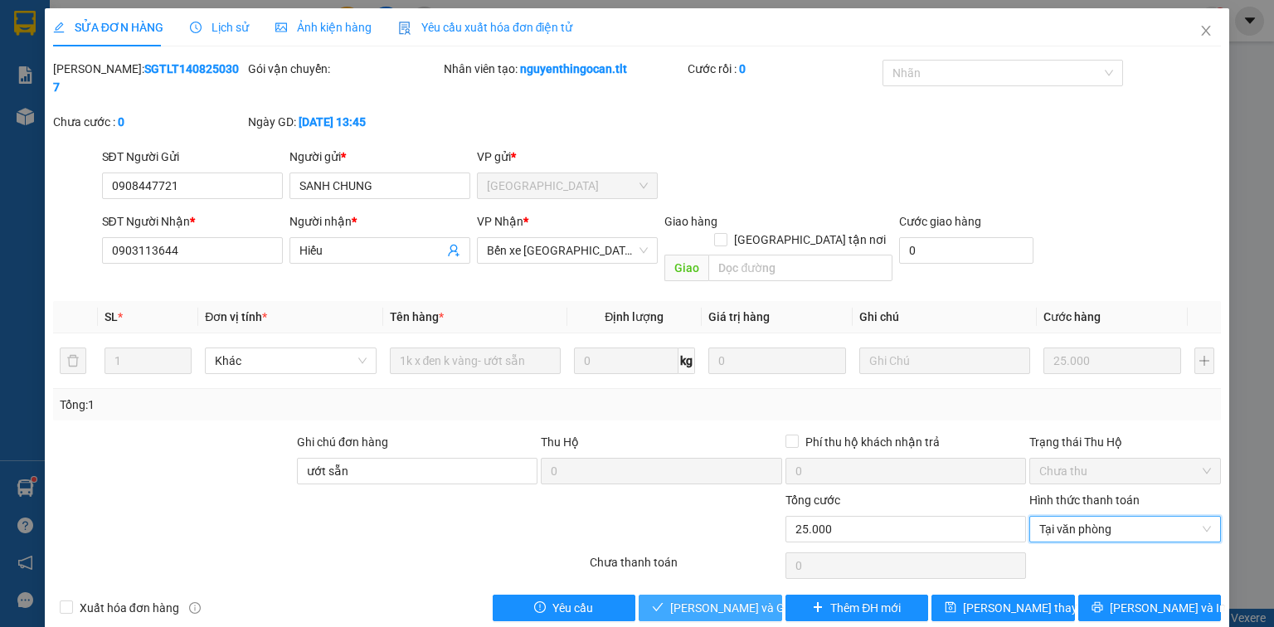
drag, startPoint x: 746, startPoint y: 564, endPoint x: 747, endPoint y: 542, distance: 22.4
click at [746, 599] on span "[PERSON_NAME] và Giao hàng" at bounding box center [749, 608] width 159 height 18
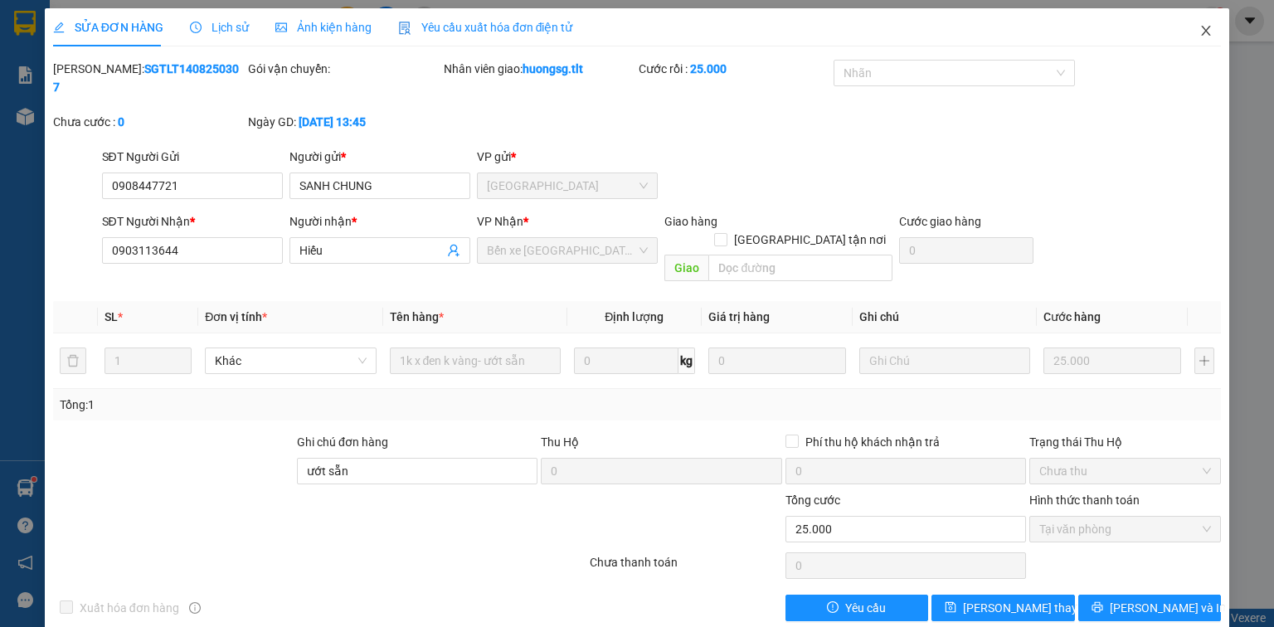
click at [1208, 25] on icon "close" at bounding box center [1206, 30] width 13 height 13
